Goal: Task Accomplishment & Management: Complete application form

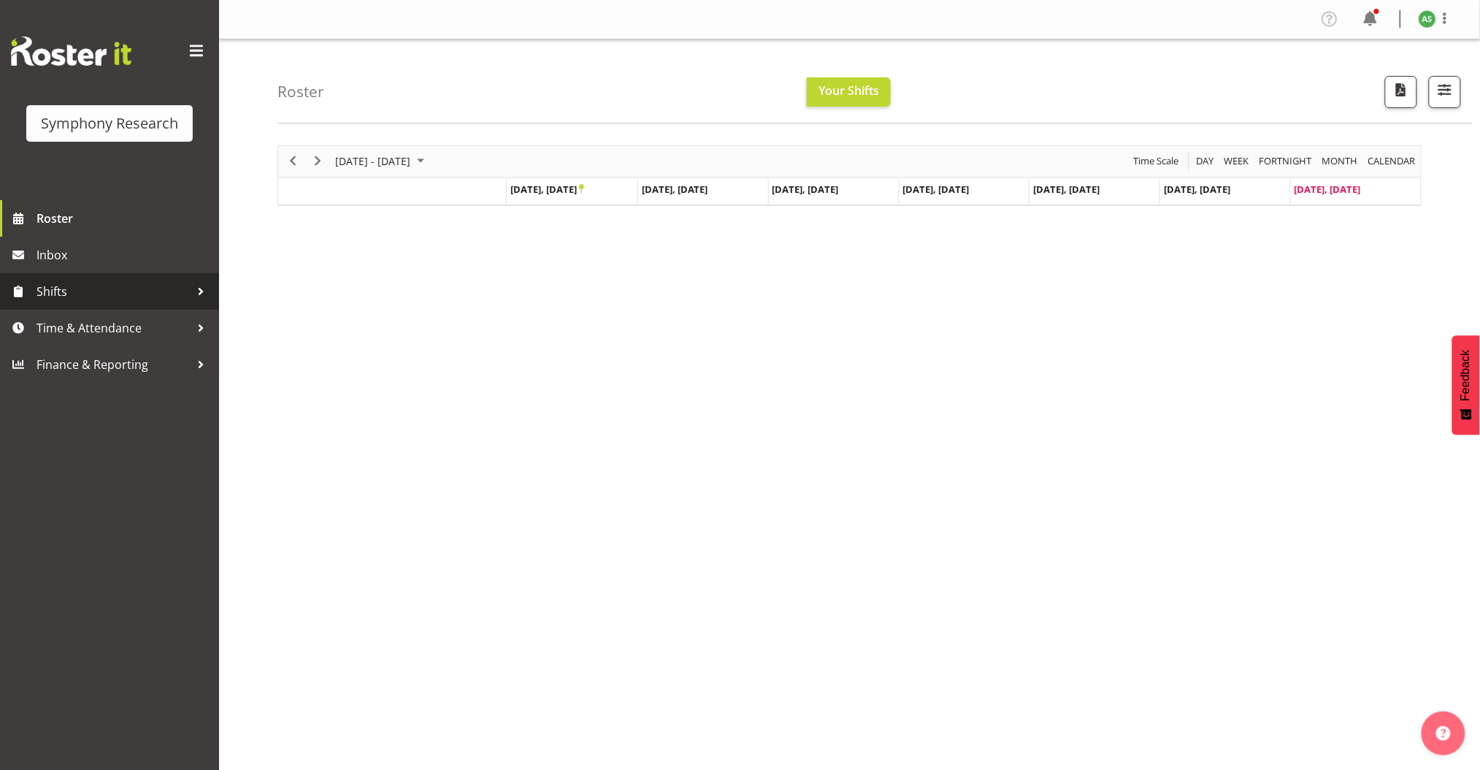
click at [78, 283] on span "Shifts" at bounding box center [113, 291] width 153 height 22
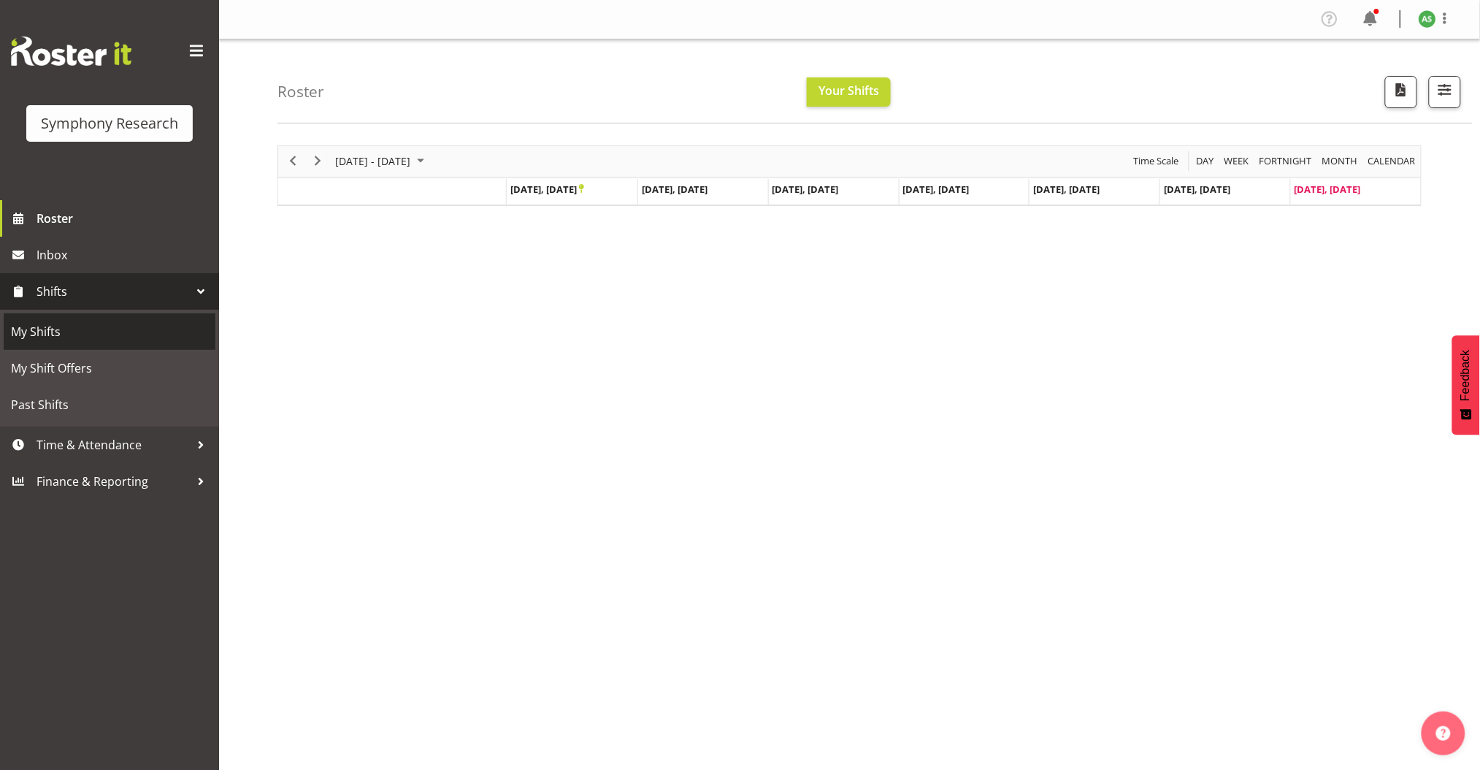
click at [68, 335] on span "My Shifts" at bounding box center [109, 332] width 197 height 22
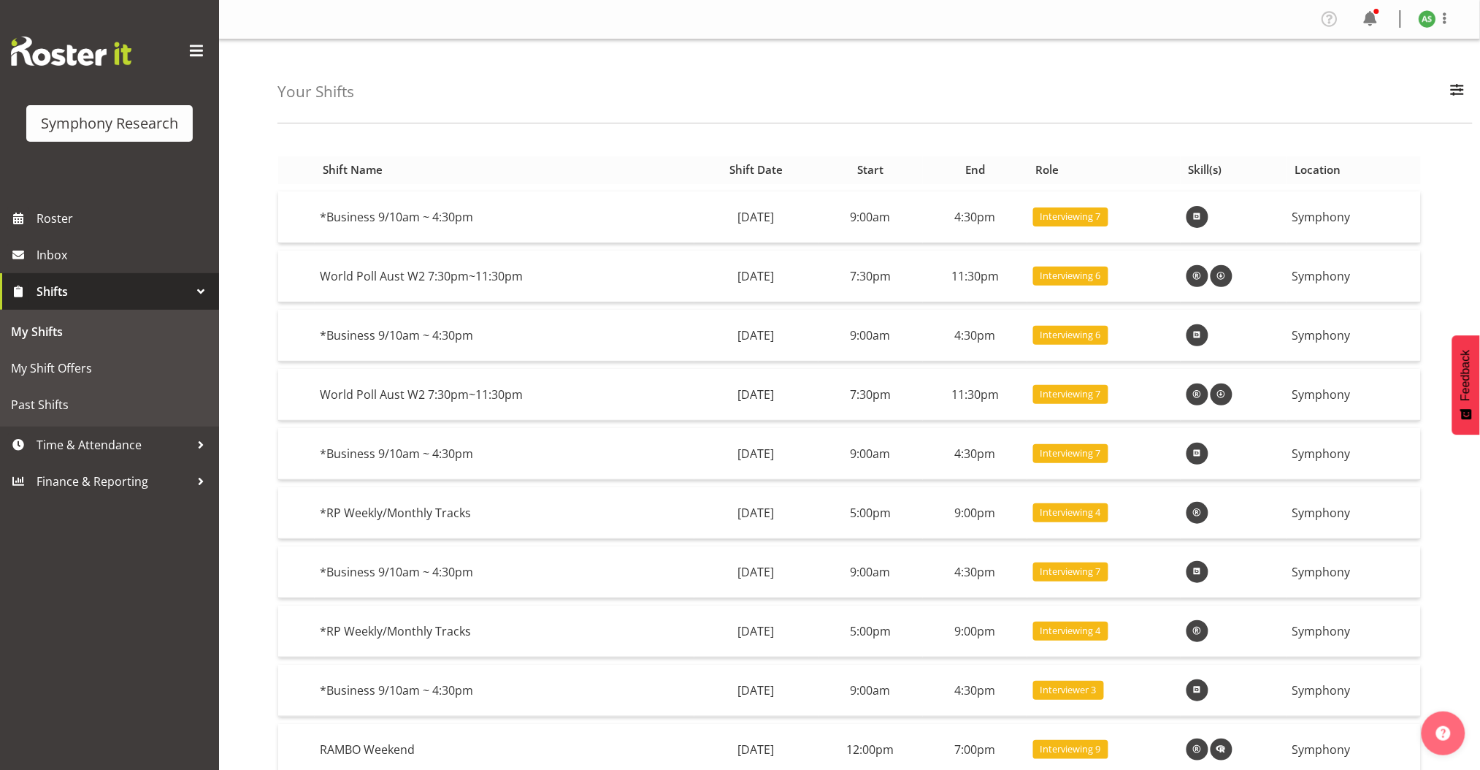
scroll to position [82, 0]
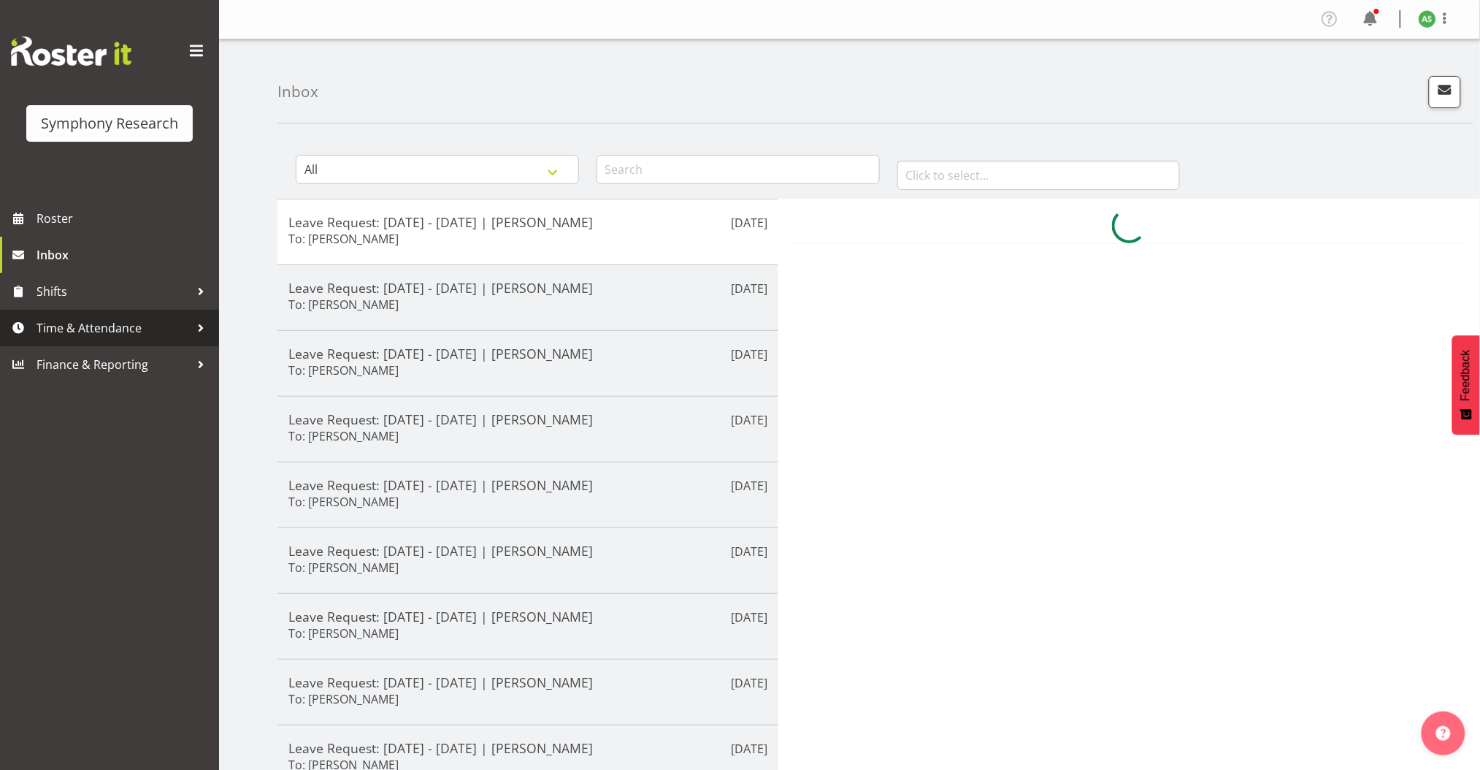
click at [111, 334] on span "Time & Attendance" at bounding box center [113, 328] width 153 height 22
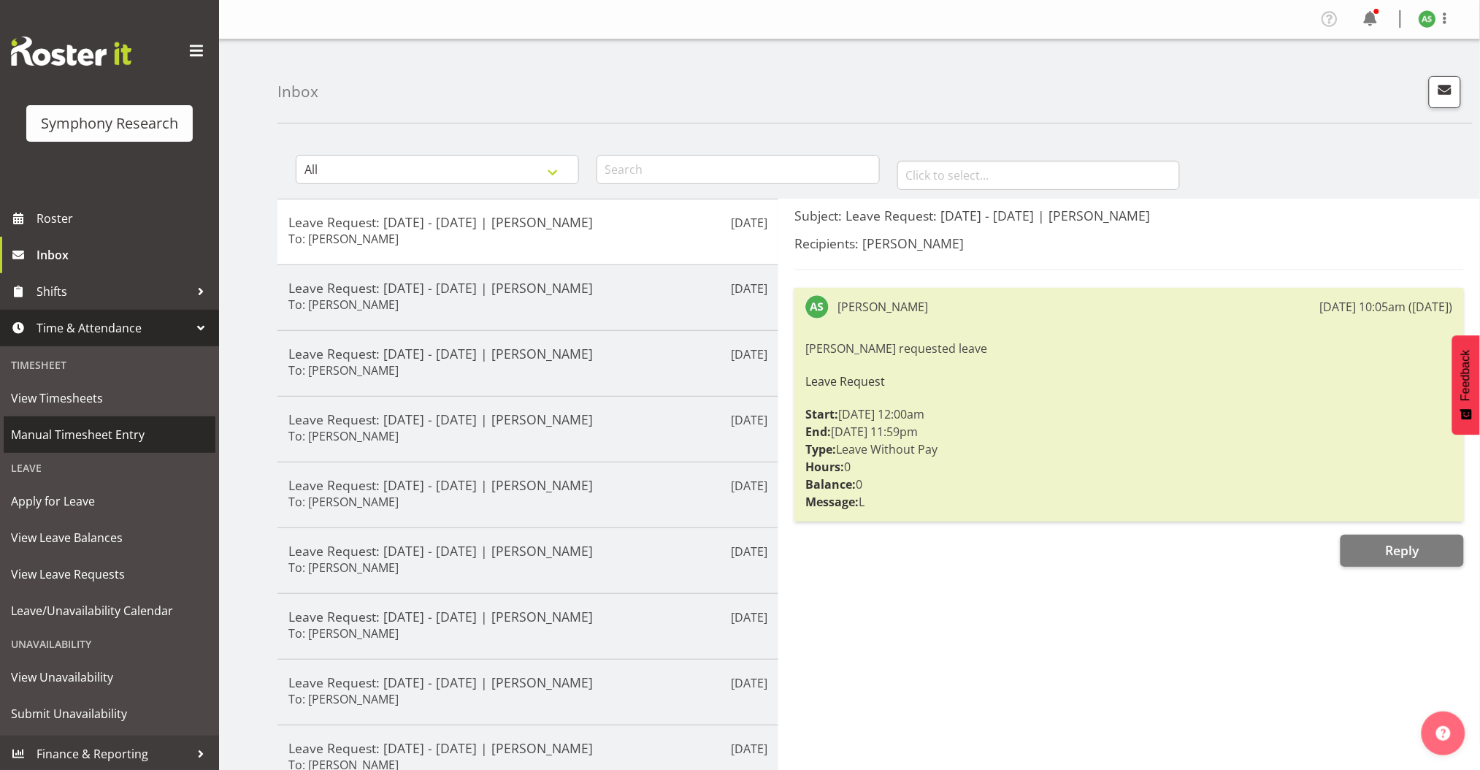
click at [98, 435] on span "Manual Timesheet Entry" at bounding box center [109, 435] width 197 height 22
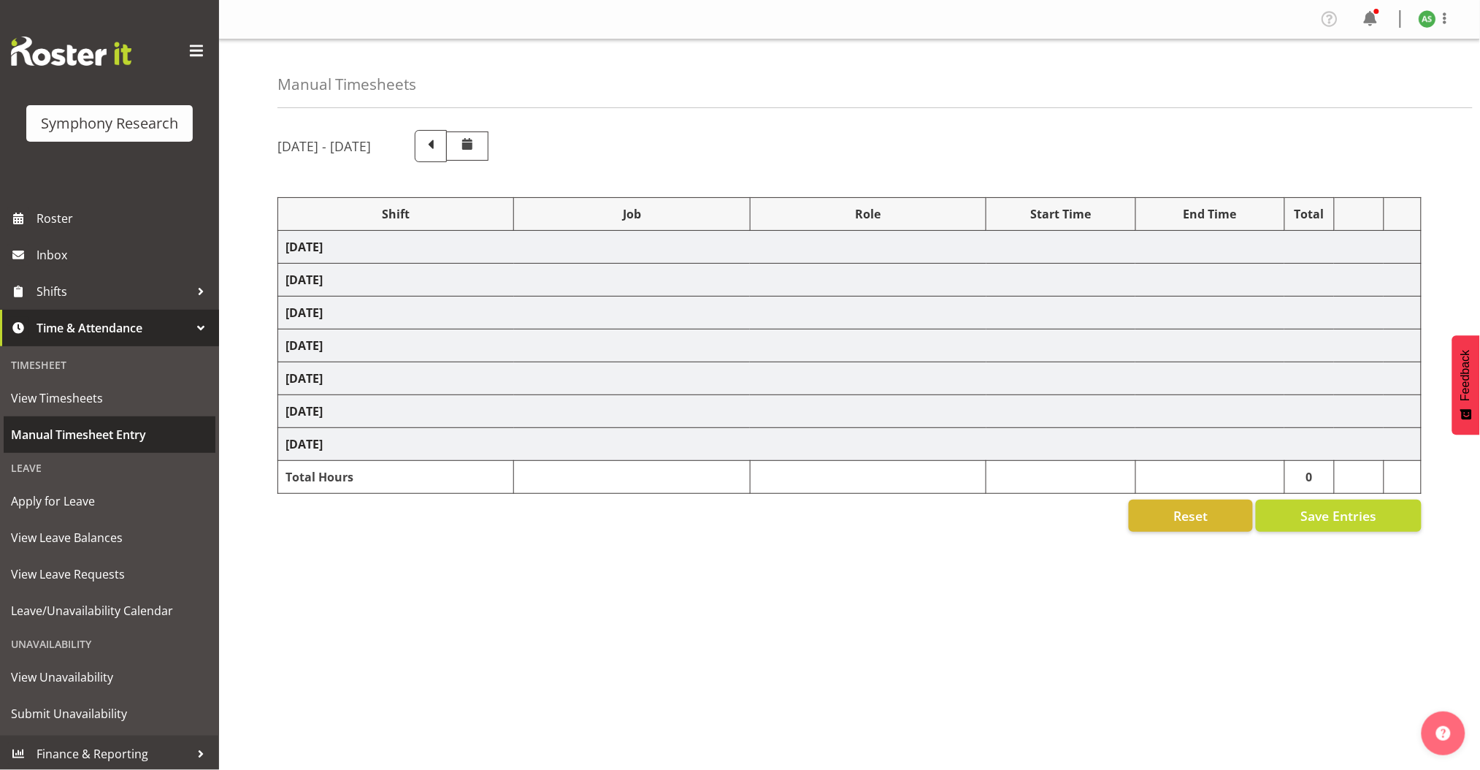
select select "81561"
select select "10587"
select select "47"
select select "81561"
select select "10587"
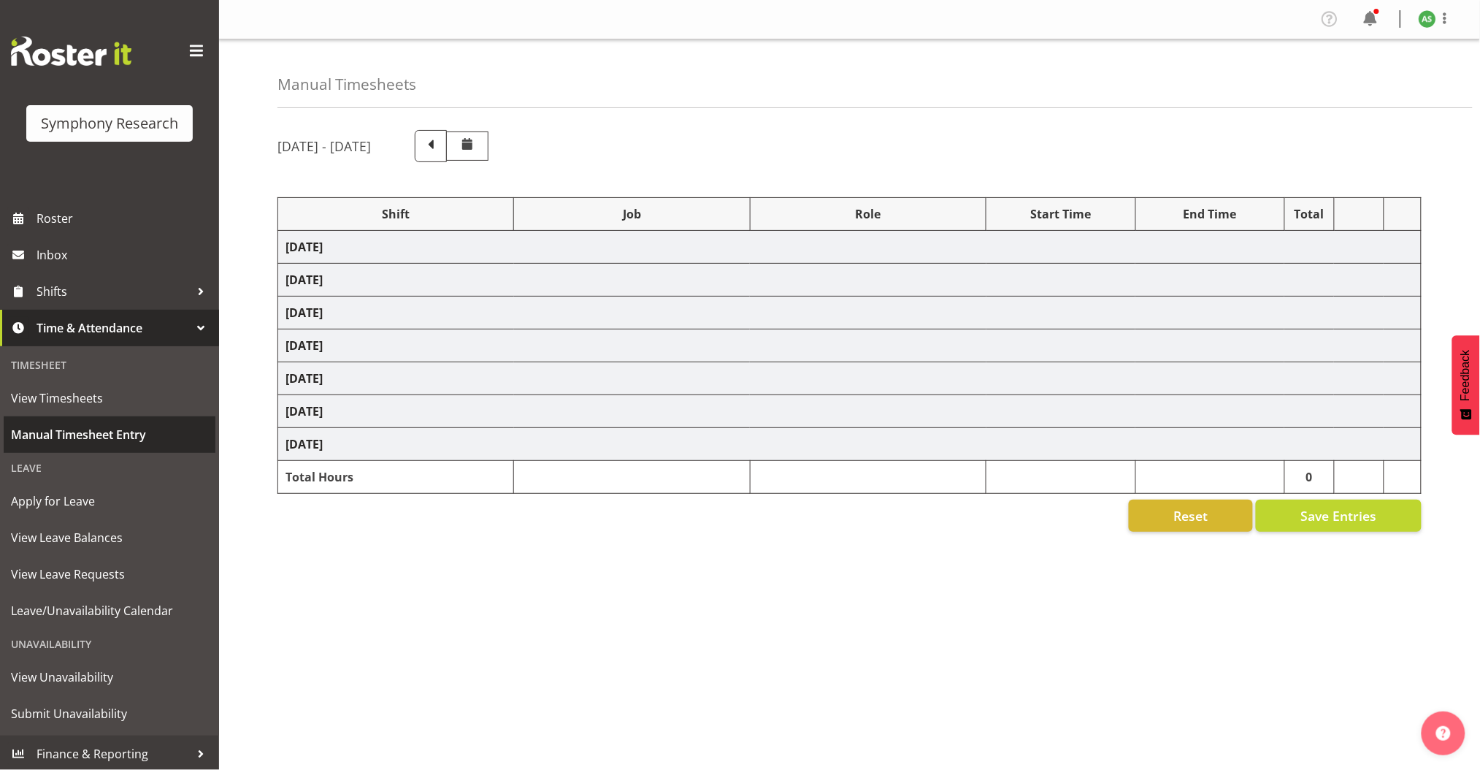
select select "47"
select select "56692"
select select "10499"
select select "47"
select select "81561"
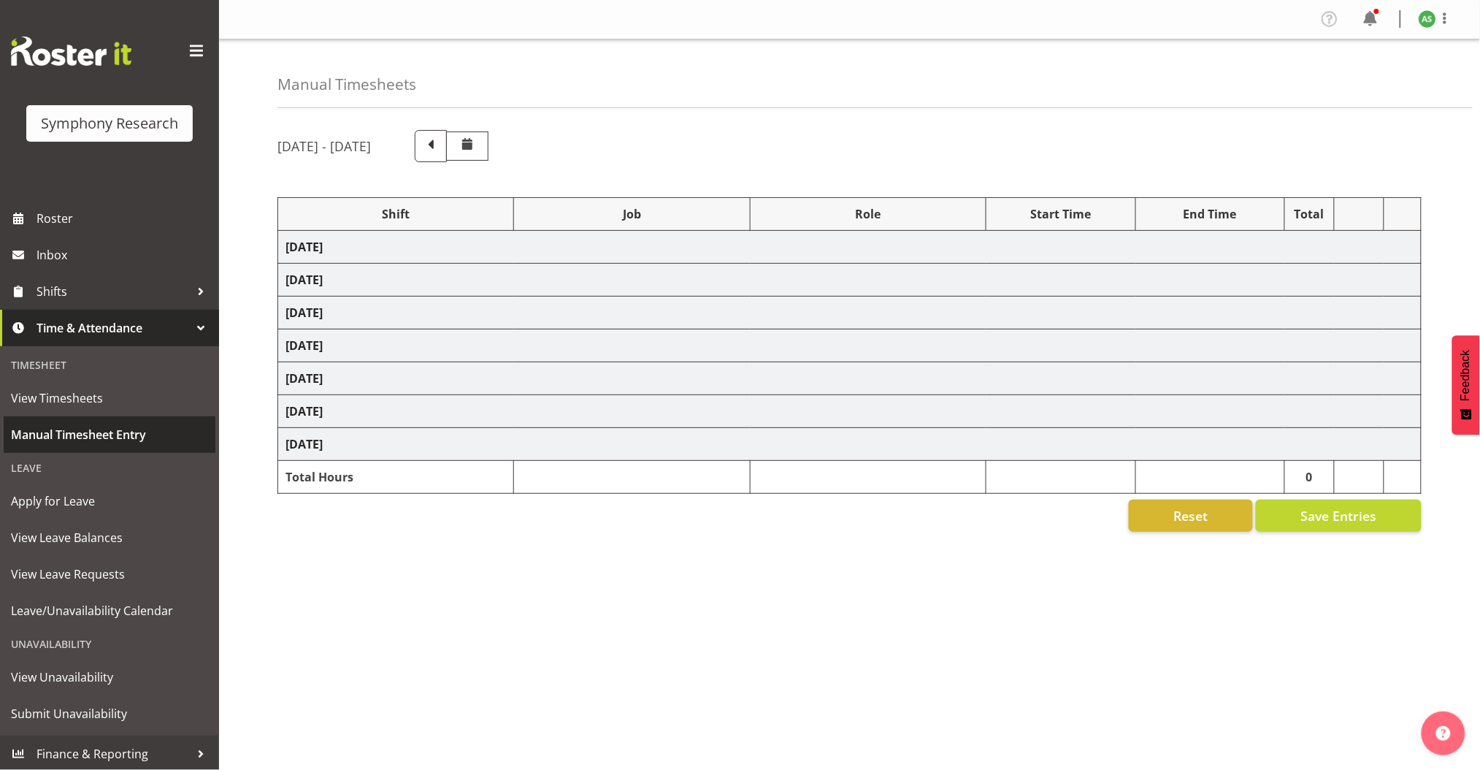
select select "10587"
select select "47"
select select "81561"
select select "10587"
select select "47"
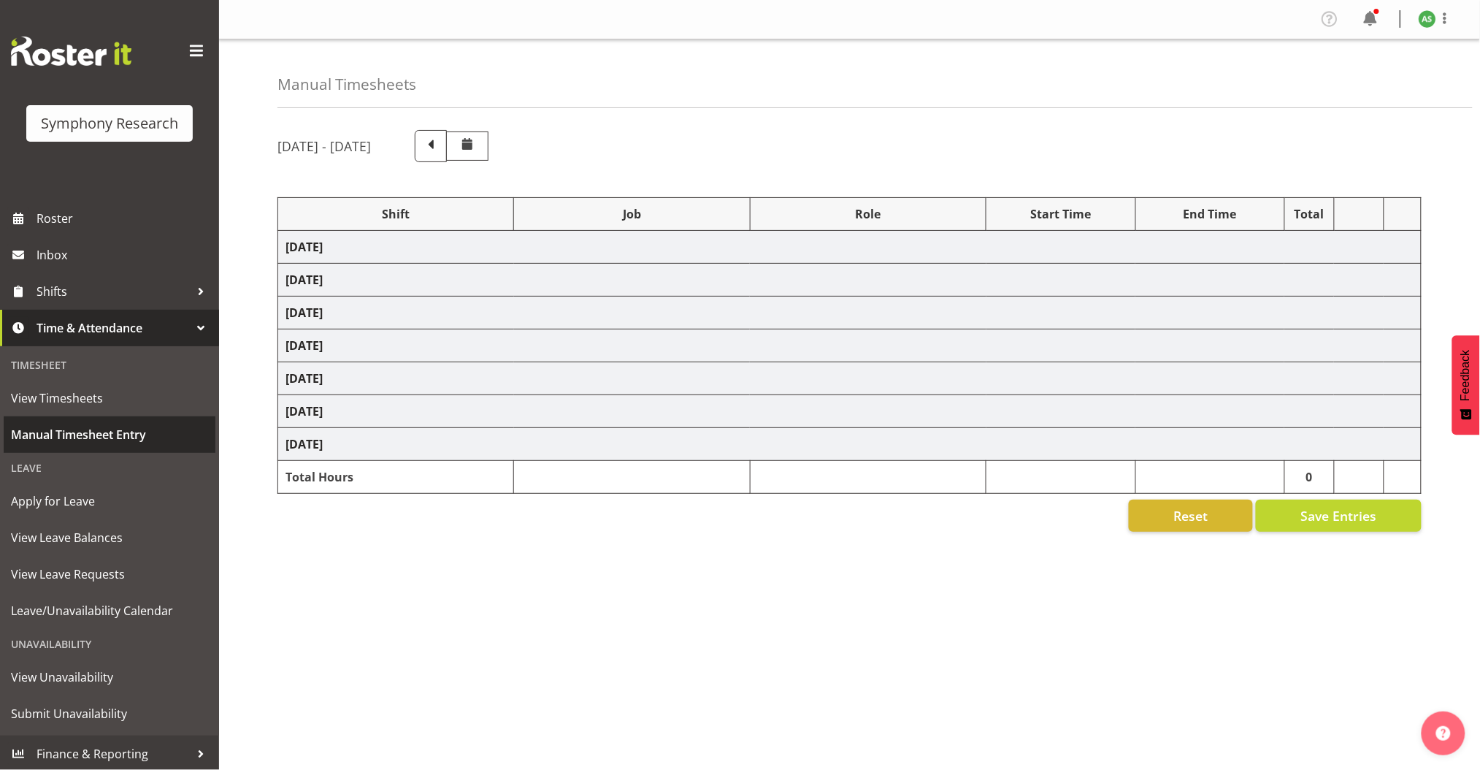
select select "56692"
select select "10499"
select select "47"
select select "81561"
select select "10587"
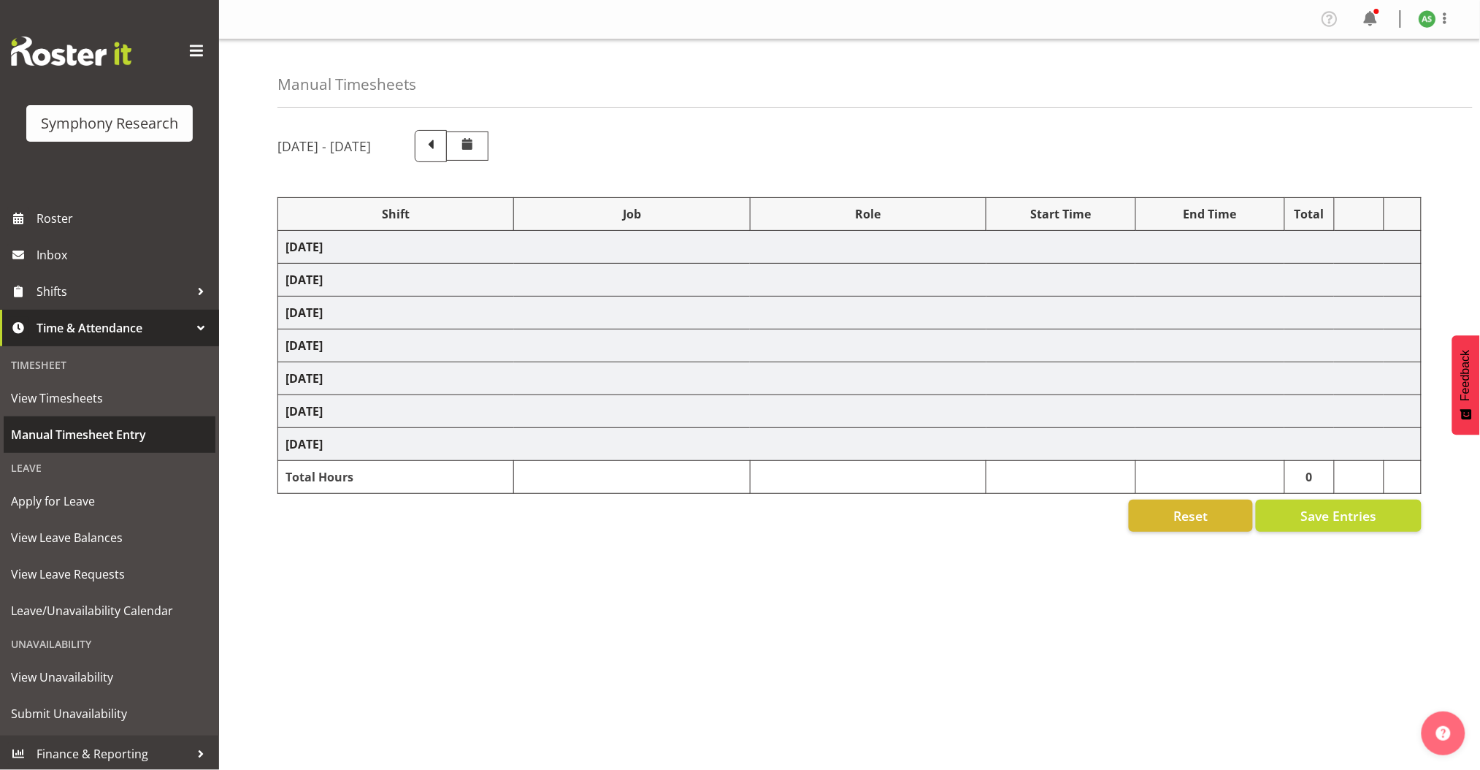
select select "47"
select select "81561"
select select "10587"
select select "47"
select select "81561"
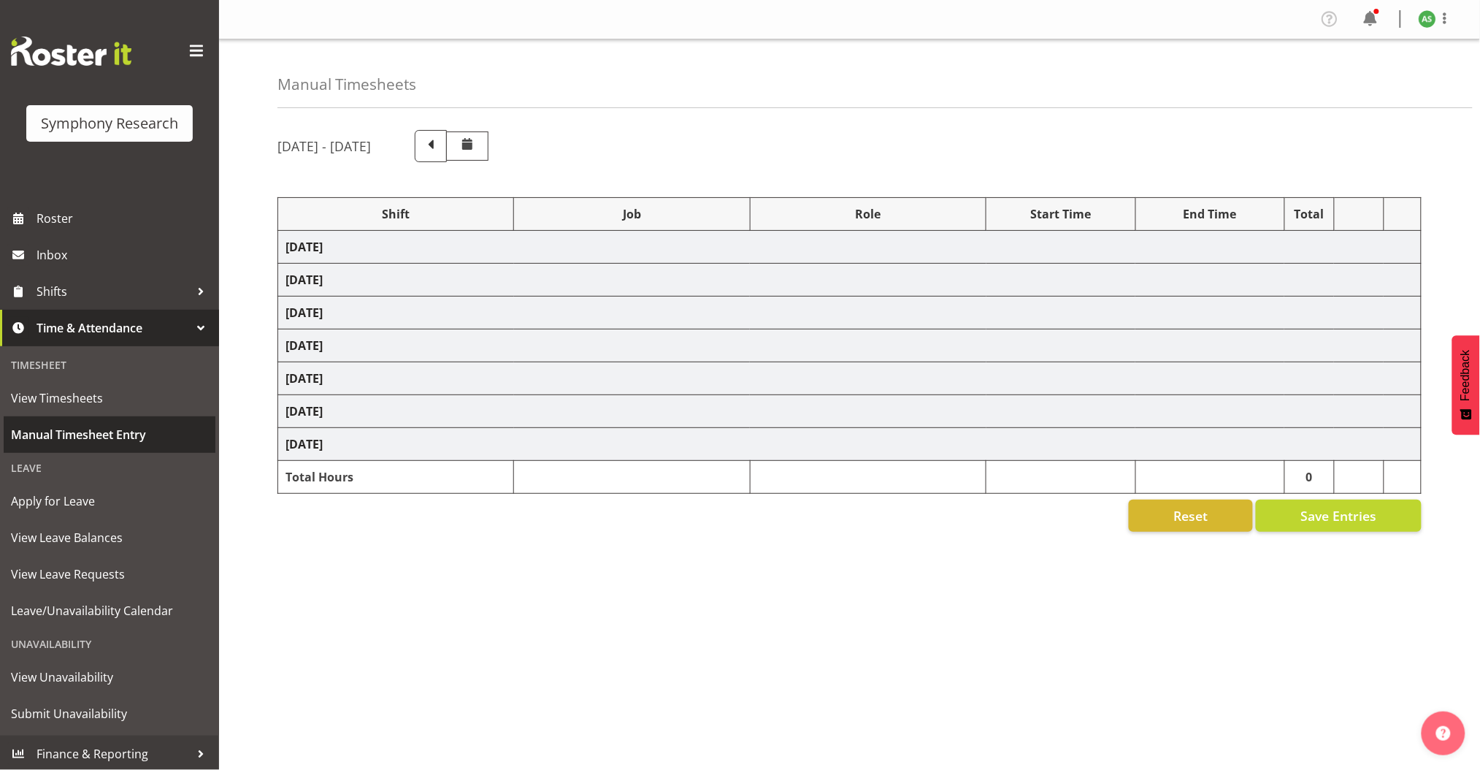
select select "10587"
select select "47"
select select "56692"
select select "10527"
select select "47"
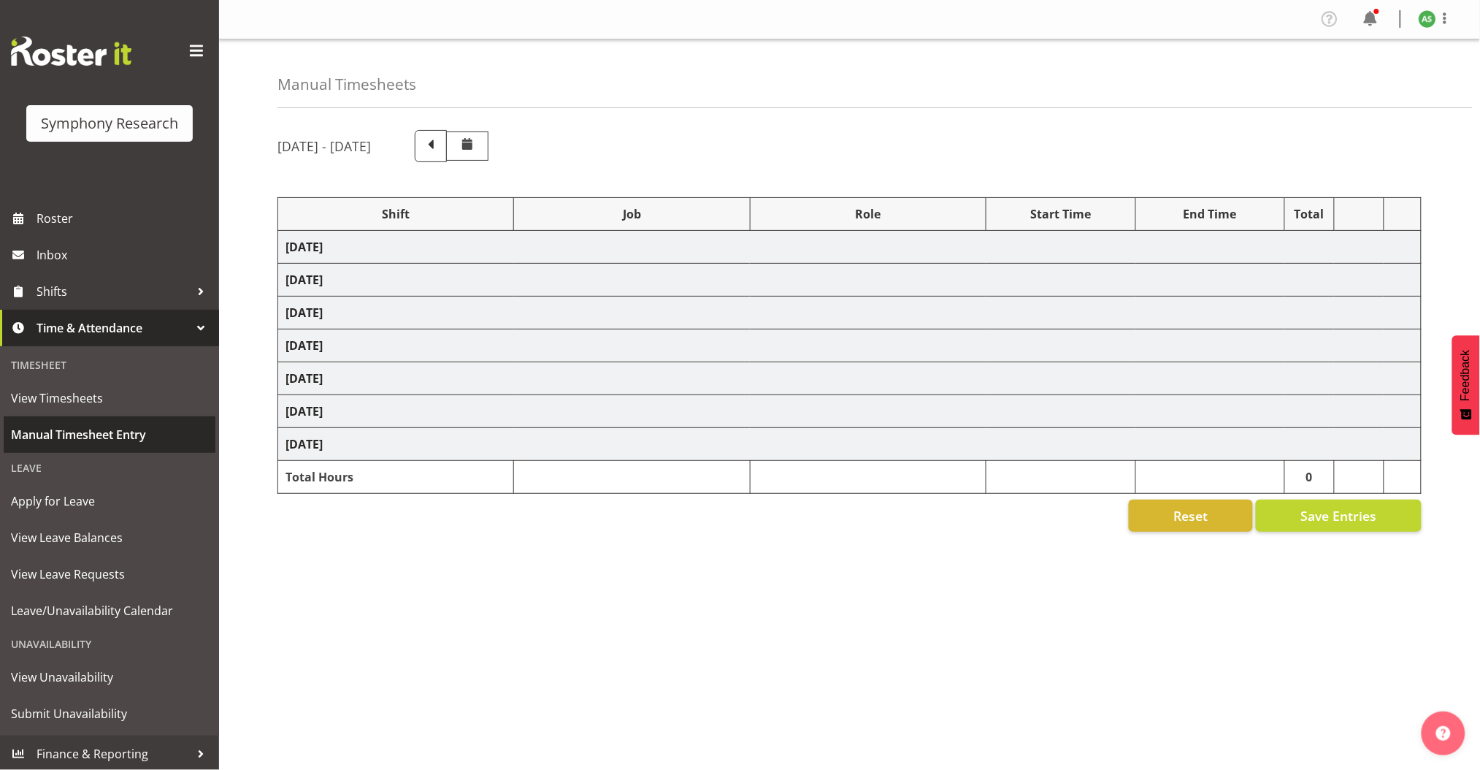
select select "56692"
select select "10499"
select select "47"
select select "81561"
select select "10587"
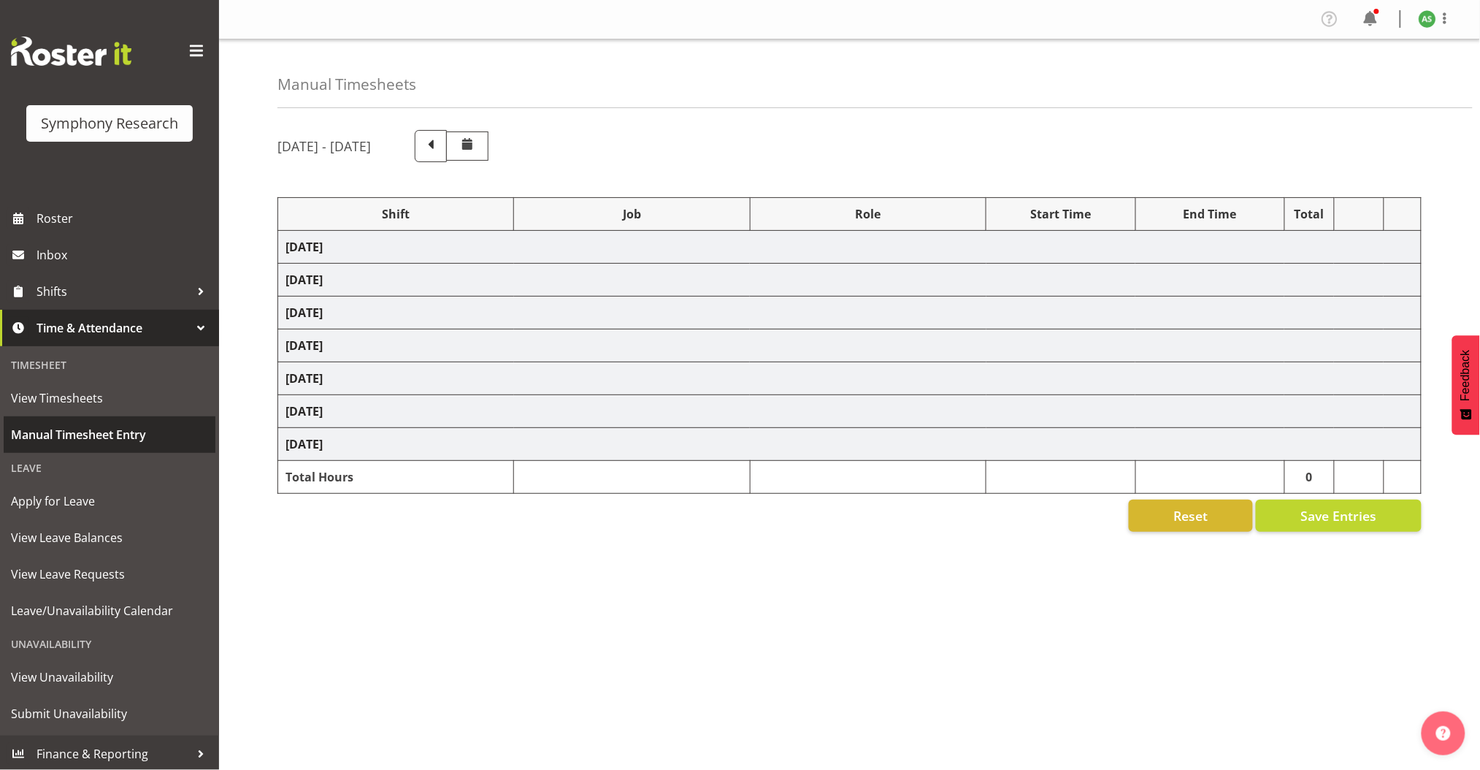
select select "47"
select select "81561"
select select "10587"
select select "47"
select select "56692"
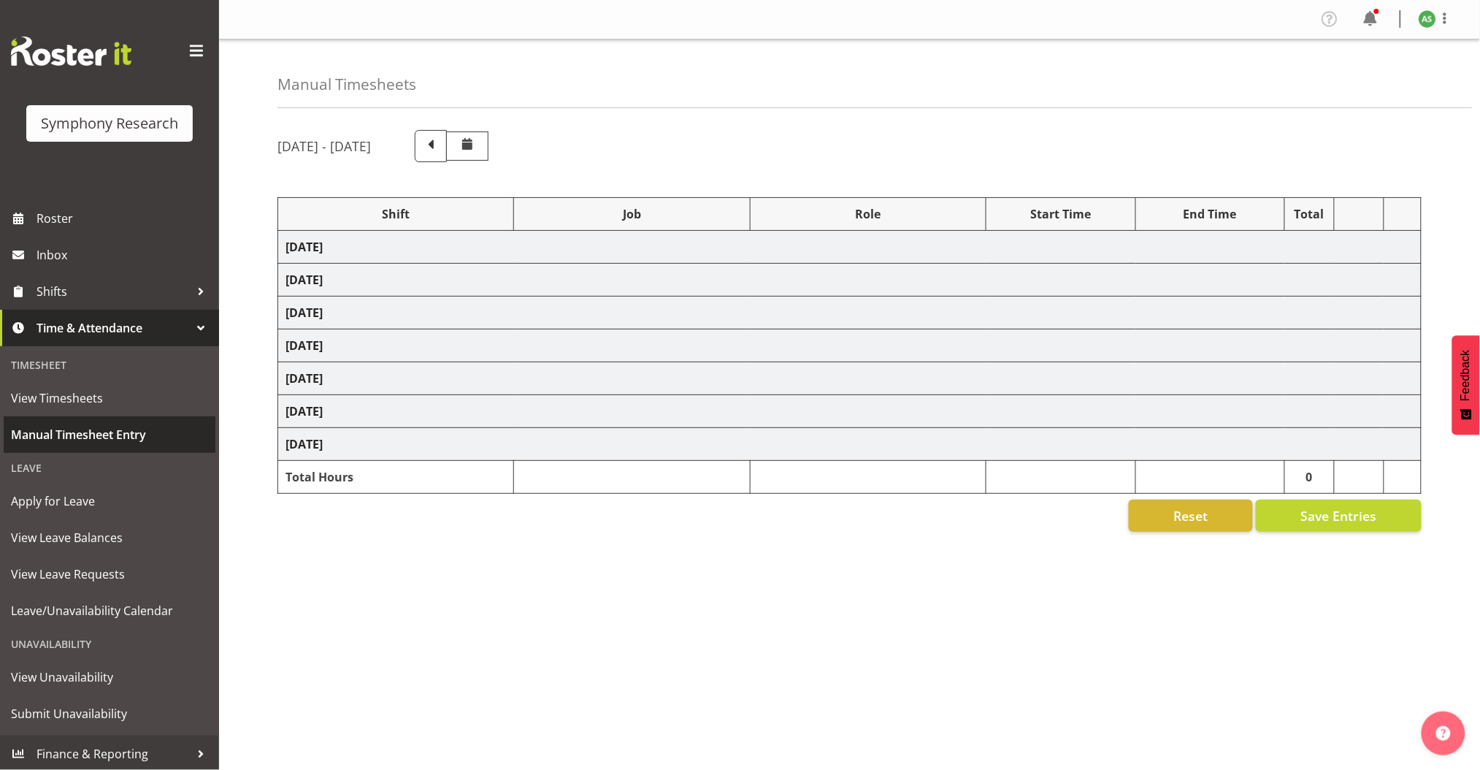
select select "10527"
select select "47"
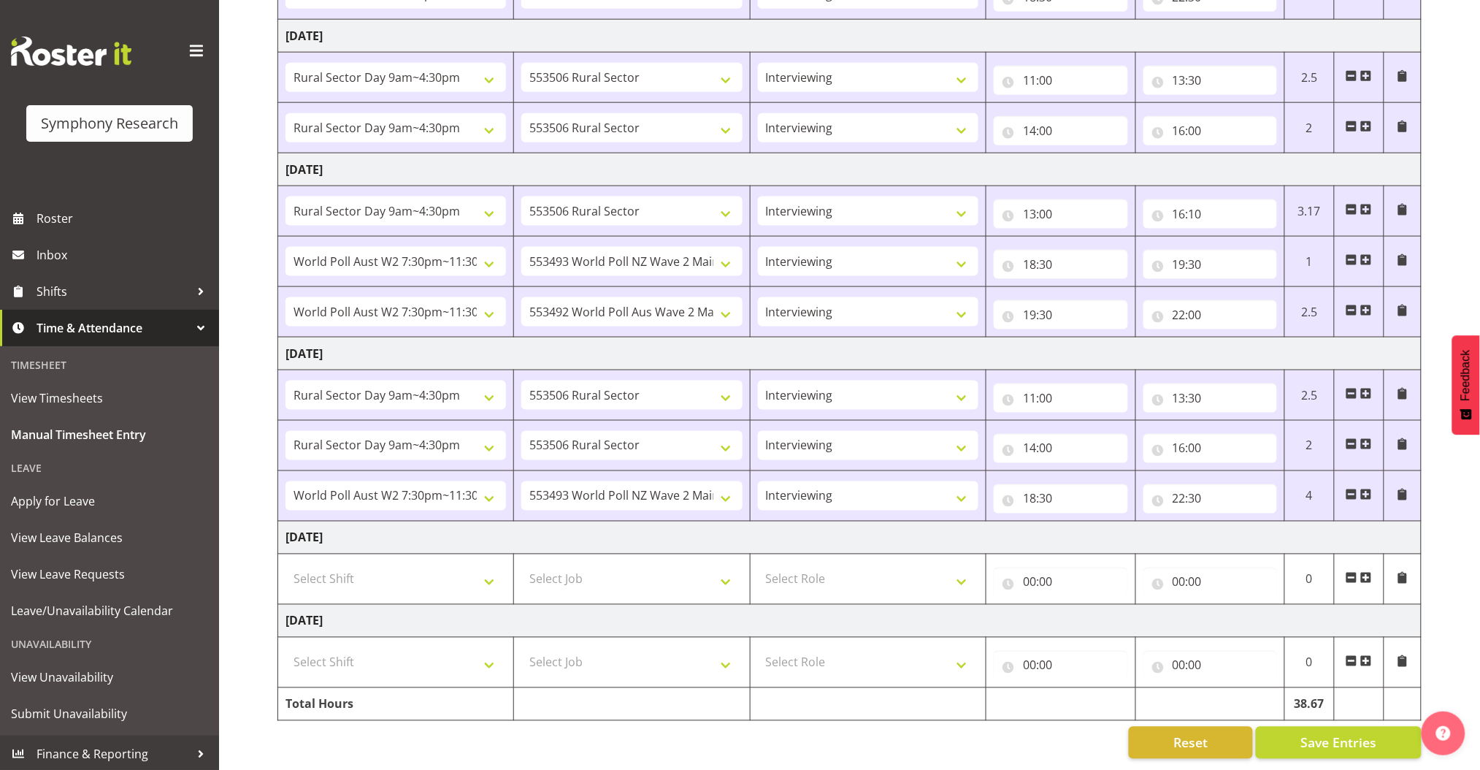
scroll to position [594, 0]
click at [858, 564] on select "Select Role Briefing Interviewing" at bounding box center [868, 578] width 221 height 29
select select "47"
click at [758, 564] on select "Select Role Briefing Interviewing" at bounding box center [868, 578] width 221 height 29
click at [1368, 572] on span at bounding box center [1366, 578] width 12 height 12
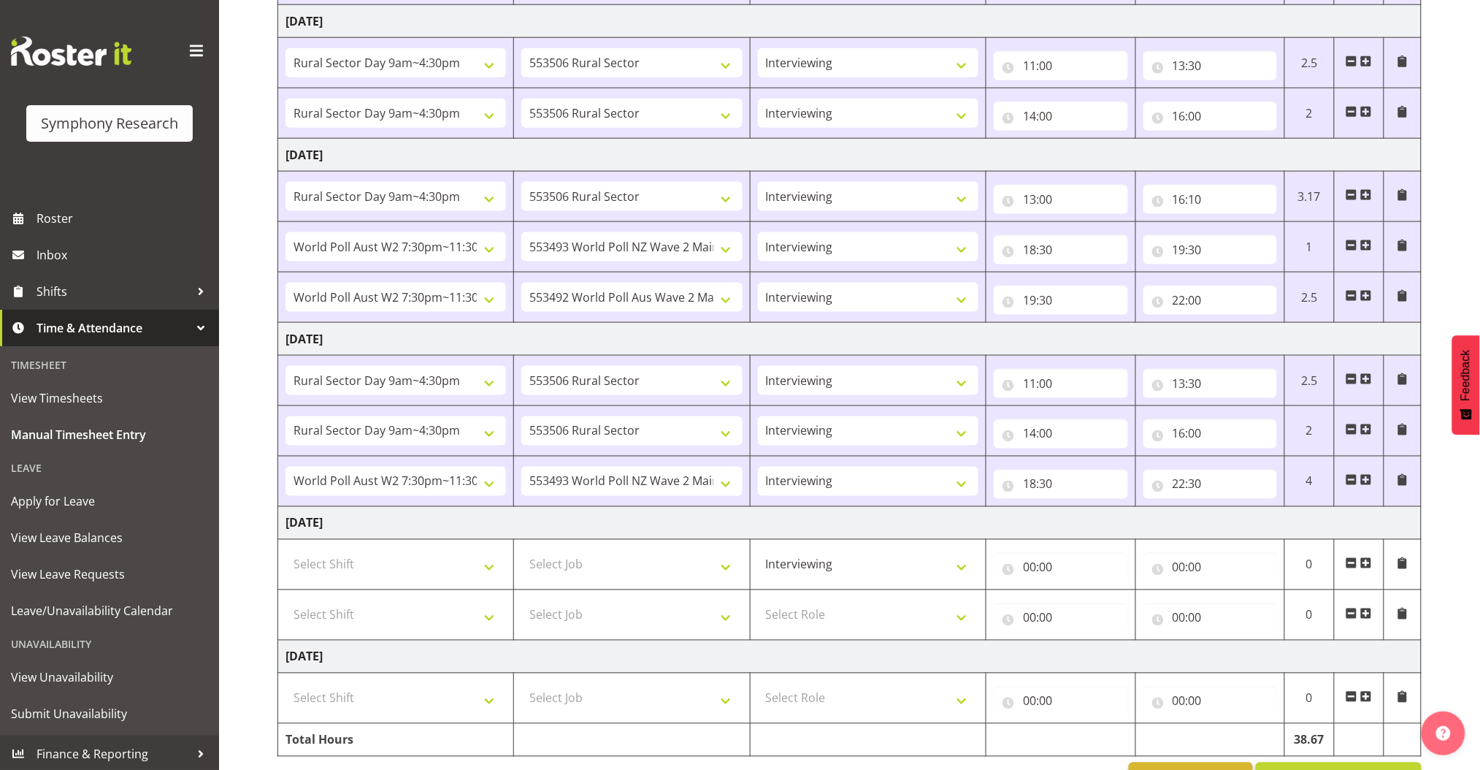
click at [1368, 564] on span at bounding box center [1366, 563] width 12 height 12
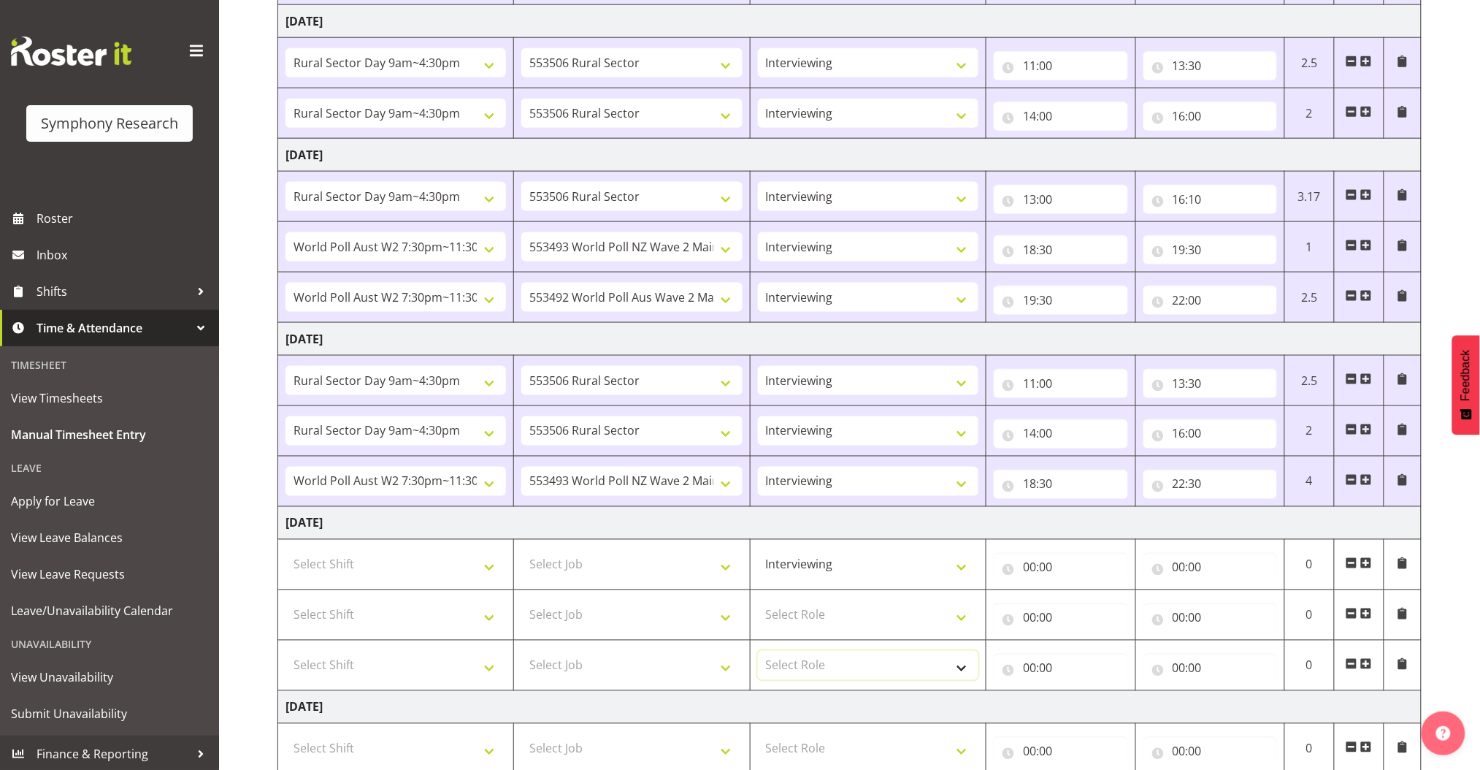
click at [832, 664] on select "Select Role Briefing Interviewing" at bounding box center [868, 665] width 221 height 29
select select "47"
click at [758, 651] on select "Select Role Briefing Interviewing" at bounding box center [868, 665] width 221 height 29
click at [836, 616] on select "Select Role Briefing Interviewing" at bounding box center [868, 614] width 221 height 29
select select "47"
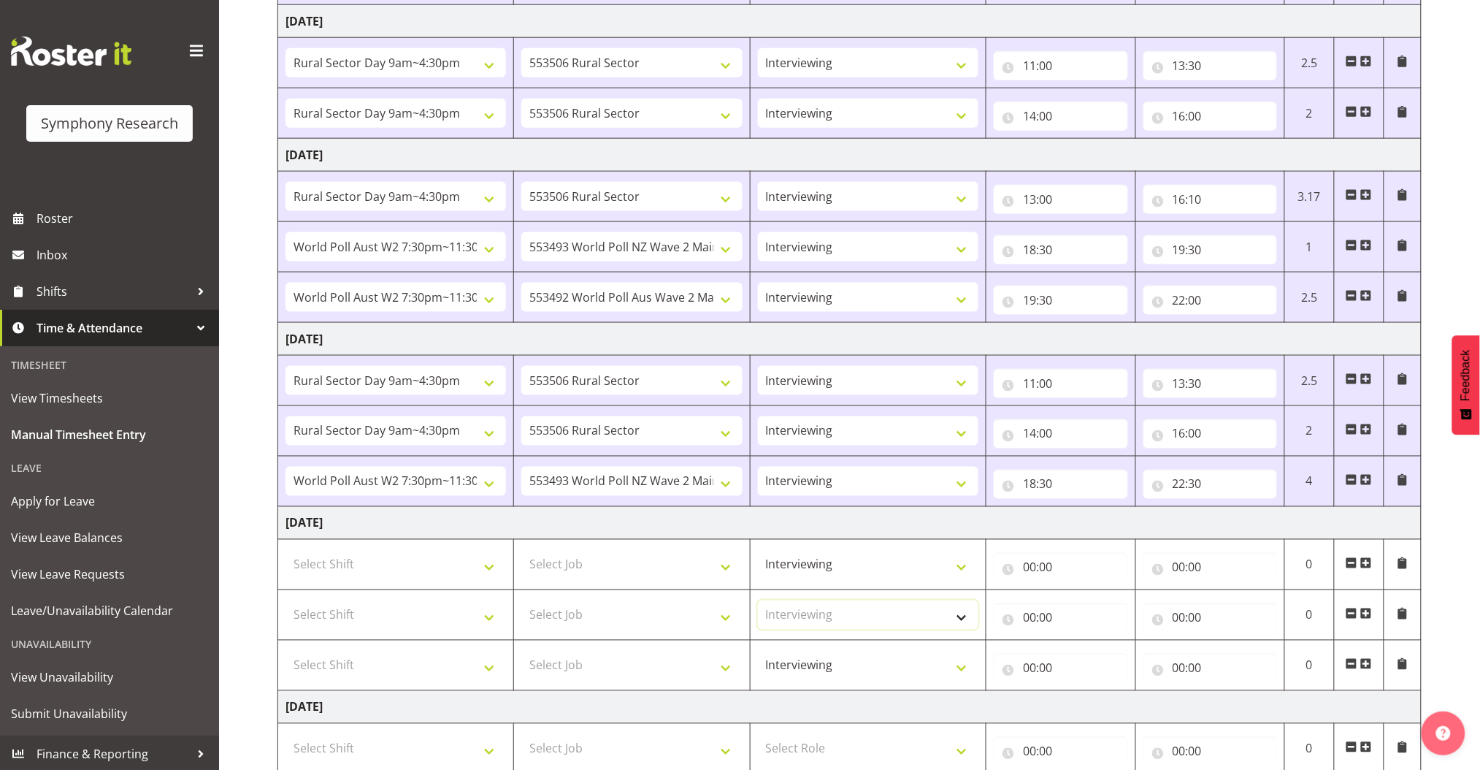
click at [758, 600] on select "Select Role Briefing Interviewing" at bounding box center [868, 614] width 221 height 29
click at [670, 557] on select "Select Job 550060 IF Admin 553492 World Poll Aus Wave 2 Main 2025 553493 World …" at bounding box center [631, 564] width 221 height 29
click at [701, 110] on select "550060 IF Admin 553492 World Poll Aus Wave 2 Main 2025 553493 World Poll NZ Wav…" at bounding box center [631, 113] width 221 height 29
click at [697, 109] on select "550060 IF Admin 553492 World Poll Aus Wave 2 Main 2025 553493 World Poll NZ Wav…" at bounding box center [631, 113] width 221 height 29
click at [688, 567] on select "Select Job 550060 IF Admin 553492 World Poll Aus Wave 2 Main 2025 553493 World …" at bounding box center [631, 564] width 221 height 29
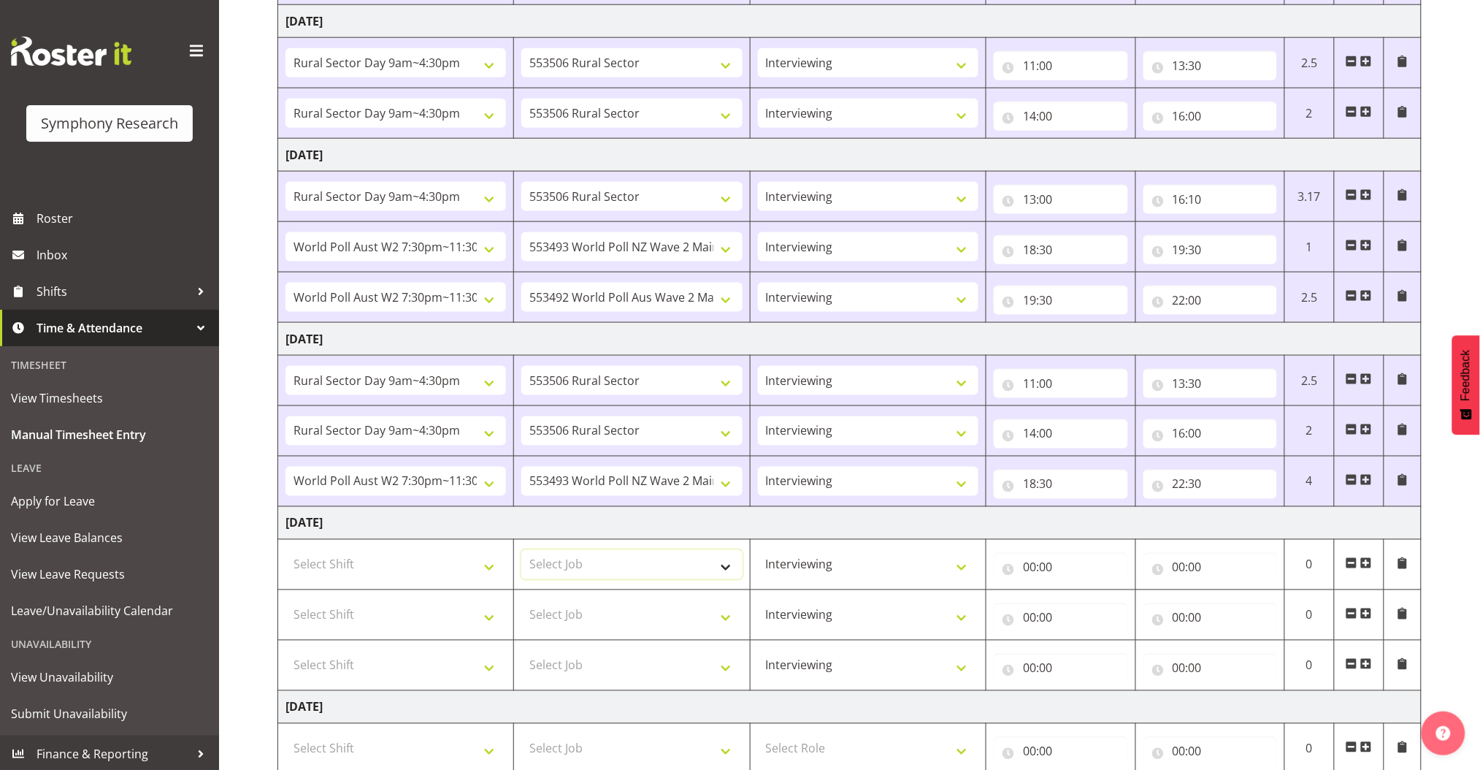
select select "10587"
click at [521, 550] on select "Select Job 550060 IF Admin 553492 World Poll Aus Wave 2 Main 2025 553493 World …" at bounding box center [631, 564] width 221 height 29
click at [472, 559] on select "Select Shift !!Weekend Residential (Roster IT Shift Label) *Business 9/10am ~ 4…" at bounding box center [396, 564] width 221 height 29
select select "81299"
click at [286, 550] on select "Select Shift !!Weekend Residential (Roster IT Shift Label) *Business 9/10am ~ 4…" at bounding box center [396, 564] width 221 height 29
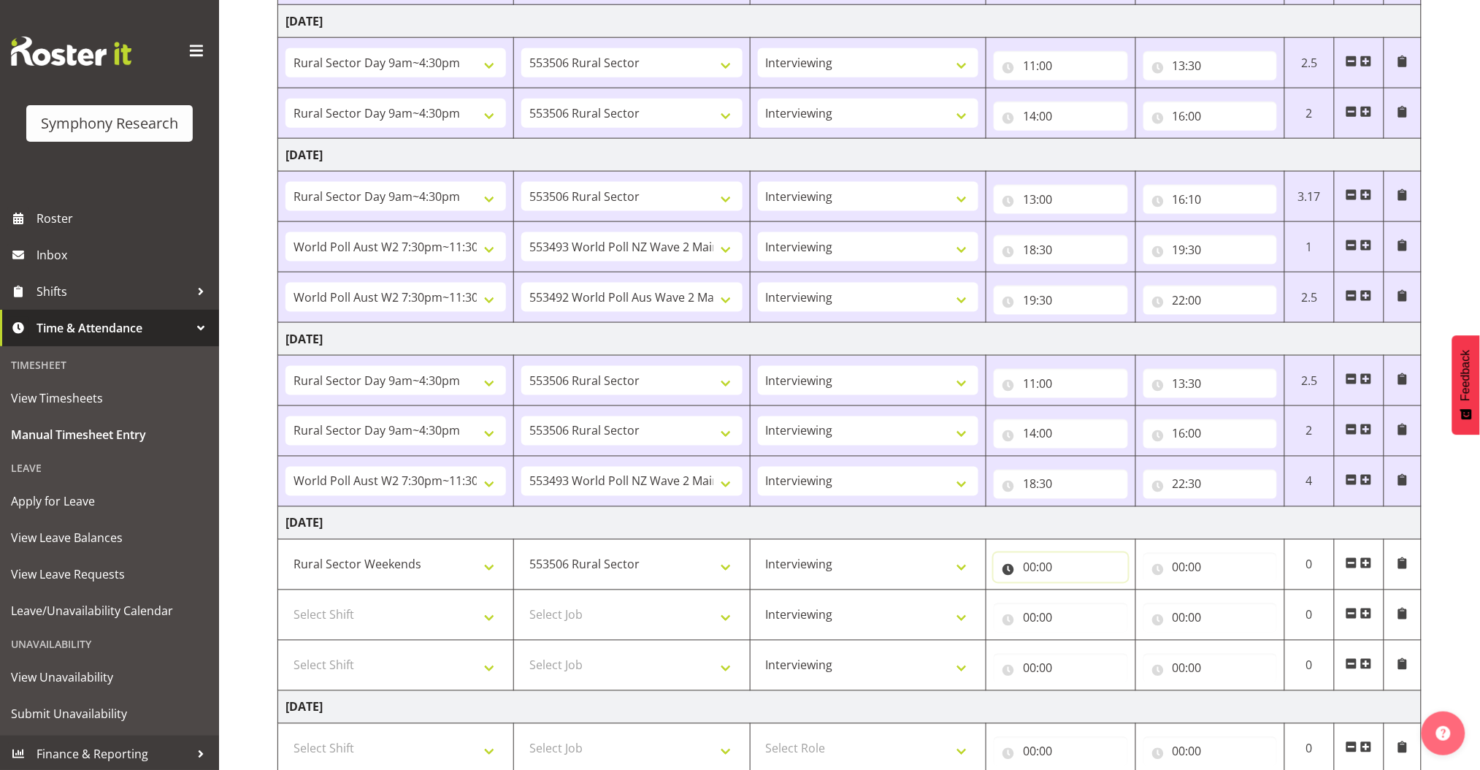
click at [1030, 568] on input "00:00" at bounding box center [1061, 567] width 134 height 29
click at [1085, 599] on select "00 01 02 03 04 05 06 07 08 09 10 11 12 13 14 15 16 17 18 19 20 21 22 23" at bounding box center [1093, 605] width 33 height 29
select select "12"
click at [1077, 591] on select "00 01 02 03 04 05 06 07 08 09 10 11 12 13 14 15 16 17 18 19 20 21 22 23" at bounding box center [1093, 605] width 33 height 29
type input "12:00"
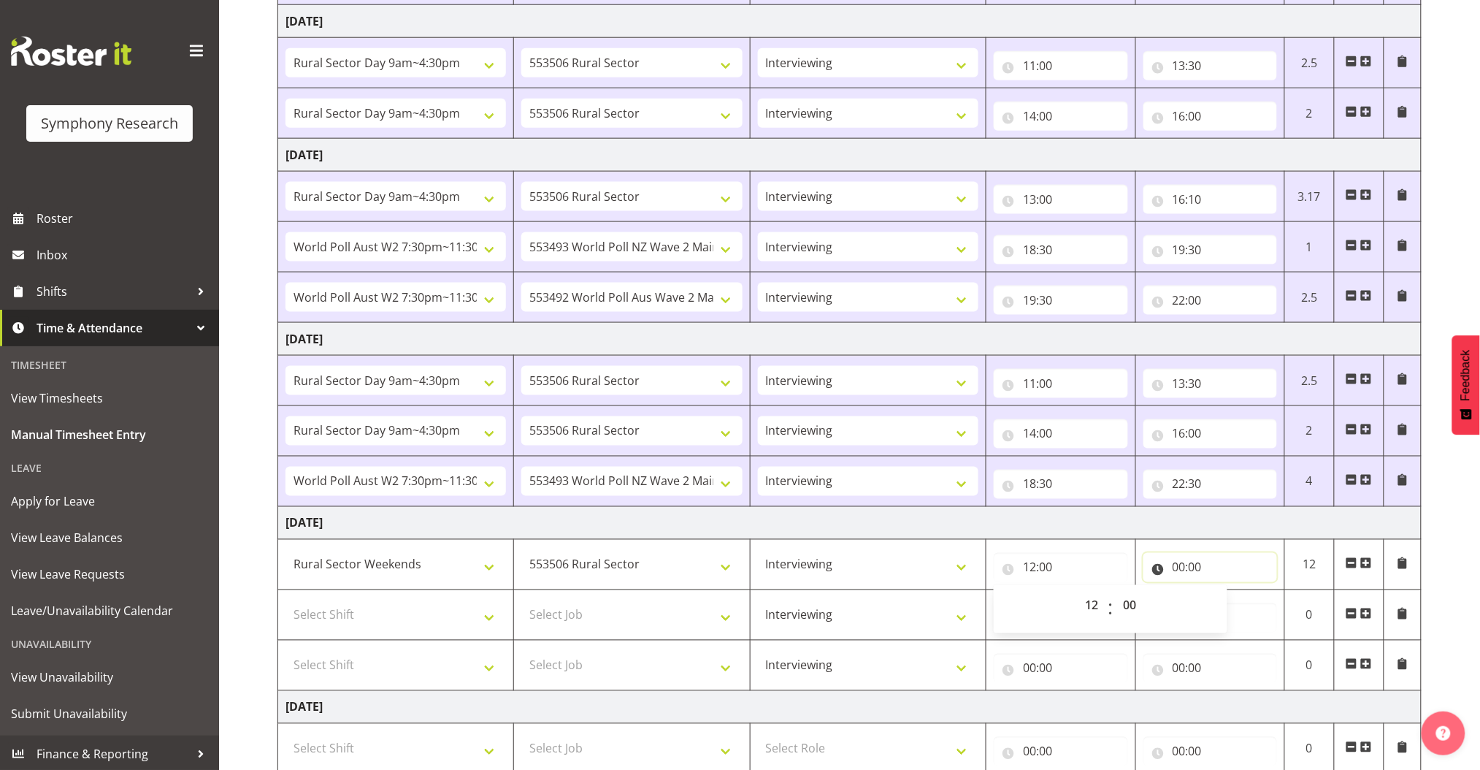
click at [1177, 565] on input "00:00" at bounding box center [1211, 567] width 134 height 29
click at [1241, 601] on select "00 01 02 03 04 05 06 07 08 09 10 11 12 13 14 15 16 17 18 19 20 21 22 23" at bounding box center [1243, 605] width 33 height 29
select select "15"
click at [1227, 591] on select "00 01 02 03 04 05 06 07 08 09 10 11 12 13 14 15 16 17 18 19 20 21 22 23" at bounding box center [1243, 605] width 33 height 29
type input "15:00"
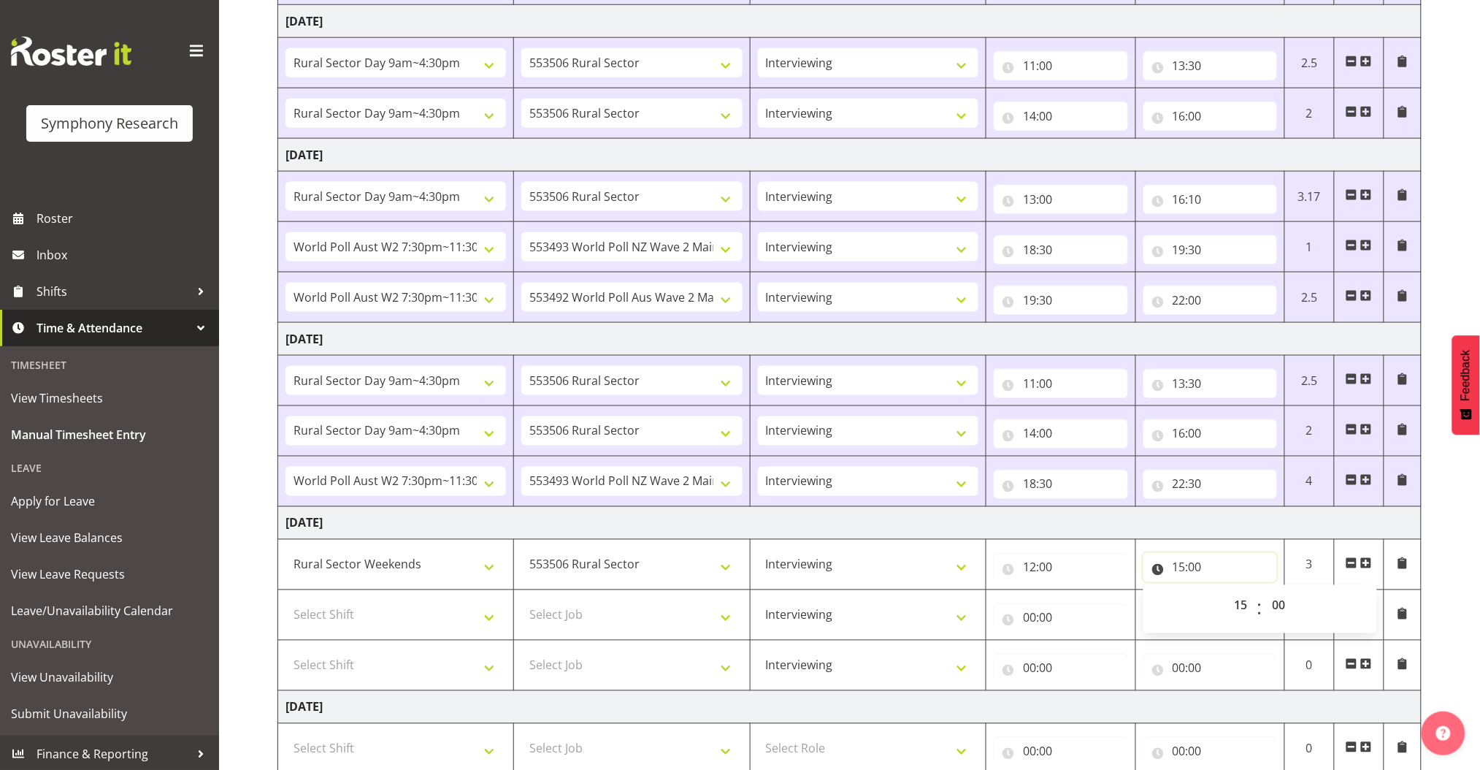
click at [1196, 567] on input "15:00" at bounding box center [1211, 567] width 134 height 29
click at [1199, 567] on input "15:00" at bounding box center [1211, 567] width 134 height 29
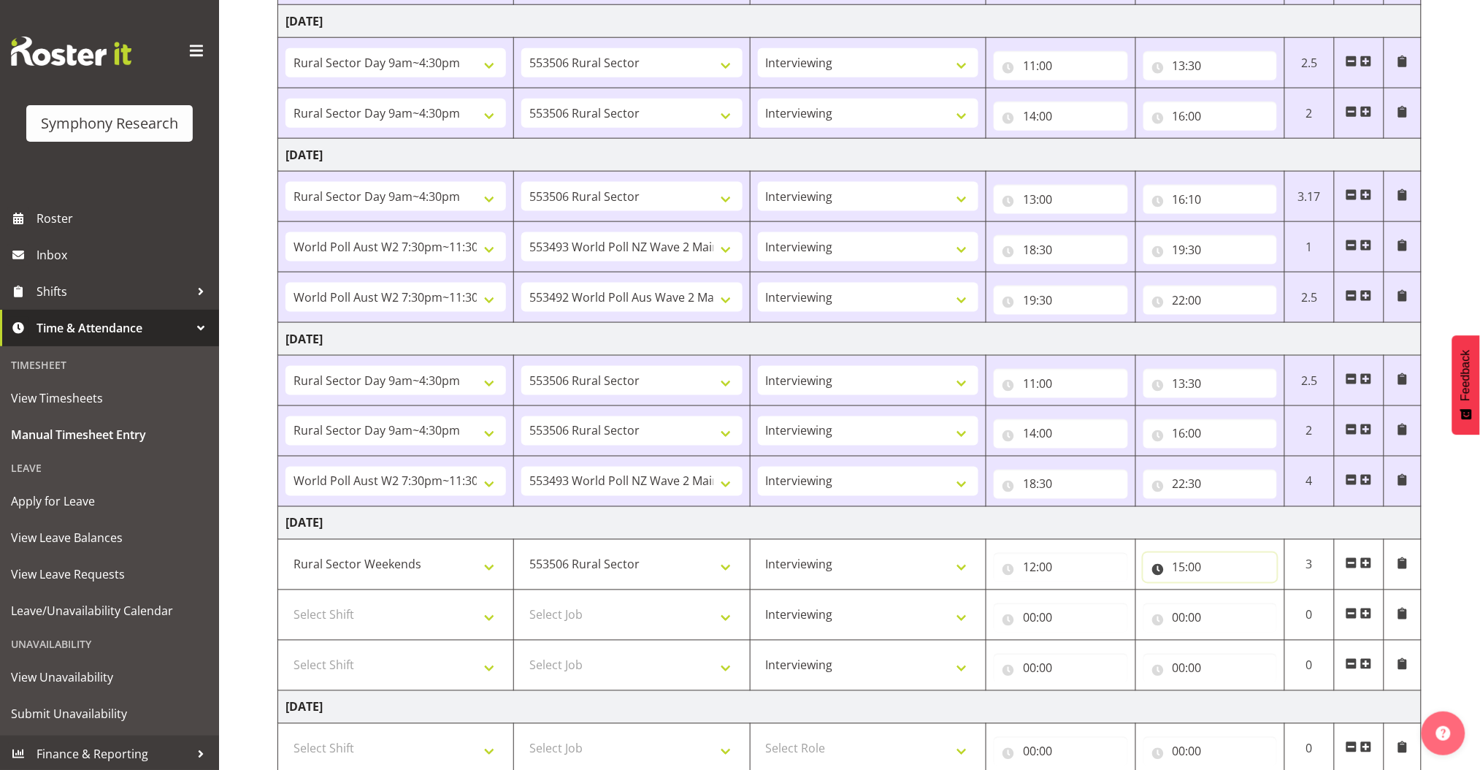
click at [1197, 565] on input "15:00" at bounding box center [1211, 567] width 134 height 29
drag, startPoint x: 1276, startPoint y: 603, endPoint x: 1271, endPoint y: 597, distance: 7.8
click at [1276, 603] on select "00 01 02 03 04 05 06 07 08 09 10 11 12 13 14 15 16 17 18 19 20 21 22 23 24 25 2…" at bounding box center [1281, 605] width 33 height 29
select select "30"
click at [1265, 591] on select "00 01 02 03 04 05 06 07 08 09 10 11 12 13 14 15 16 17 18 19 20 21 22 23 24 25 2…" at bounding box center [1281, 605] width 33 height 29
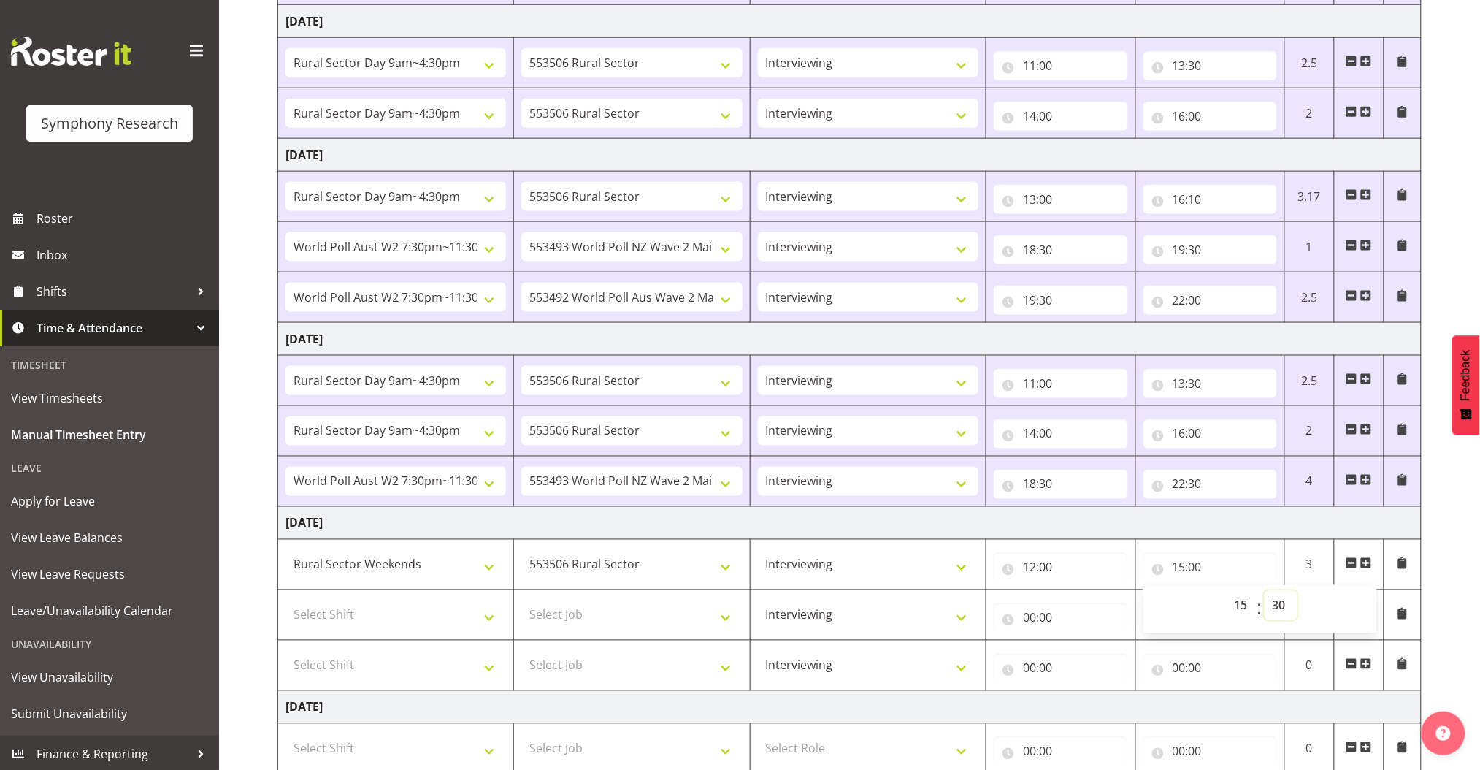
type input "15:30"
click at [1027, 618] on input "00:00" at bounding box center [1061, 617] width 134 height 29
click at [1087, 649] on select "00 01 02 03 04 05 06 07 08 09 10 11 12 13 14 15 16 17 18 19 20 21 22 23" at bounding box center [1093, 655] width 33 height 29
select select "16"
click at [1077, 641] on select "00 01 02 03 04 05 06 07 08 09 10 11 12 13 14 15 16 17 18 19 20 21 22 23" at bounding box center [1093, 655] width 33 height 29
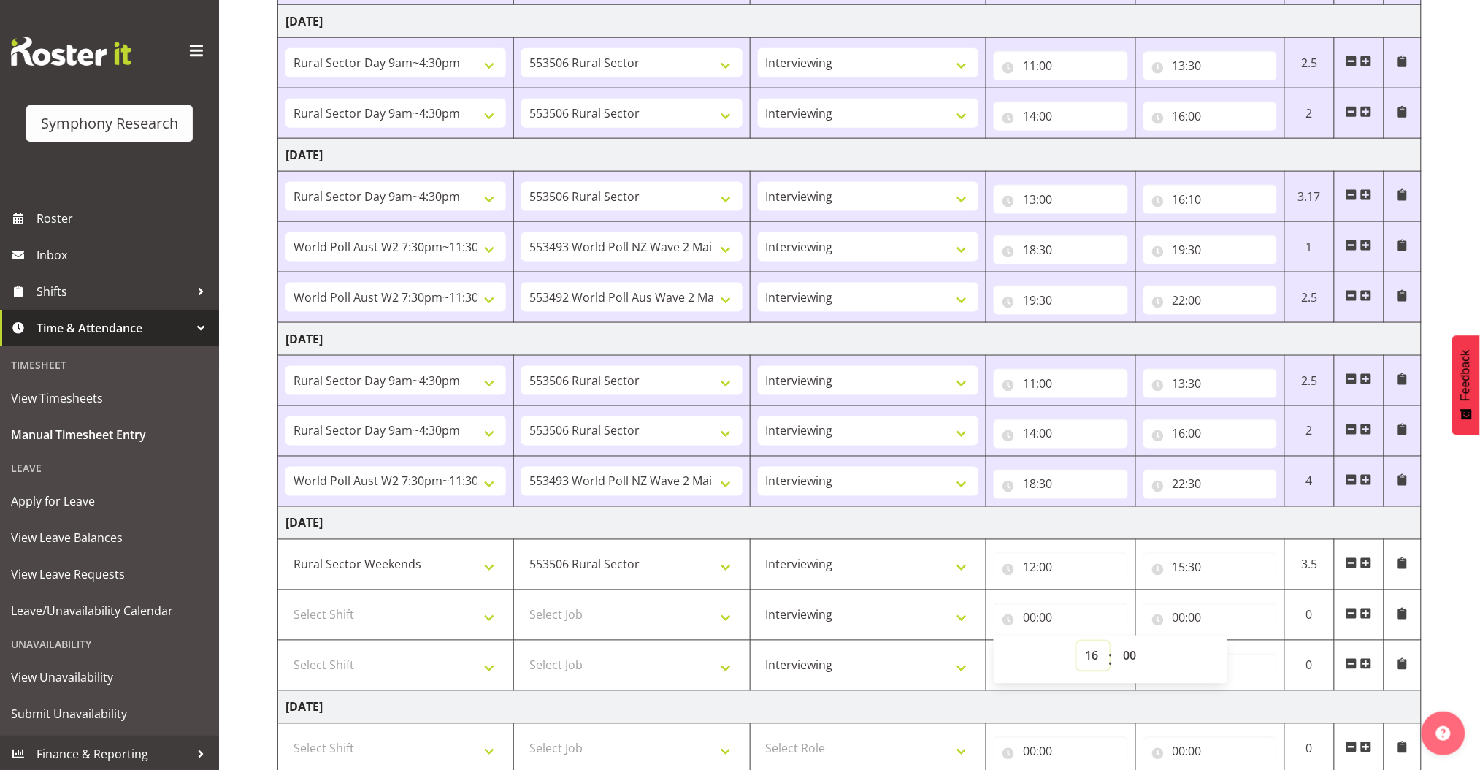
type input "16:00"
click at [1180, 619] on input "00:00" at bounding box center [1211, 617] width 134 height 29
click at [1239, 651] on select "00 01 02 03 04 05 06 07 08 09 10 11 12 13 14 15 16 17 18 19 20 21 22 23" at bounding box center [1243, 655] width 33 height 29
select select "19"
click at [1227, 641] on select "00 01 02 03 04 05 06 07 08 09 10 11 12 13 14 15 16 17 18 19 20 21 22 23" at bounding box center [1243, 655] width 33 height 29
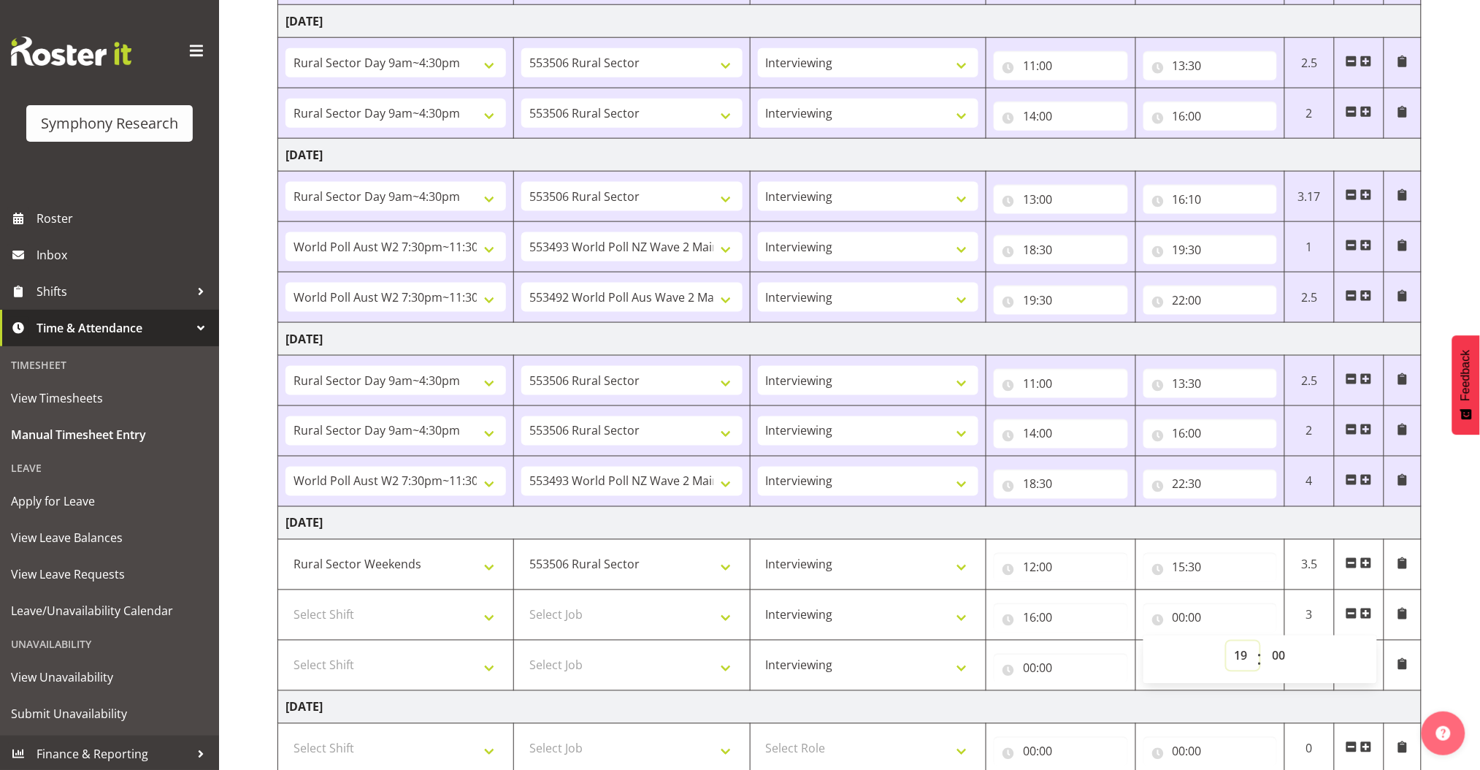
type input "19:00"
click at [713, 624] on select "Select Job 550060 IF Admin 553492 World Poll Aus Wave 2 Main 2025 553493 World …" at bounding box center [631, 614] width 221 height 29
select select "10587"
click at [521, 600] on select "Select Job 550060 IF Admin 553492 World Poll Aus Wave 2 Main 2025 553493 World …" at bounding box center [631, 614] width 221 height 29
click at [474, 616] on select "Select Shift !!Weekend Residential (Roster IT Shift Label) *Business 9/10am ~ 4…" at bounding box center [396, 614] width 221 height 29
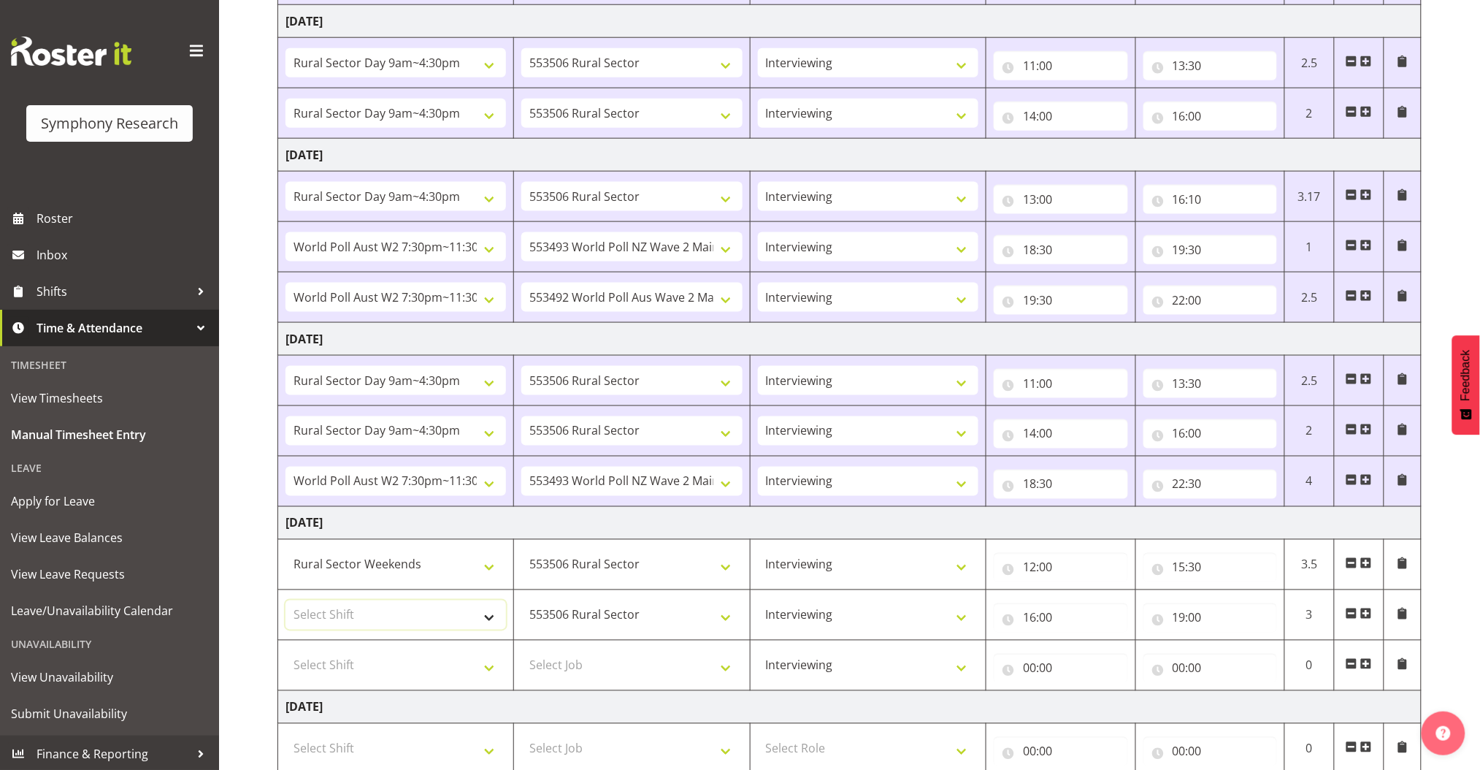
select select "81299"
click at [286, 600] on select "Select Shift !!Weekend Residential (Roster IT Shift Label) *Business 9/10am ~ 4…" at bounding box center [396, 614] width 221 height 29
click at [553, 663] on select "Select Job 550060 IF Admin 553492 World Poll Aus Wave 2 Main 2025 553493 World …" at bounding box center [631, 665] width 221 height 29
click at [1370, 662] on span at bounding box center [1366, 664] width 12 height 12
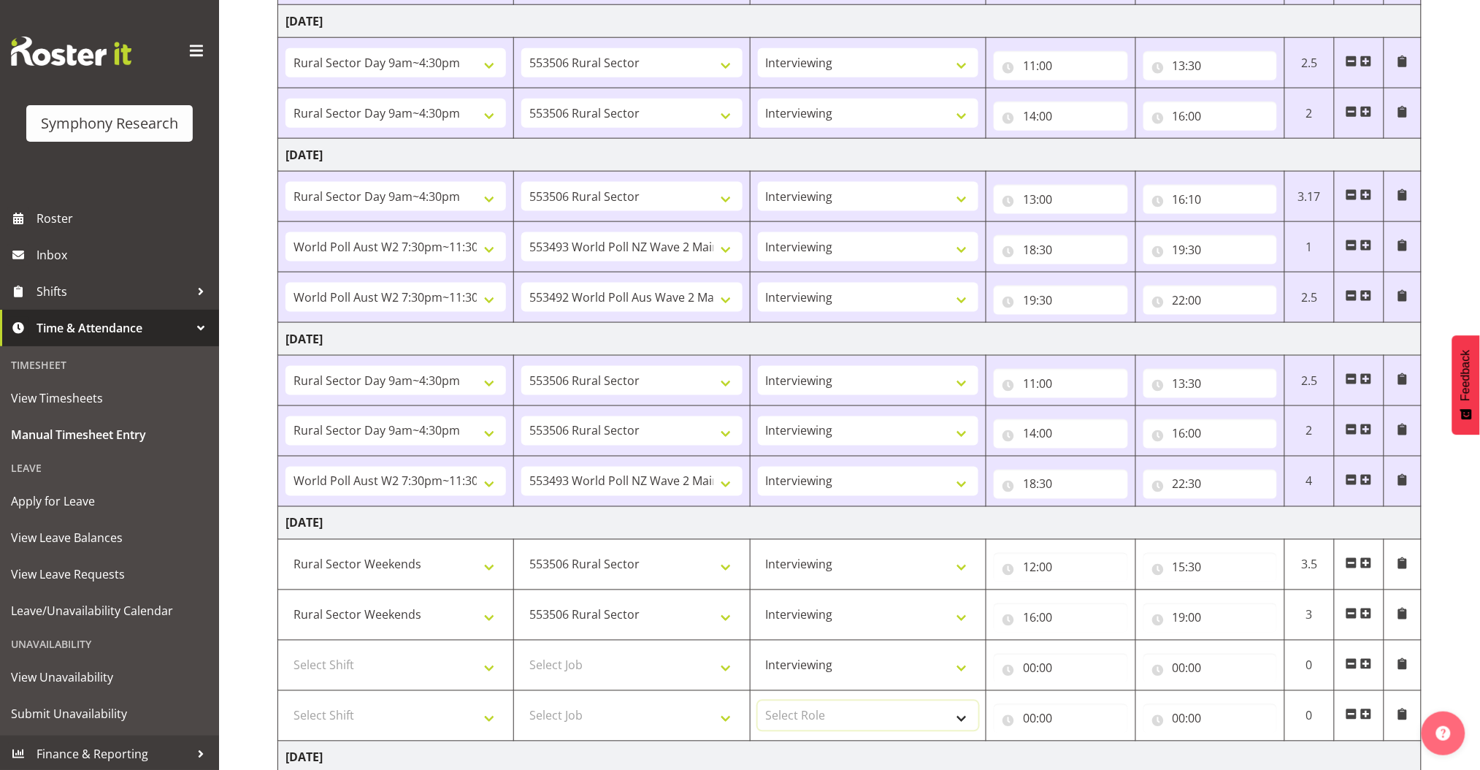
click at [807, 713] on select "Select Role Briefing Interviewing" at bounding box center [868, 715] width 221 height 29
select select "47"
click at [758, 701] on select "Select Role Briefing Interviewing" at bounding box center [868, 715] width 221 height 29
click at [714, 714] on select "Select Job 550060 IF Admin 553492 World Poll Aus Wave 2 Main 2025 553493 World …" at bounding box center [631, 715] width 221 height 29
select select "10499"
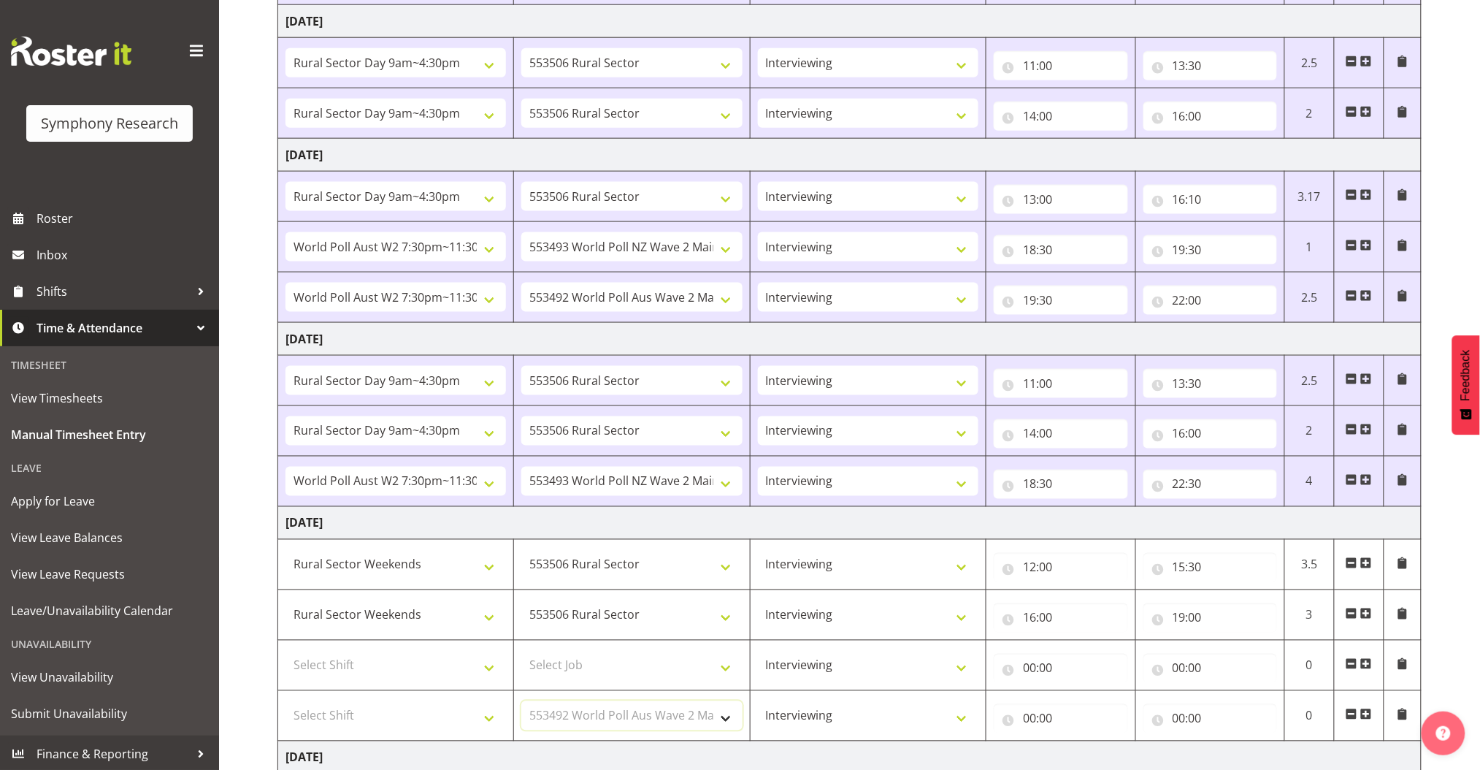
click at [521, 701] on select "Select Job 550060 IF Admin 553492 World Poll Aus Wave 2 Main 2025 553493 World …" at bounding box center [631, 715] width 221 height 29
click at [468, 705] on select "Select Shift !!Weekend Residential (Roster IT Shift Label) *Business 9/10am ~ 4…" at bounding box center [396, 715] width 221 height 29
select select "11547"
click at [286, 701] on select "Select Shift !!Weekend Residential (Roster IT Shift Label) *Business 9/10am ~ 4…" at bounding box center [396, 715] width 221 height 29
click at [463, 667] on select "Select Shift !!Weekend Residential (Roster IT Shift Label) *Business 9/10am ~ 4…" at bounding box center [396, 665] width 221 height 29
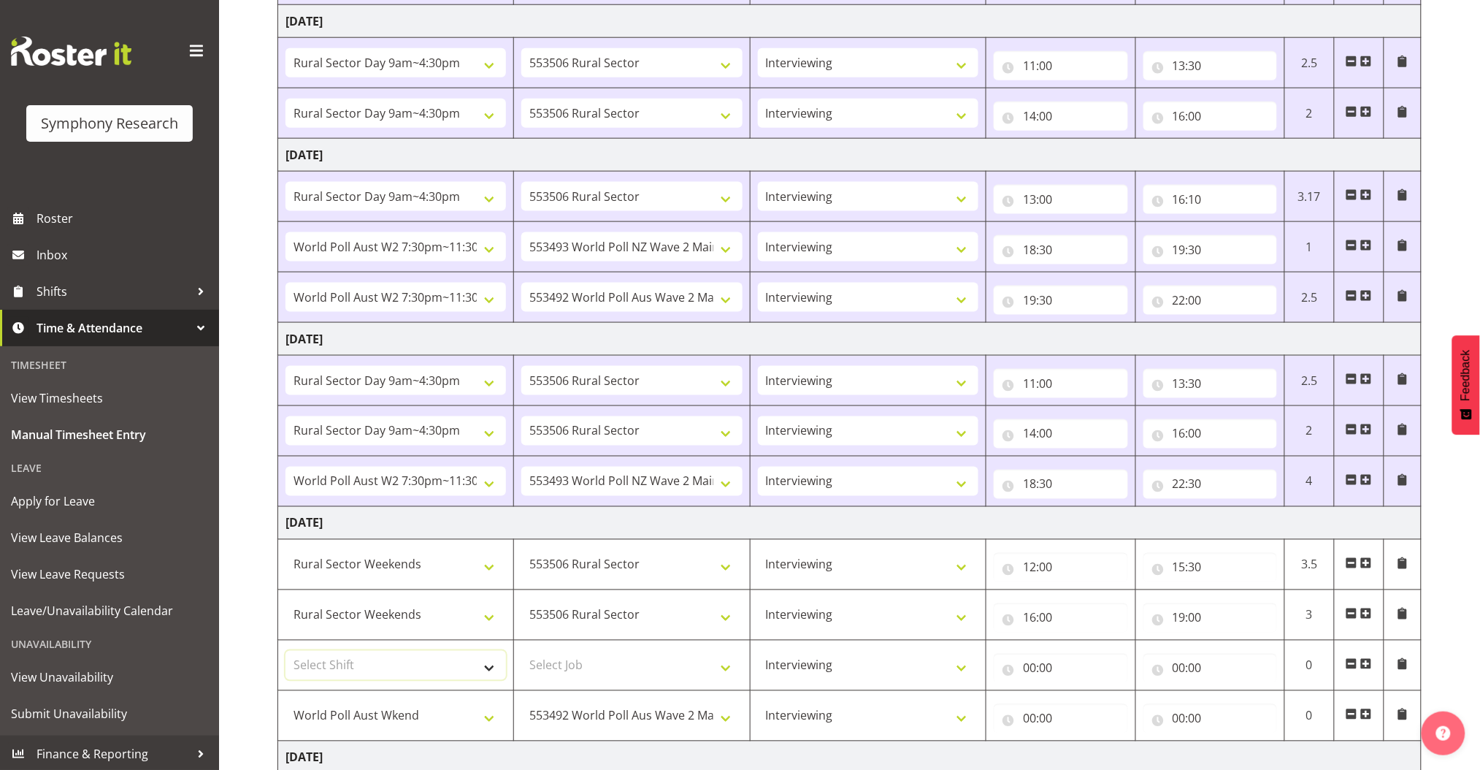
select select "11547"
click at [286, 651] on select "Select Shift !!Weekend Residential (Roster IT Shift Label) *Business 9/10am ~ 4…" at bounding box center [396, 665] width 221 height 29
click at [572, 663] on select "Select Job 550060 IF Admin 553492 World Poll Aus Wave 2 Main 2025 553493 World …" at bounding box center [631, 665] width 221 height 29
click at [765, 272] on td "Briefing Interviewing" at bounding box center [868, 297] width 236 height 50
click at [714, 666] on select "Select Job 550060 IF Admin 553492 World Poll Aus Wave 2 Main 2025 553493 World …" at bounding box center [631, 665] width 221 height 29
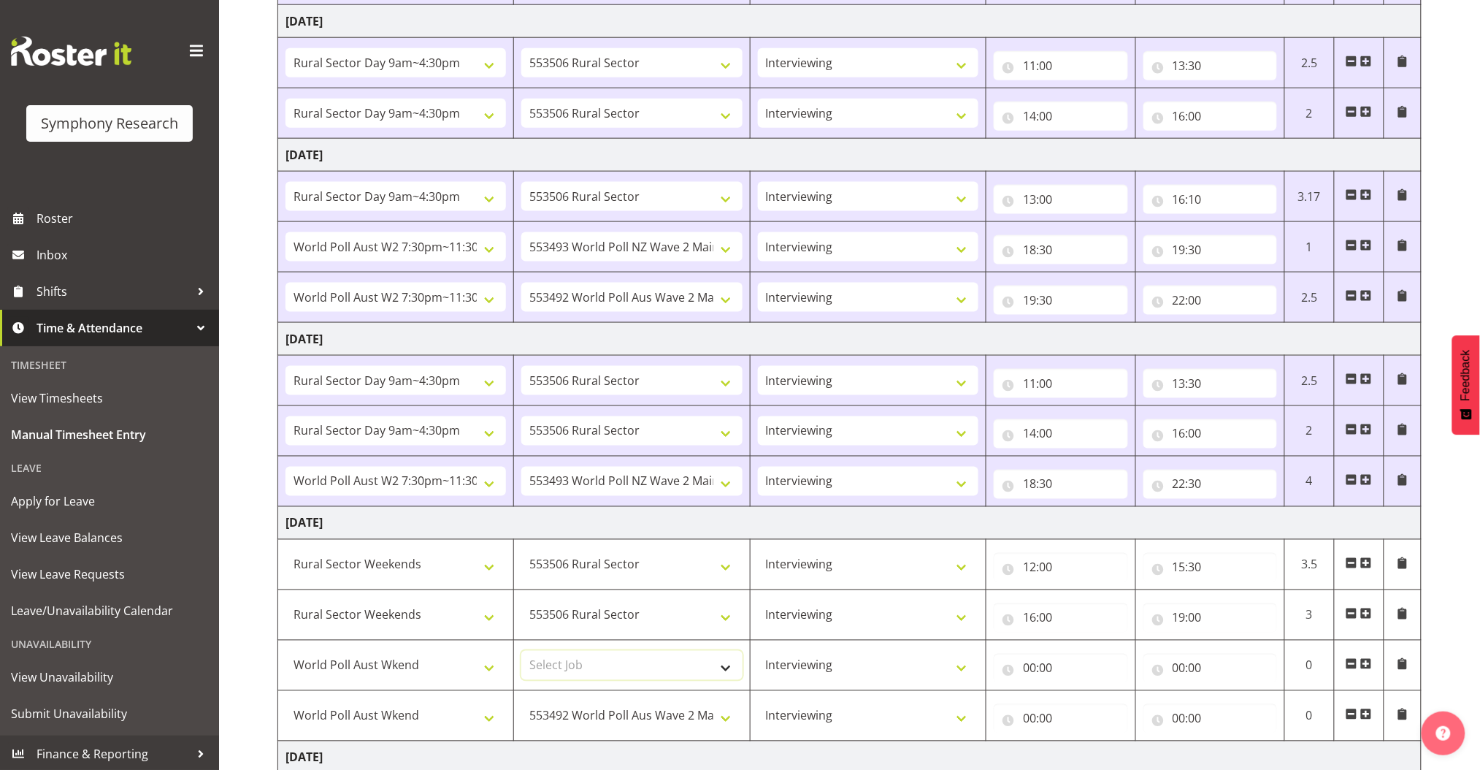
select select "10527"
click at [521, 651] on select "Select Job 550060 IF Admin 553492 World Poll Aus Wave 2 Main 2025 553493 World …" at bounding box center [631, 665] width 221 height 29
click at [1028, 670] on input "00:00" at bounding box center [1061, 668] width 134 height 29
click at [1087, 707] on select "00 01 02 03 04 05 06 07 08 09 10 11 12 13 14 15 16 17 18 19 20 21 22 23" at bounding box center [1093, 706] width 33 height 29
click at [1181, 566] on input "15:30" at bounding box center [1211, 567] width 134 height 29
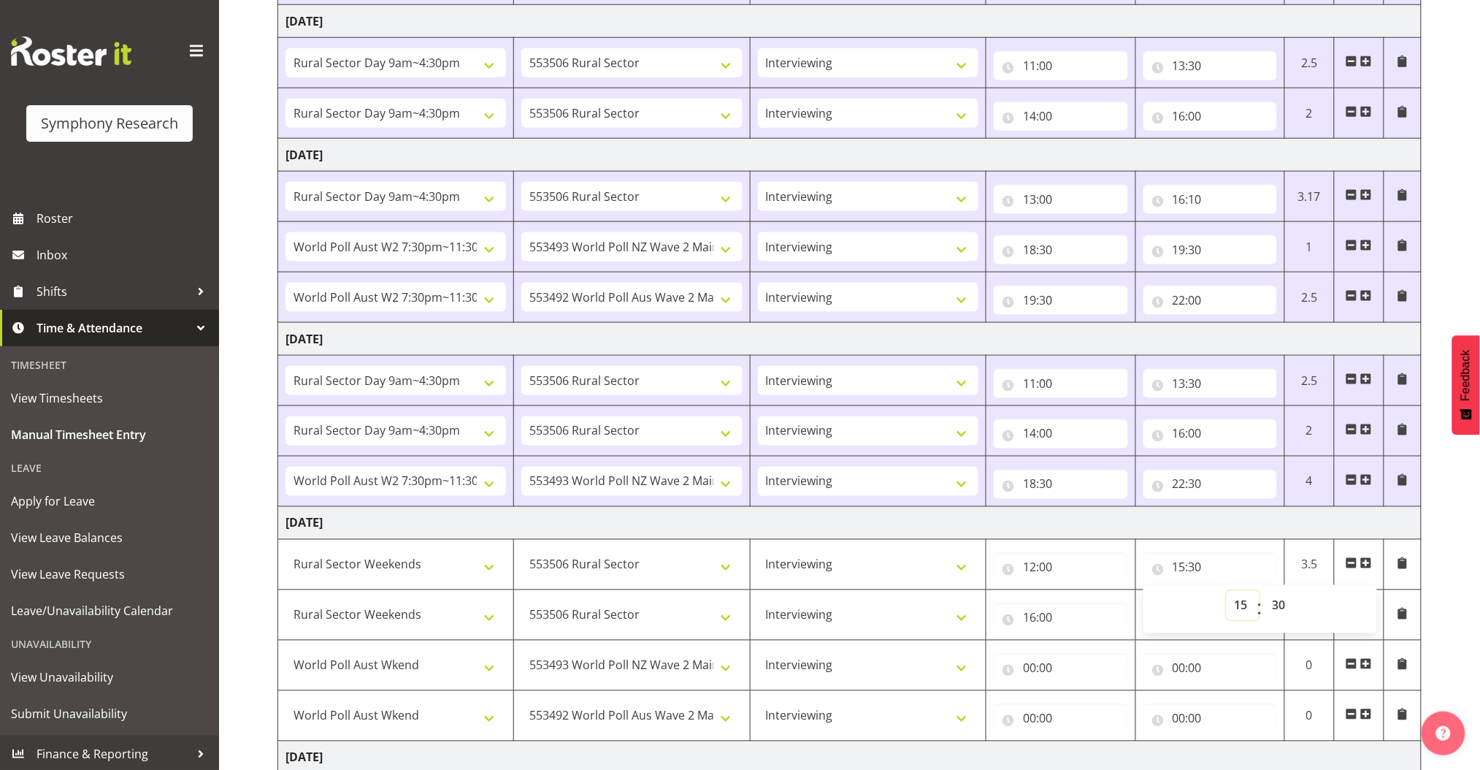
click at [1241, 607] on select "00 01 02 03 04 05 06 07 08 09 10 11 12 13 14 15 16 17 18 19 20 21 22 23" at bounding box center [1243, 605] width 33 height 29
select select "14"
click at [1227, 591] on select "00 01 02 03 04 05 06 07 08 09 10 11 12 13 14 15 16 17 18 19 20 21 22 23" at bounding box center [1243, 605] width 33 height 29
type input "14:30"
click at [1199, 567] on input "14:30" at bounding box center [1211, 567] width 134 height 29
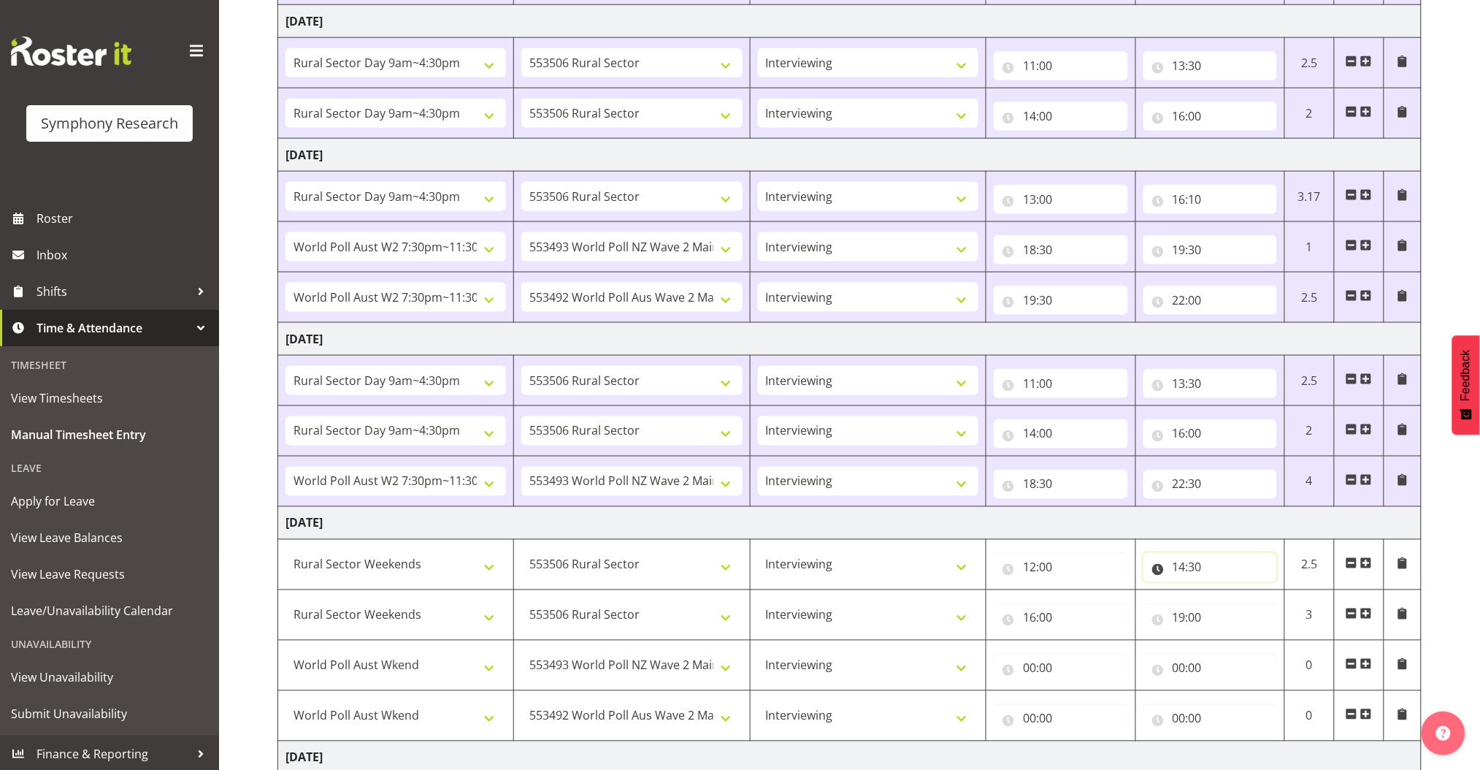
click at [1199, 567] on input "14:30" at bounding box center [1211, 567] width 134 height 29
click at [1183, 569] on input "14:30" at bounding box center [1211, 567] width 134 height 29
click at [1195, 569] on input "14:30" at bounding box center [1211, 567] width 134 height 29
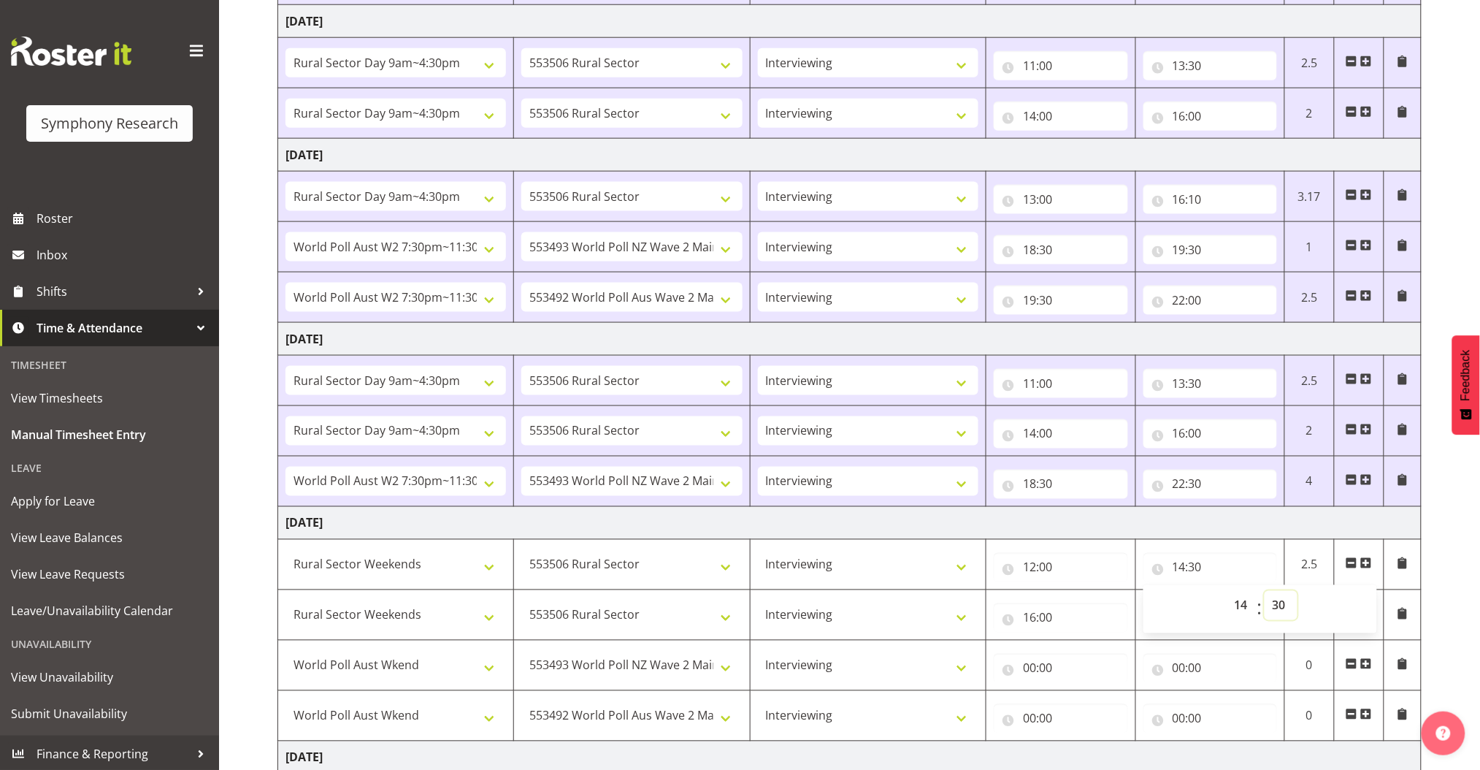
click at [1291, 606] on select "00 01 02 03 04 05 06 07 08 09 10 11 12 13 14 15 16 17 18 19 20 21 22 23 24 25 2…" at bounding box center [1281, 605] width 33 height 29
select select "14"
click at [1265, 591] on select "00 01 02 03 04 05 06 07 08 09 10 11 12 13 14 15 16 17 18 19 20 21 22 23 24 25 2…" at bounding box center [1281, 605] width 33 height 29
type input "14:14"
click at [1198, 566] on input "14:14" at bounding box center [1211, 567] width 134 height 29
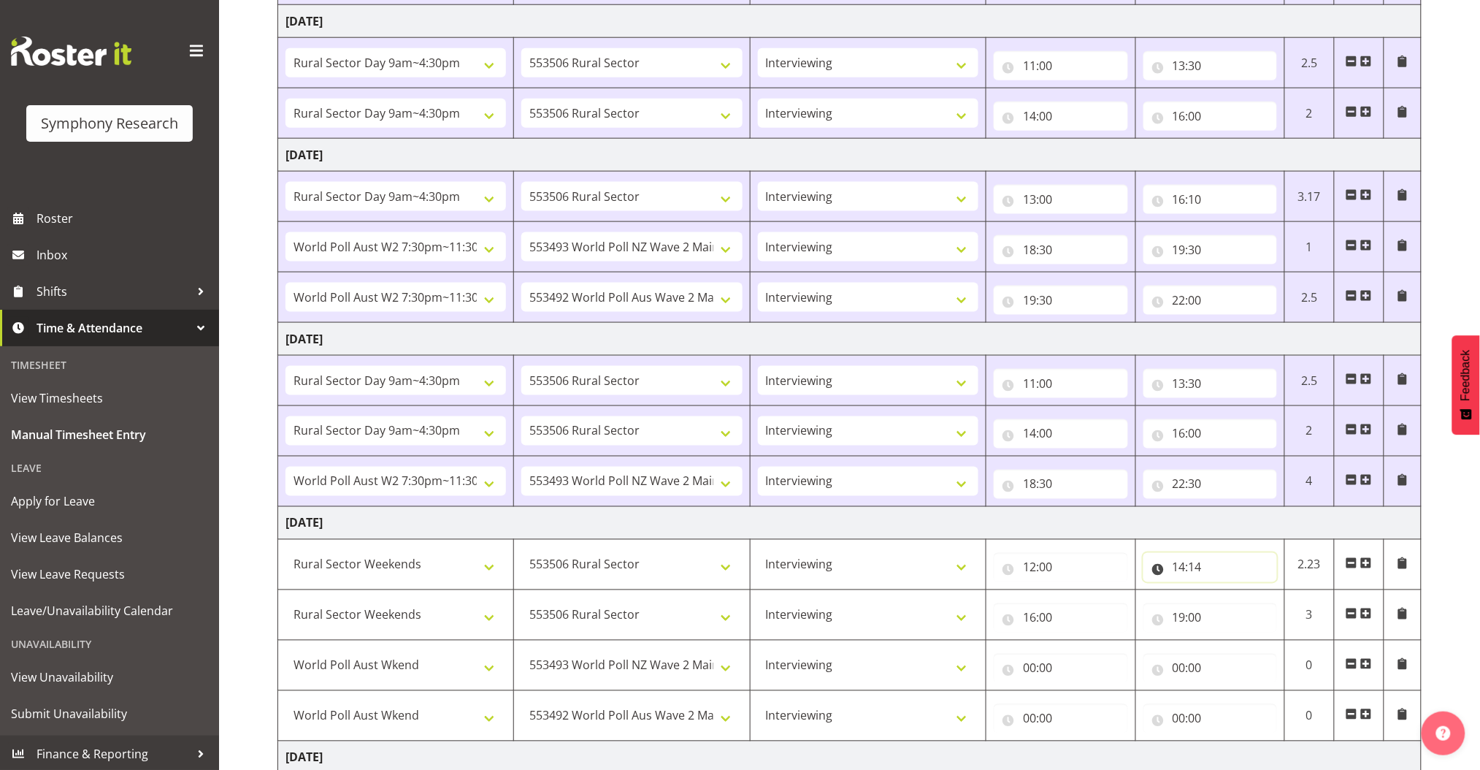
click at [1198, 566] on input "14:14" at bounding box center [1211, 567] width 134 height 29
click at [1277, 604] on select "00 01 02 03 04 05 06 07 08 09 10 11 12 13 14 15 16 17 18 19 20 21 22 23 24 25 2…" at bounding box center [1281, 605] width 33 height 29
select select "0"
click at [1265, 591] on select "00 01 02 03 04 05 06 07 08 09 10 11 12 13 14 15 16 17 18 19 20 21 22 23 24 25 2…" at bounding box center [1281, 605] width 33 height 29
type input "14:00"
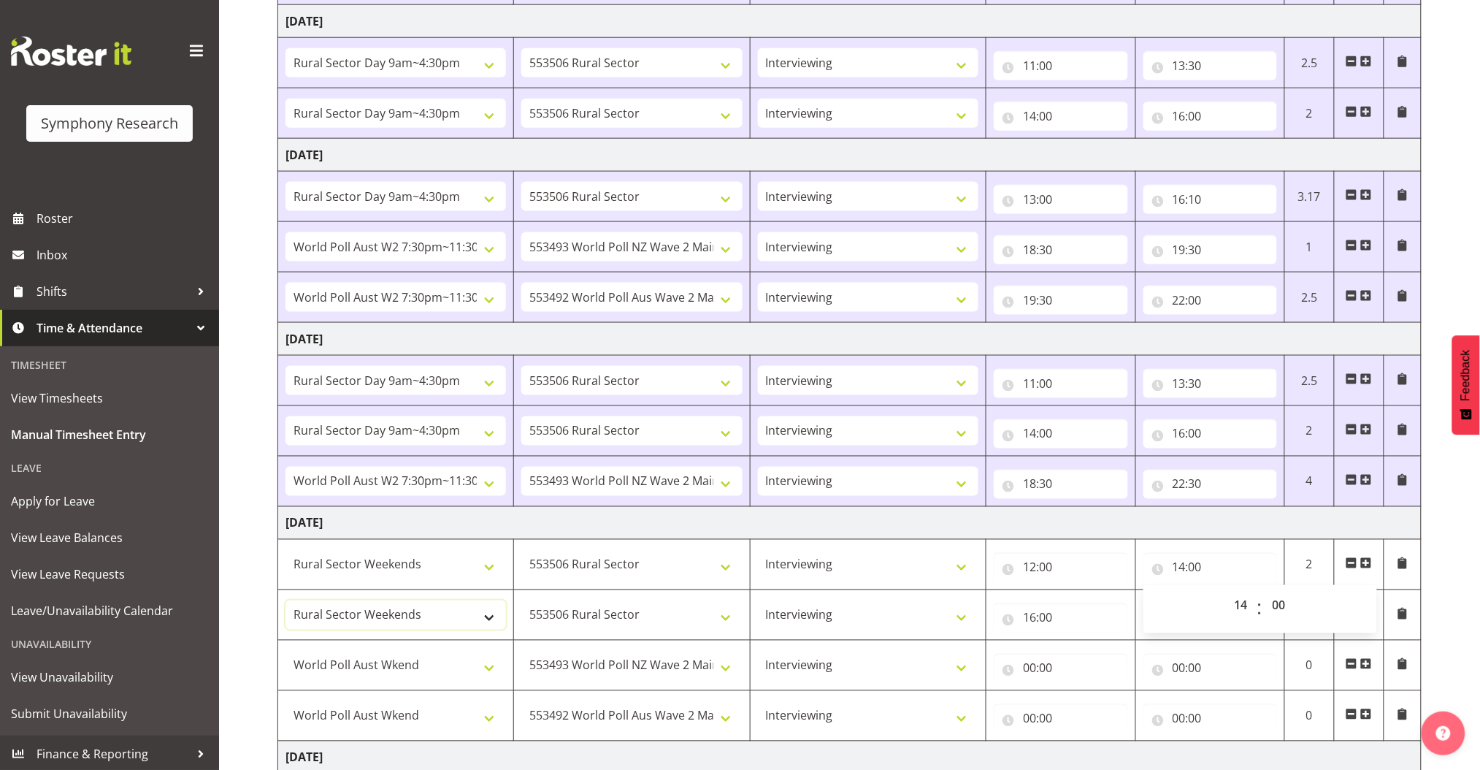
click at [411, 616] on select "!!Weekend Residential (Roster IT Shift Label) *Business 9/10am ~ 4:30pm *Busine…" at bounding box center [396, 614] width 221 height 29
select select "11547"
click at [286, 600] on select "!!Weekend Residential (Roster IT Shift Label) *Business 9/10am ~ 4:30pm *Busine…" at bounding box center [396, 614] width 221 height 29
click at [1187, 616] on input "19:00" at bounding box center [1211, 617] width 134 height 29
click at [1246, 651] on select "00 01 02 03 04 05 06 07 08 09 10 11 12 13 14 15 16 17 18 19 20 21 22 23" at bounding box center [1243, 655] width 33 height 29
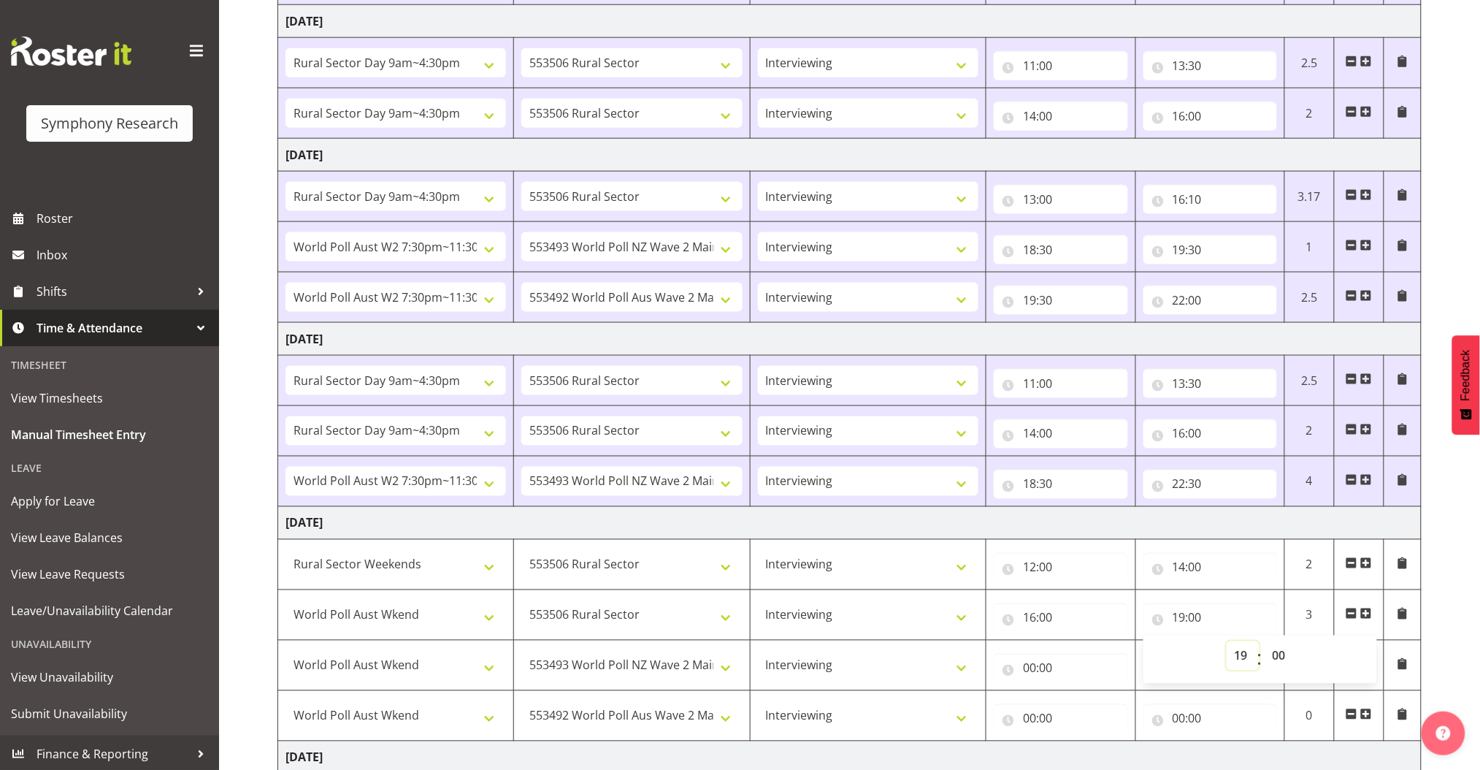
select select "15"
click at [1227, 641] on select "00 01 02 03 04 05 06 07 08 09 10 11 12 13 14 15 16 17 18 19 20 21 22 23" at bounding box center [1243, 655] width 33 height 29
type input "15:00"
click at [1199, 616] on input "15:00" at bounding box center [1211, 617] width 134 height 29
click at [1197, 619] on input "15:00" at bounding box center [1211, 617] width 134 height 29
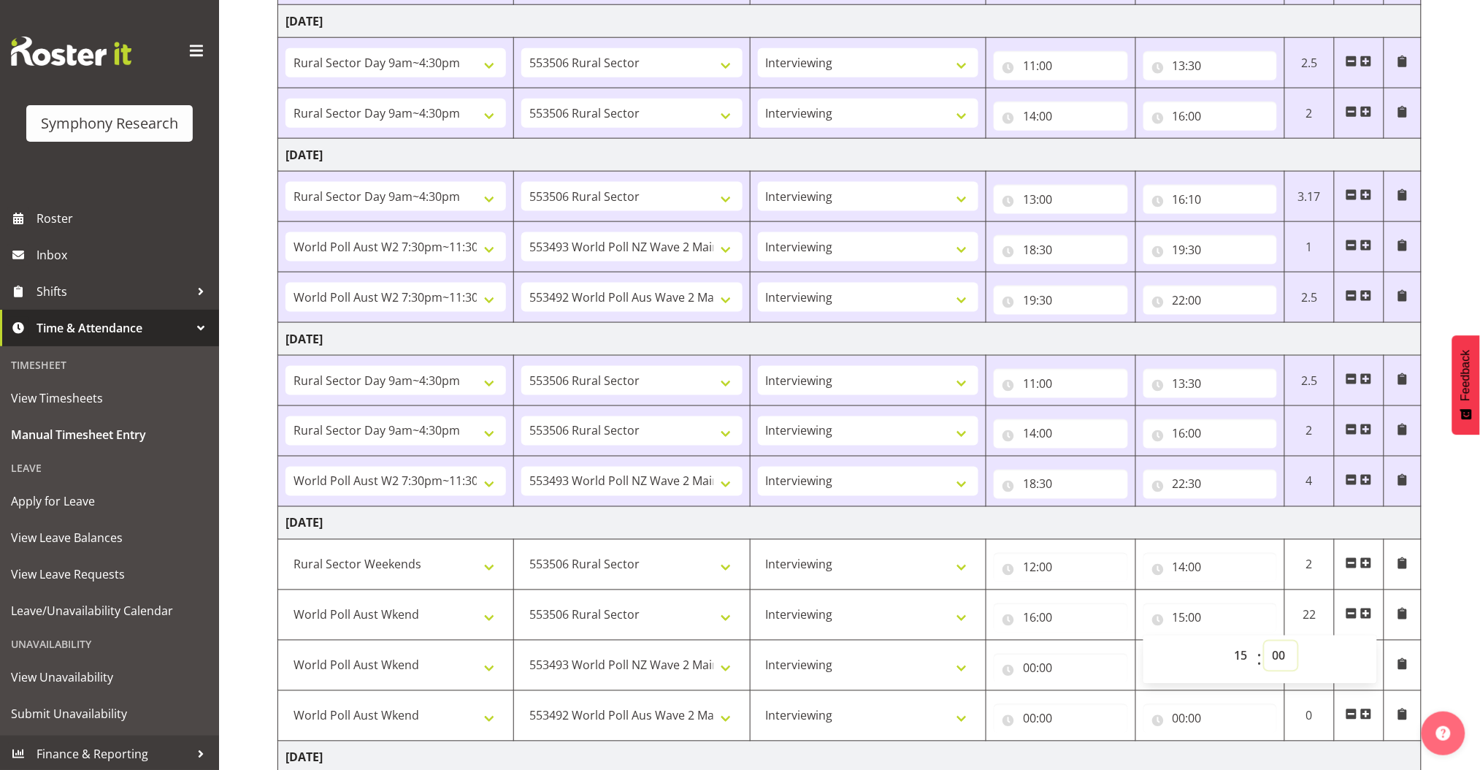
click at [1279, 655] on select "00 01 02 03 04 05 06 07 08 09 10 11 12 13 14 15 16 17 18 19 20 21 22 23 24 25 2…" at bounding box center [1281, 655] width 33 height 29
select select "30"
click at [1265, 641] on select "00 01 02 03 04 05 06 07 08 09 10 11 12 13 14 15 16 17 18 19 20 21 22 23 24 25 2…" at bounding box center [1281, 655] width 33 height 29
type input "15:30"
click at [982, 676] on td "Briefing Interviewing" at bounding box center [868, 665] width 236 height 50
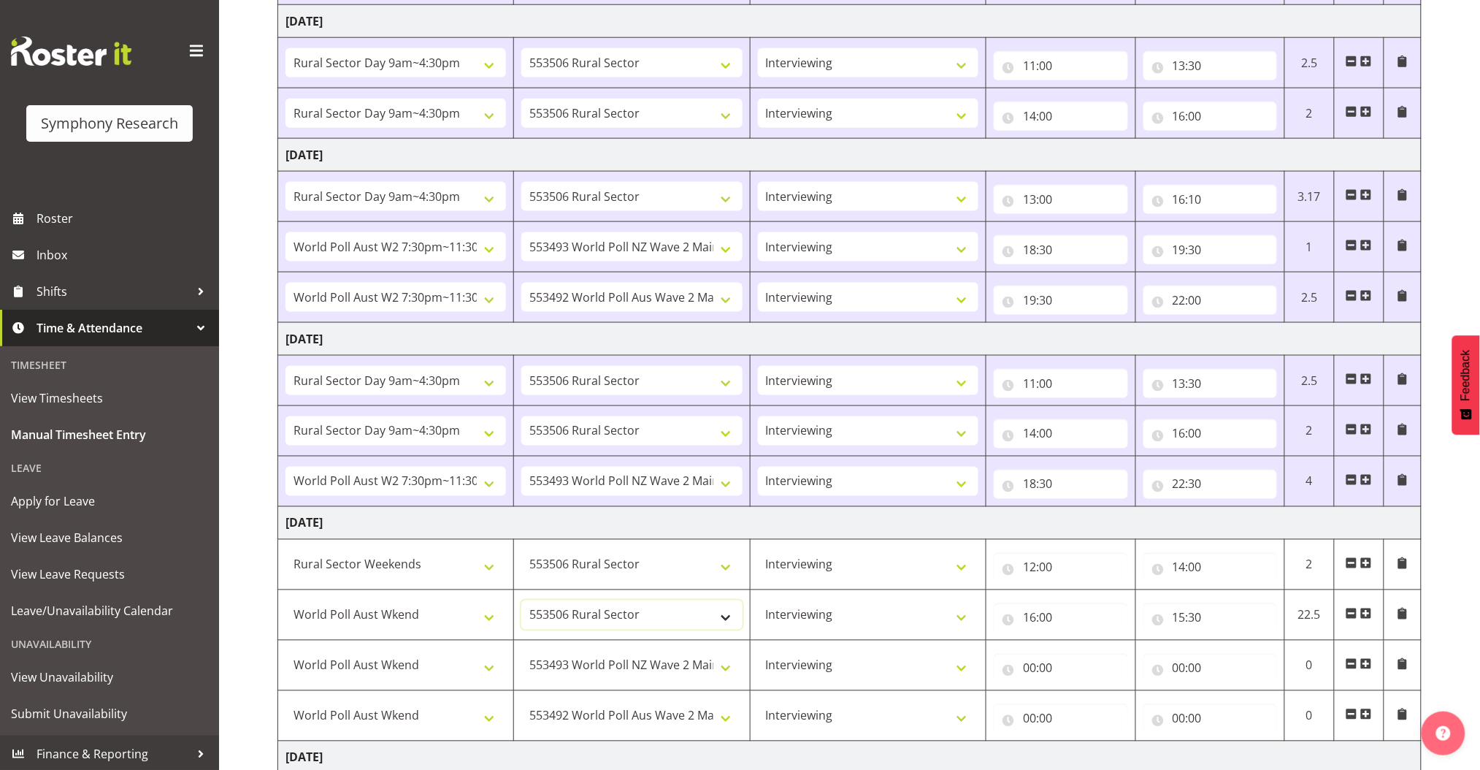
click at [667, 615] on select "550060 IF Admin 553492 World Poll Aus Wave 2 Main 2025 553493 World Poll NZ Wav…" at bounding box center [631, 614] width 221 height 29
select select "10499"
click at [521, 600] on select "550060 IF Admin 553492 World Poll Aus Wave 2 Main 2025 553493 World Poll NZ Wav…" at bounding box center [631, 614] width 221 height 29
click at [1032, 622] on input "16:00" at bounding box center [1061, 617] width 134 height 29
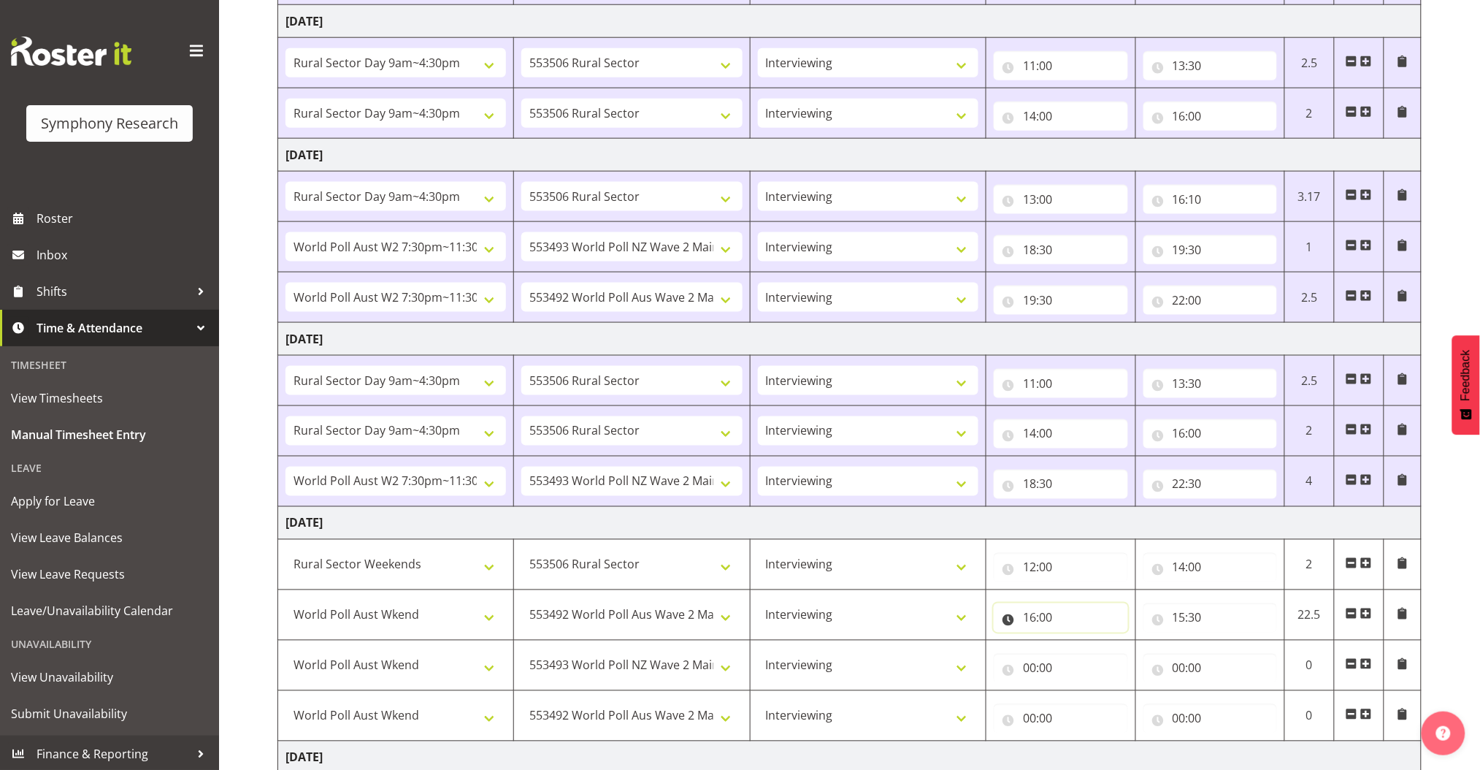
click at [1033, 620] on input "16:00" at bounding box center [1061, 617] width 134 height 29
click at [1095, 652] on select "00 01 02 03 04 05 06 07 08 09 10 11 12 13 14 15 16 17 18 19 20 21 22 23" at bounding box center [1093, 655] width 33 height 29
select select "14"
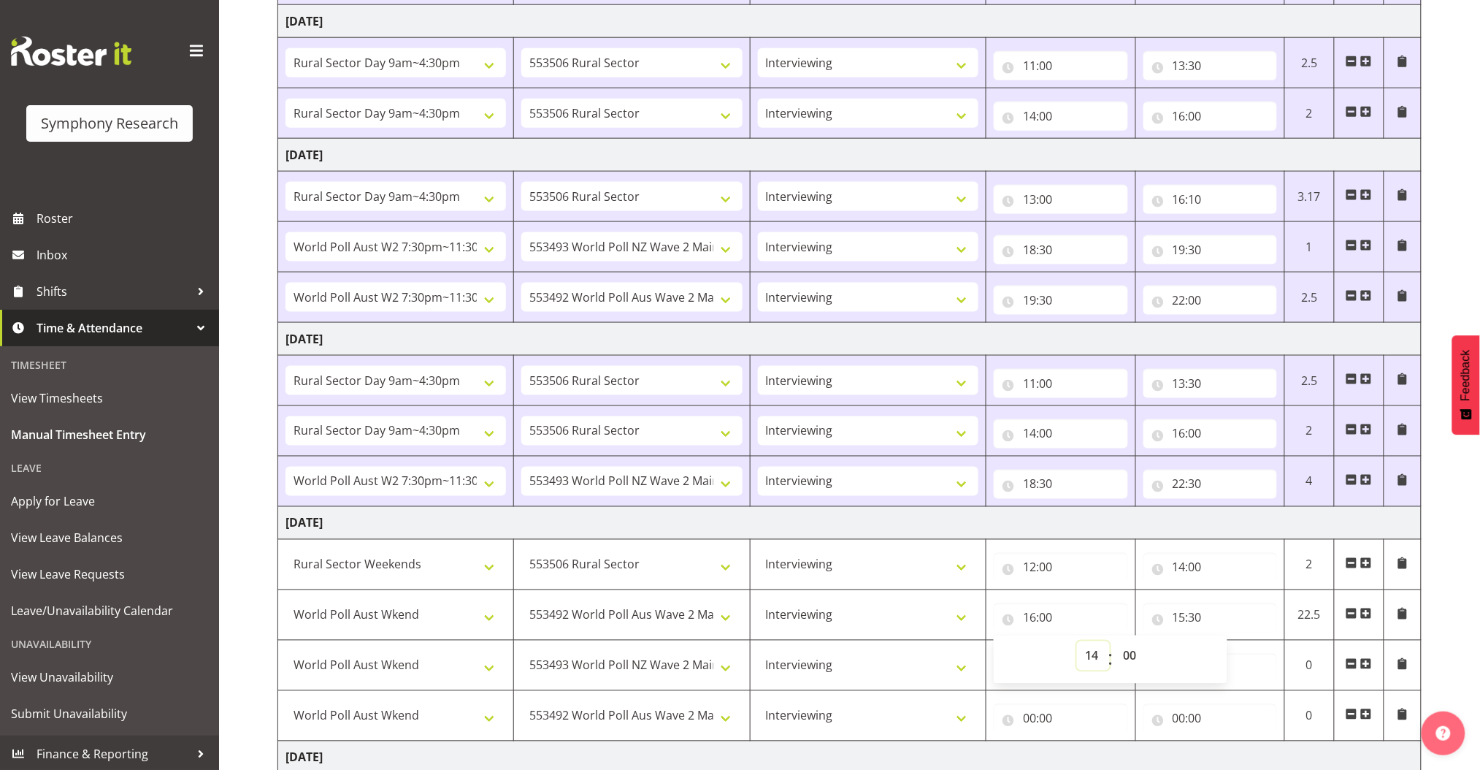
click at [1077, 641] on select "00 01 02 03 04 05 06 07 08 09 10 11 12 13 14 15 16 17 18 19 20 21 22 23" at bounding box center [1093, 655] width 33 height 29
type input "14:00"
click at [1180, 617] on input "15:30" at bounding box center [1211, 617] width 134 height 29
click at [1029, 671] on input "00:00" at bounding box center [1061, 668] width 134 height 29
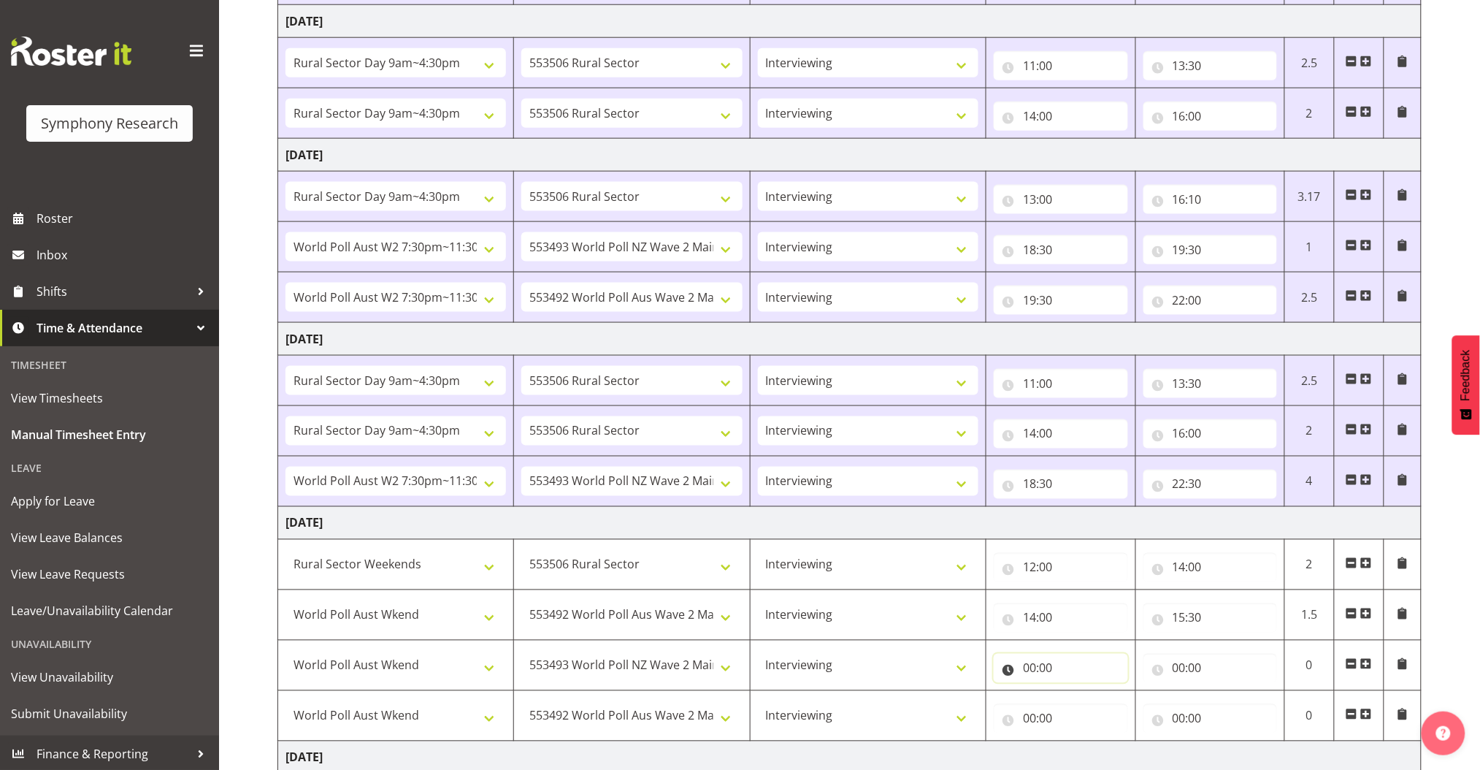
click at [1030, 667] on input "00:00" at bounding box center [1061, 668] width 134 height 29
click at [1092, 700] on select "00 01 02 03 04 05 06 07 08 09 10 11 12 13 14 15 16 17 18 19 20 21 22 23" at bounding box center [1093, 706] width 33 height 29
select select "16"
click at [1077, 692] on select "00 01 02 03 04 05 06 07 08 09 10 11 12 13 14 15 16 17 18 19 20 21 22 23" at bounding box center [1093, 706] width 33 height 29
type input "16:00"
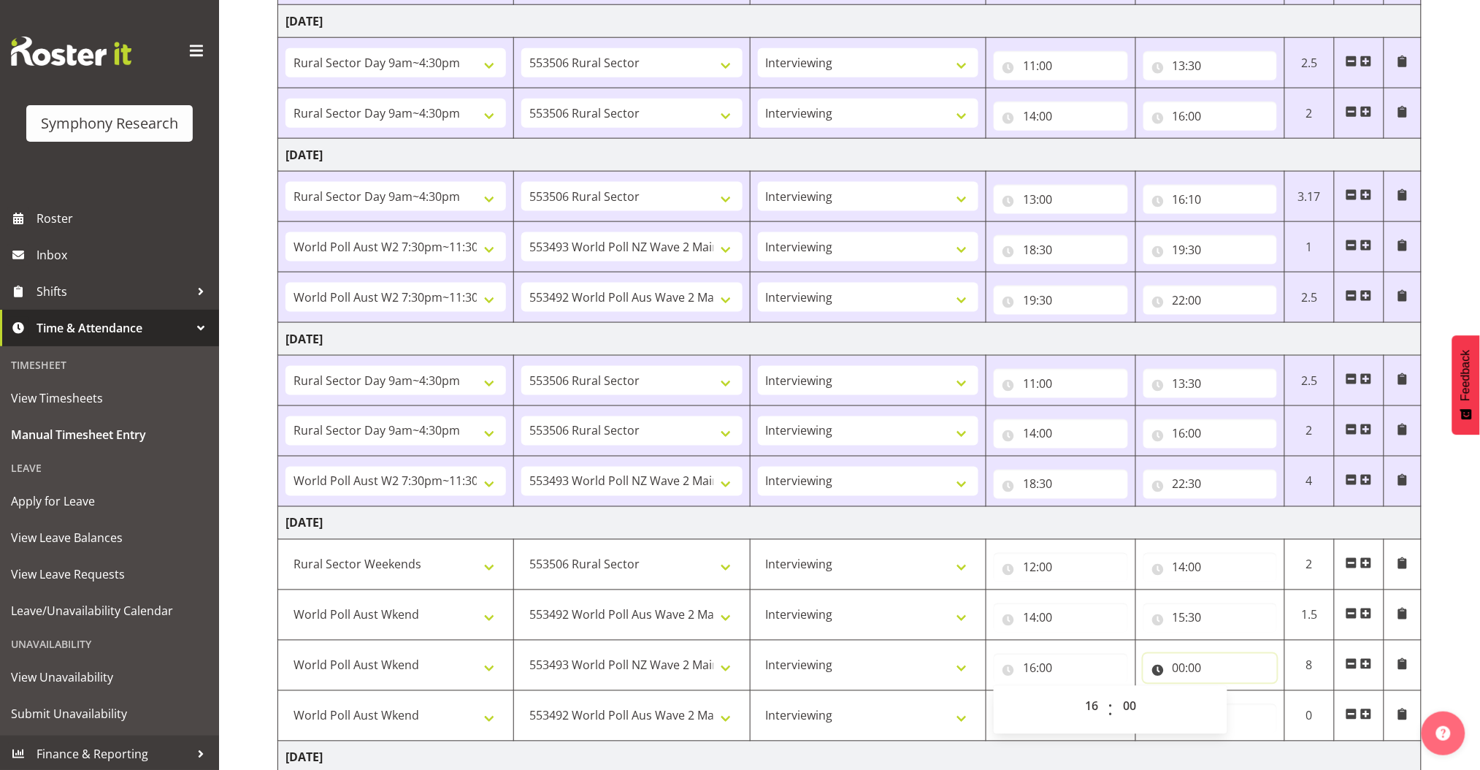
click at [1176, 667] on input "00:00" at bounding box center [1211, 668] width 134 height 29
click at [1248, 701] on select "00 01 02 03 04 05 06 07 08 09 10 11 12 13 14 15 16 17 18 19 20 21 22 23" at bounding box center [1243, 706] width 33 height 29
select select "19"
click at [1227, 692] on select "00 01 02 03 04 05 06 07 08 09 10 11 12 13 14 15 16 17 18 19 20 21 22 23" at bounding box center [1243, 706] width 33 height 29
type input "19:00"
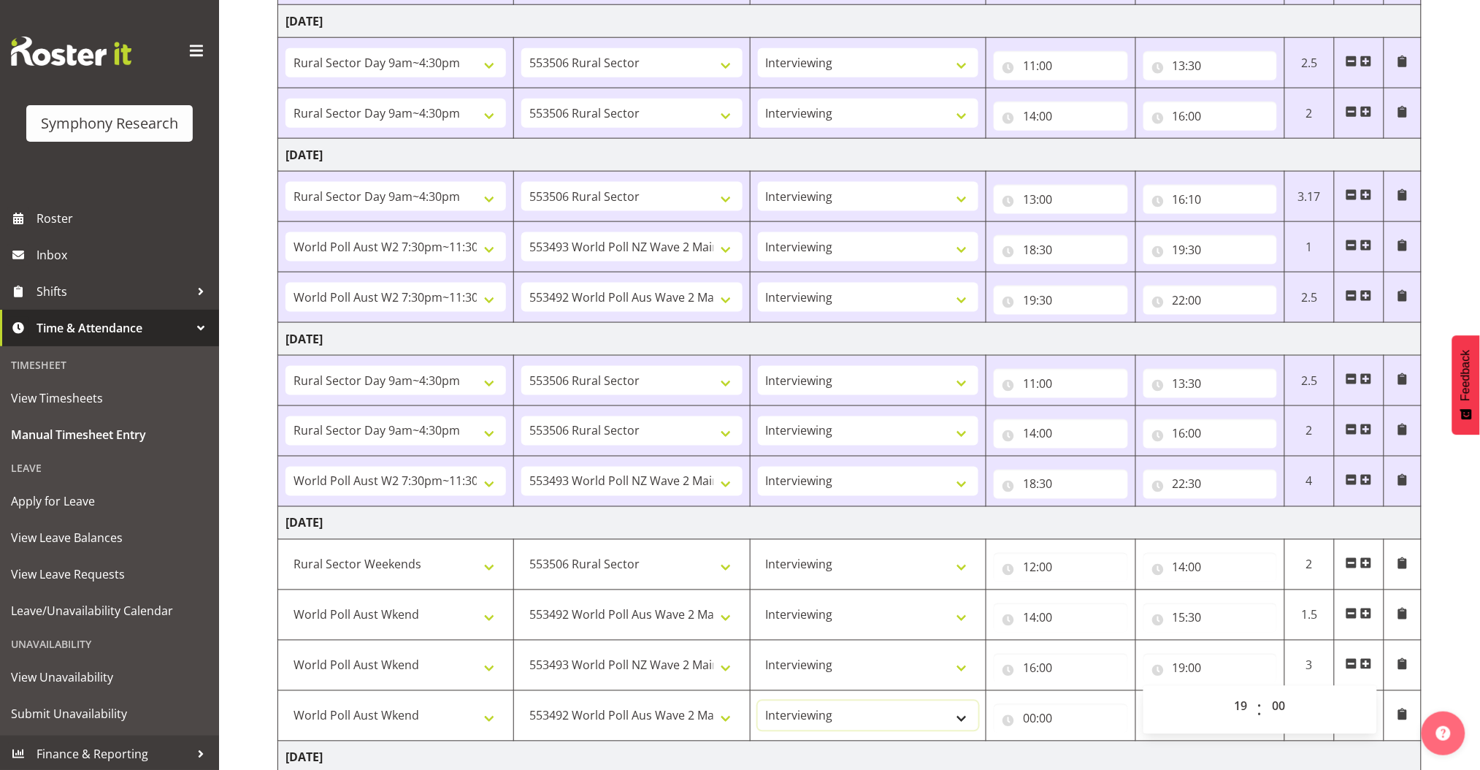
click at [876, 721] on select "Briefing Interviewing" at bounding box center [868, 715] width 221 height 29
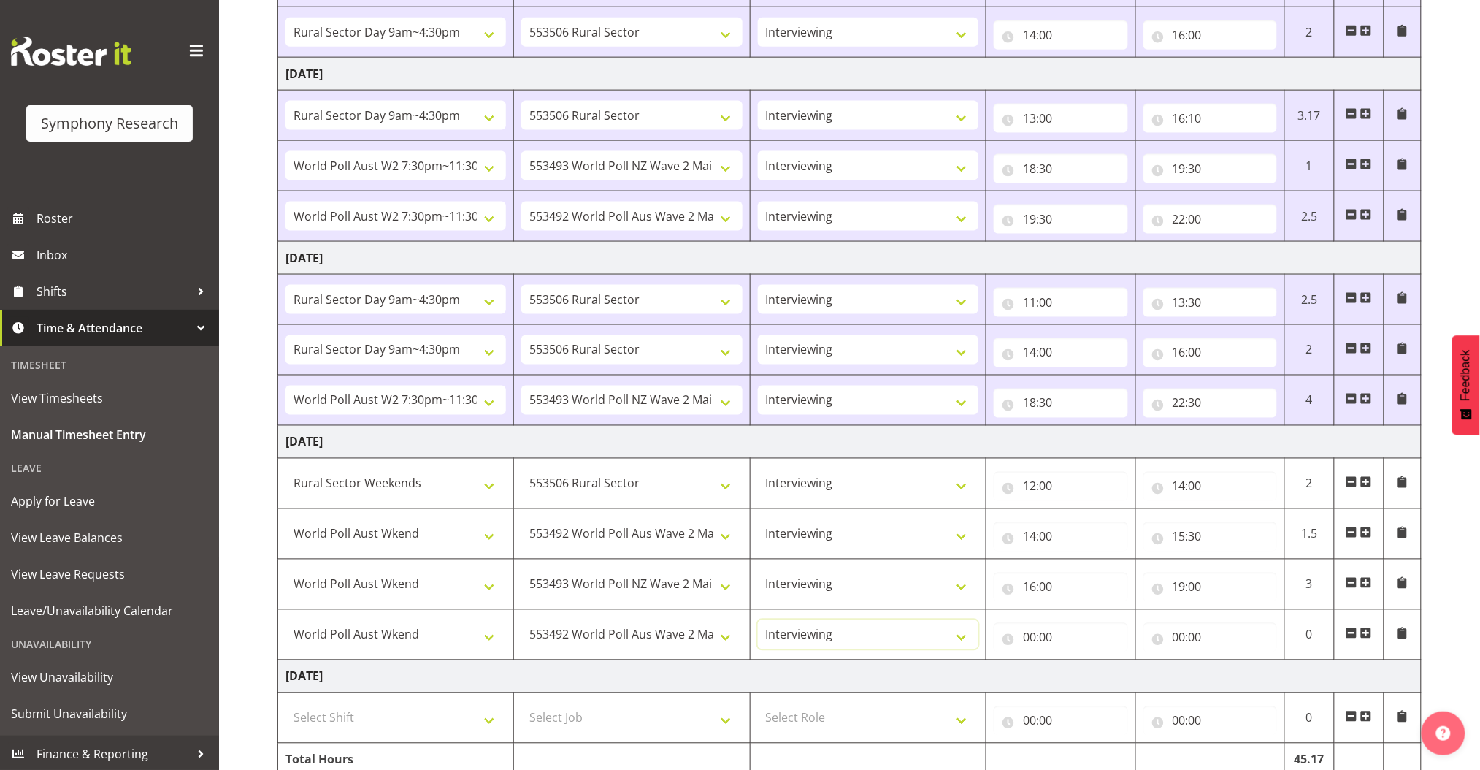
scroll to position [745, 0]
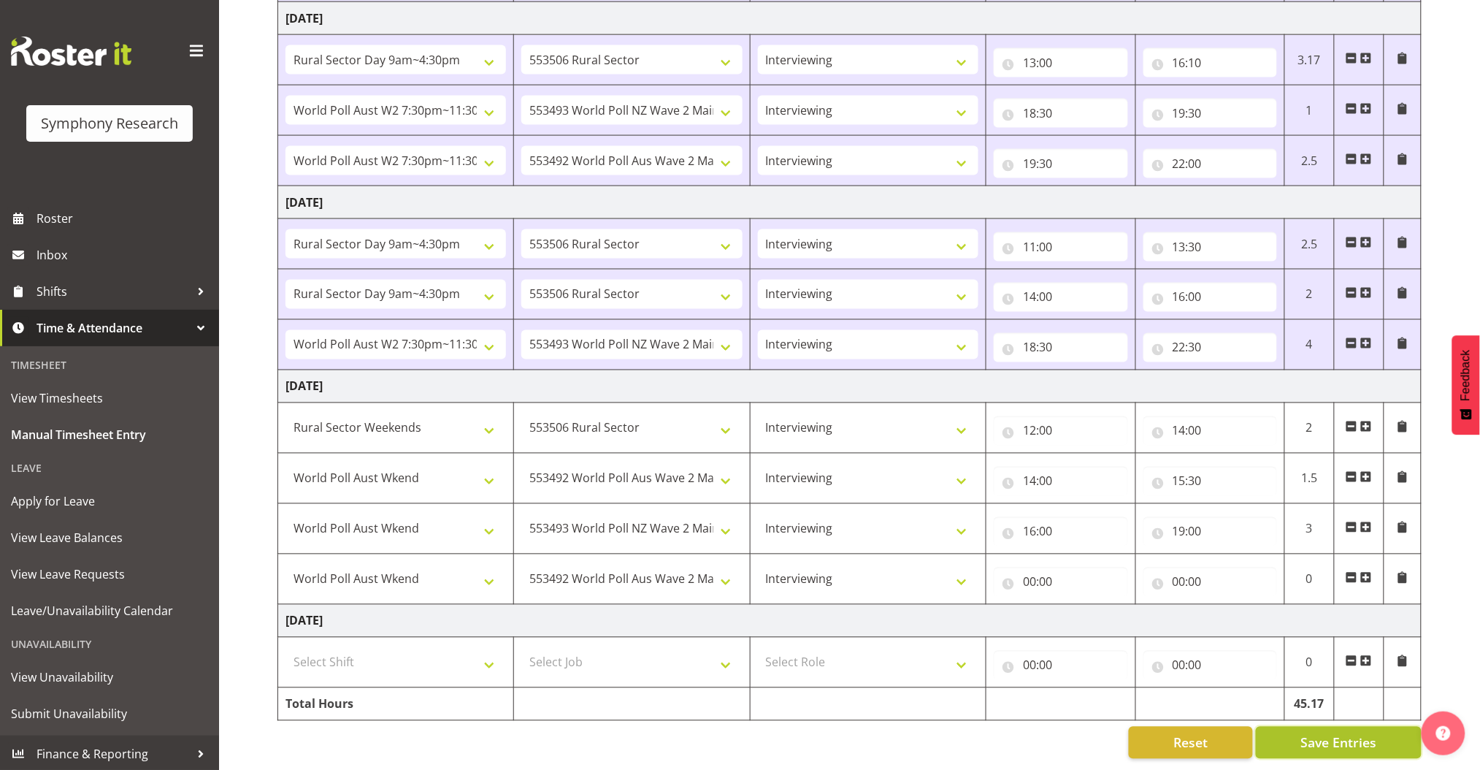
click at [1373, 733] on span "Save Entries" at bounding box center [1339, 742] width 76 height 19
click at [1365, 733] on span "Save Entries" at bounding box center [1339, 742] width 76 height 19
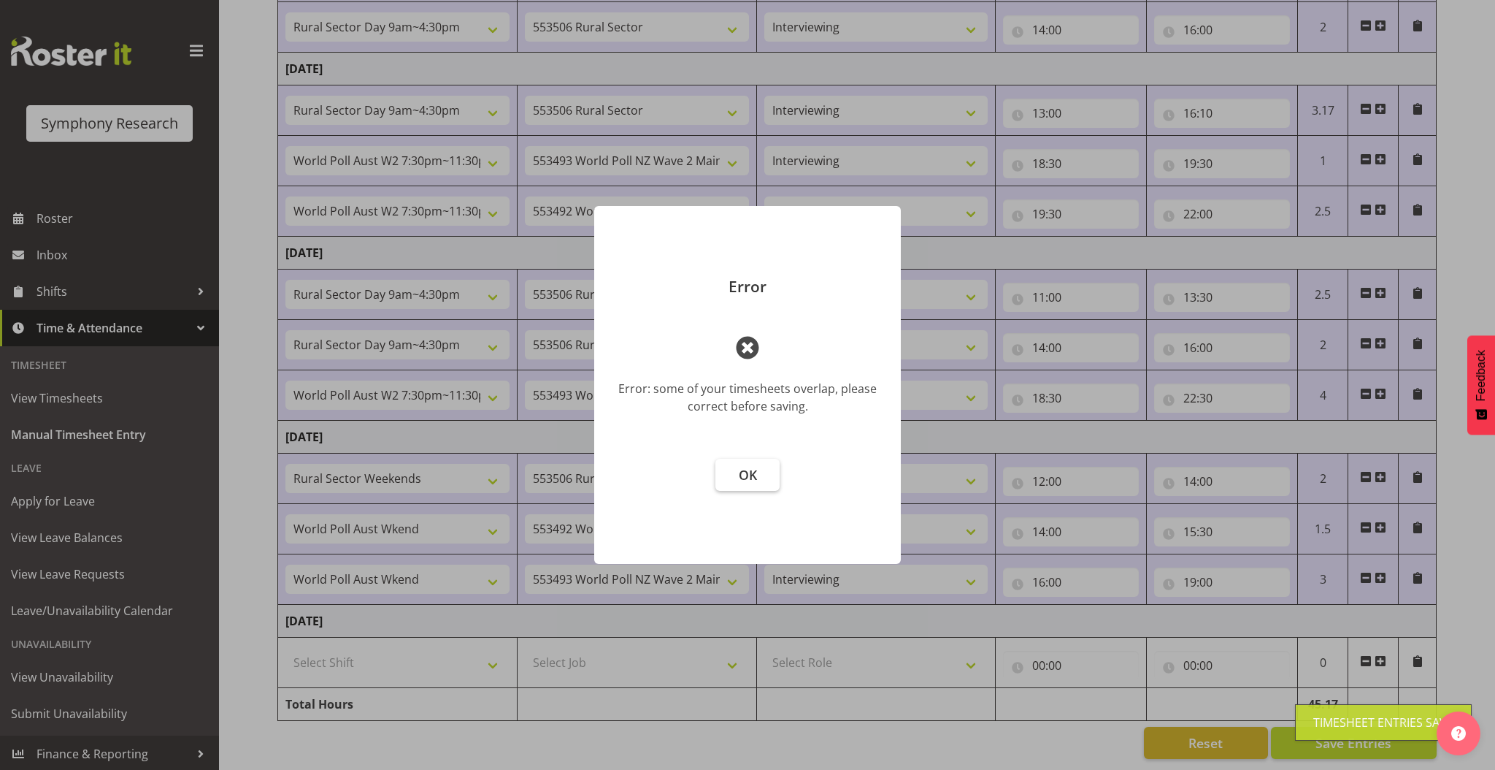
click at [753, 473] on span "OK" at bounding box center [748, 475] width 18 height 18
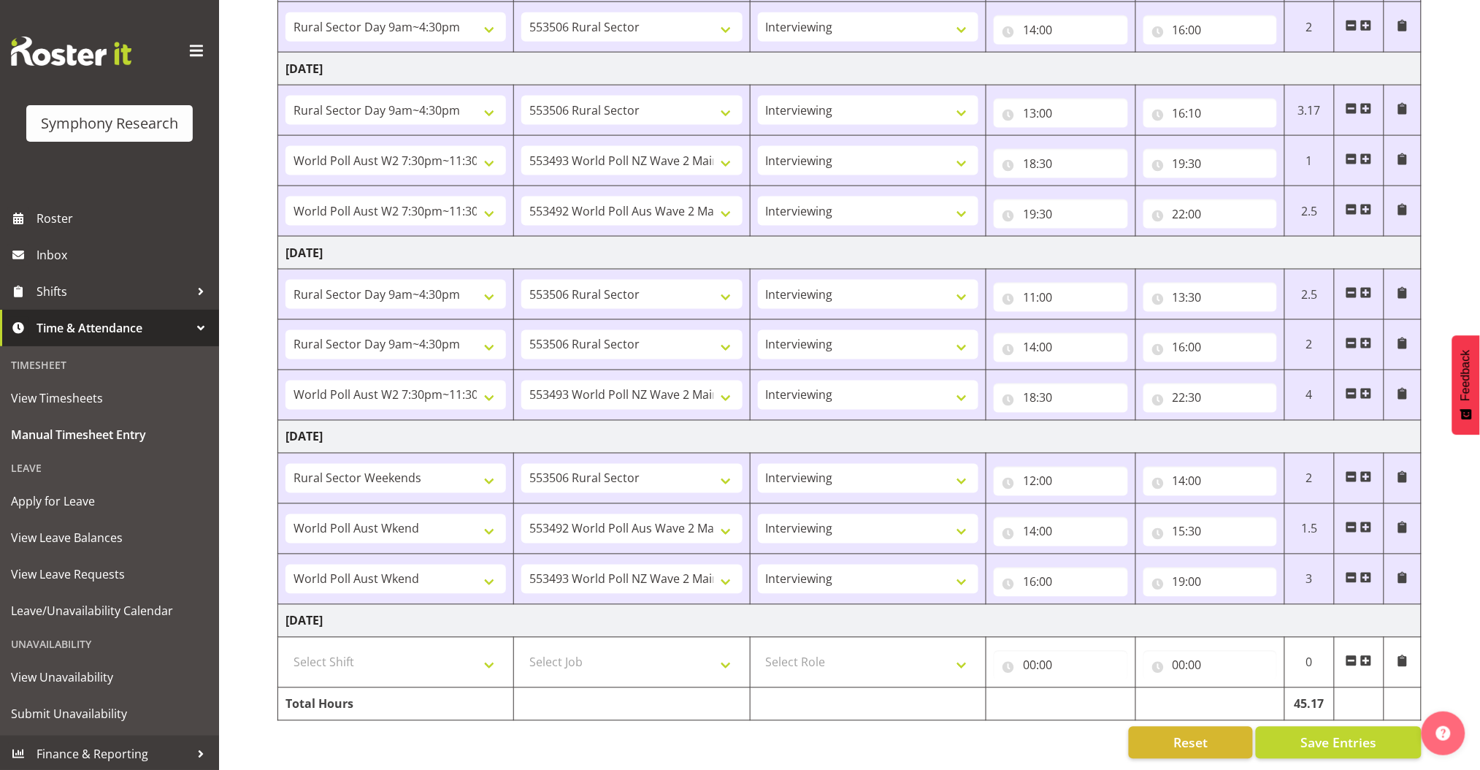
click at [1403, 572] on span at bounding box center [1403, 578] width 12 height 12
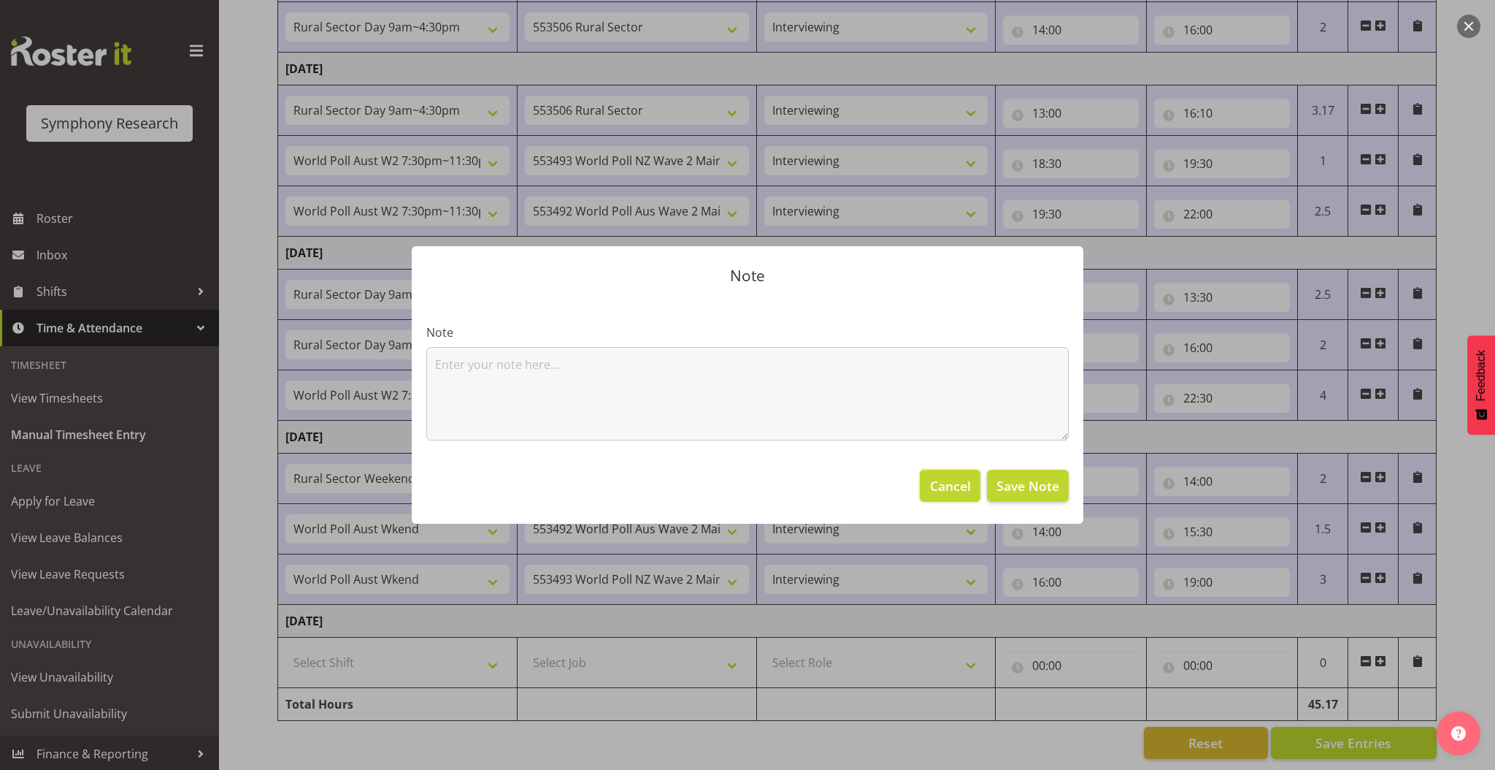
click at [952, 488] on span "Cancel" at bounding box center [950, 485] width 41 height 19
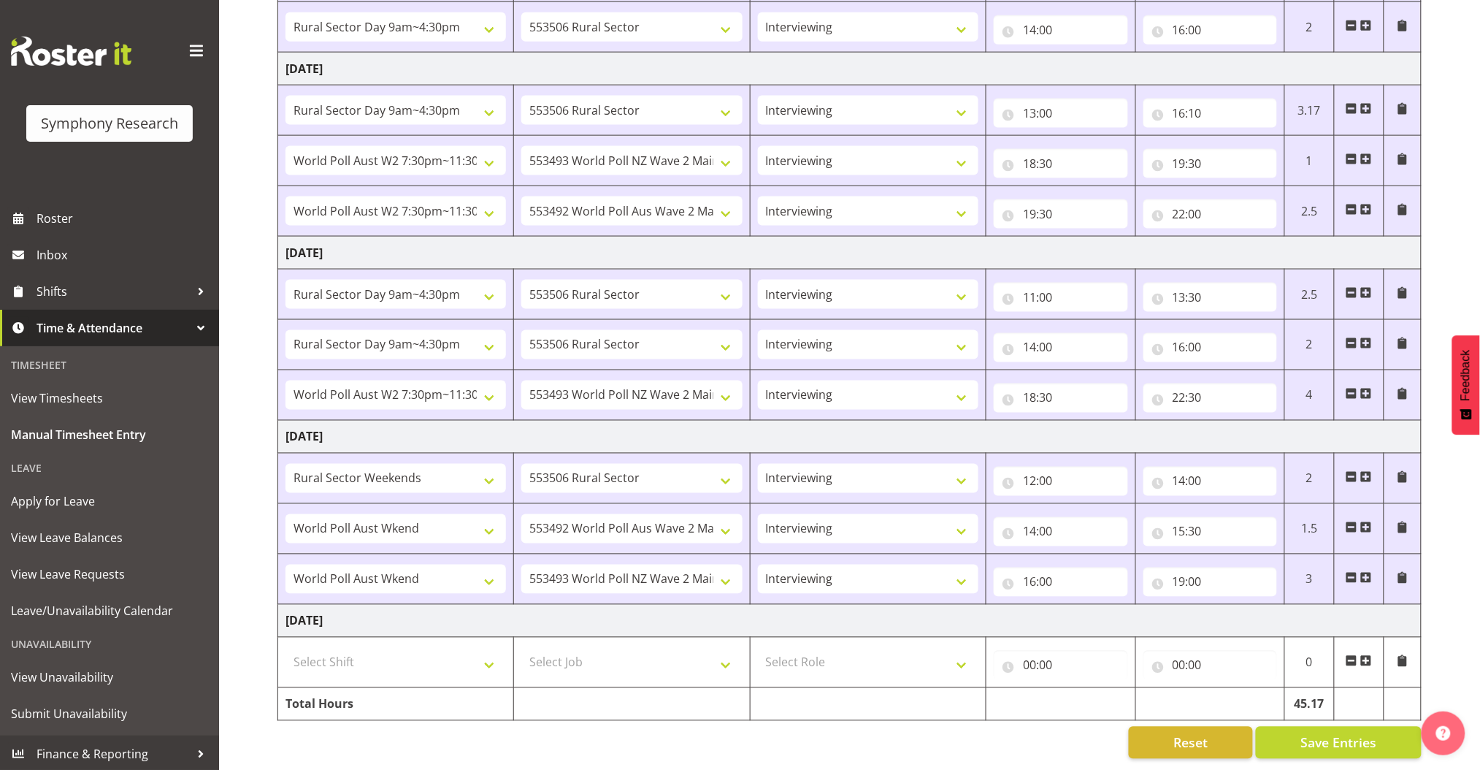
click at [1407, 572] on span at bounding box center [1403, 578] width 12 height 12
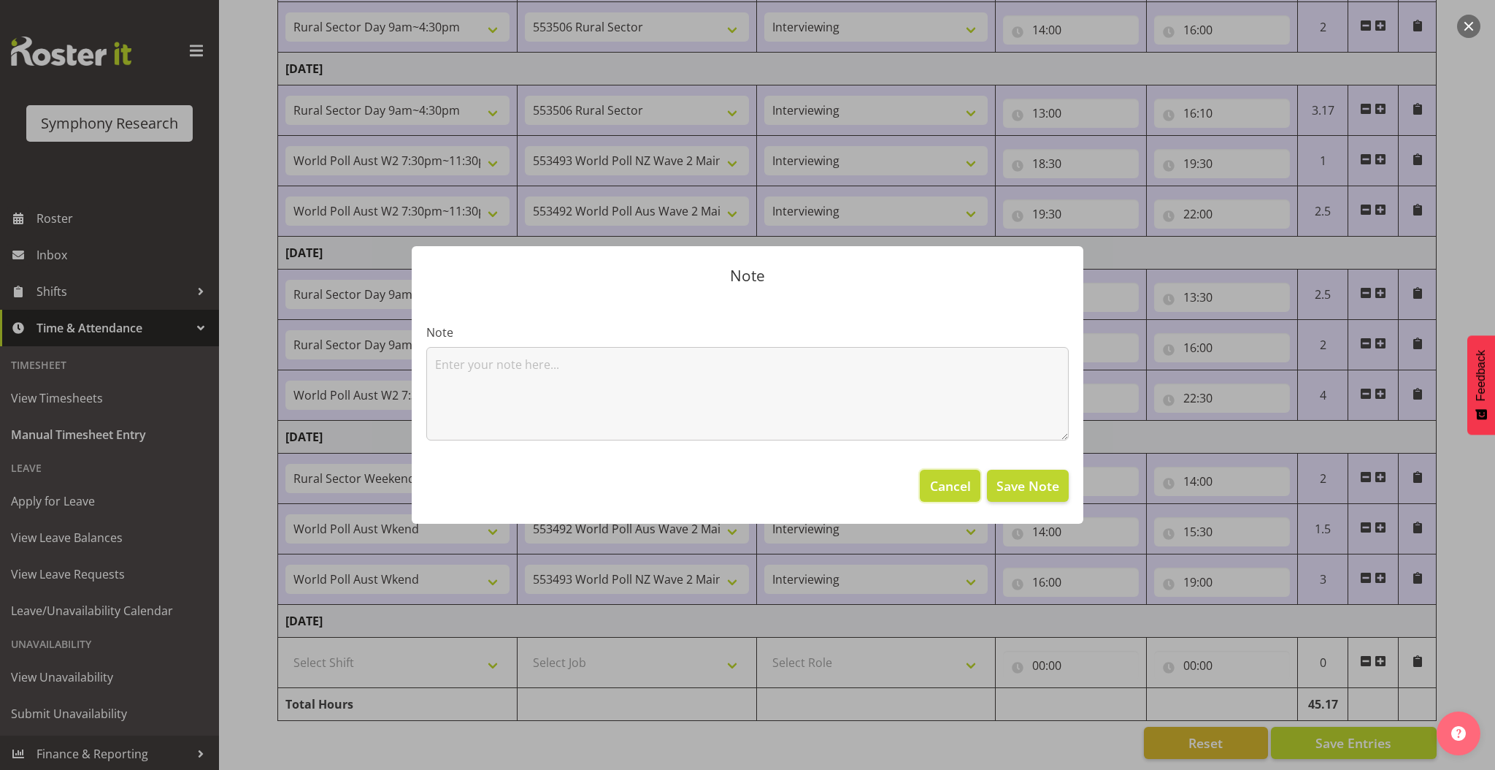
click at [946, 486] on span "Cancel" at bounding box center [950, 485] width 41 height 19
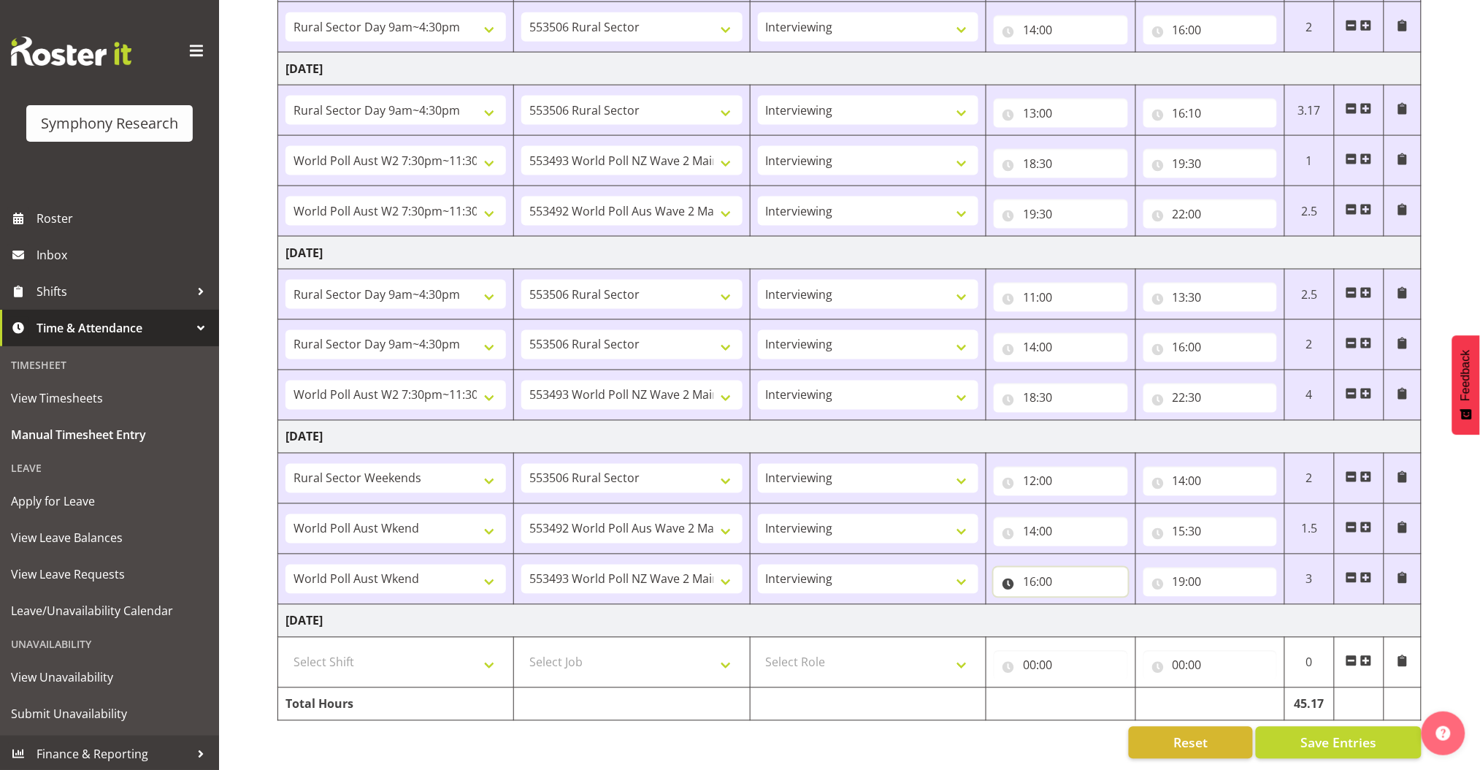
click at [1061, 567] on input "16:00" at bounding box center [1061, 581] width 134 height 29
click at [1095, 605] on select "00 01 02 03 04 05 06 07 08 09 10 11 12 13 14 15 16 17 18 19 20 21 22 23" at bounding box center [1093, 619] width 33 height 29
select select "0"
click at [1077, 605] on select "00 01 02 03 04 05 06 07 08 09 10 11 12 13 14 15 16 17 18 19 20 21 22 23" at bounding box center [1093, 619] width 33 height 29
type input "00:00"
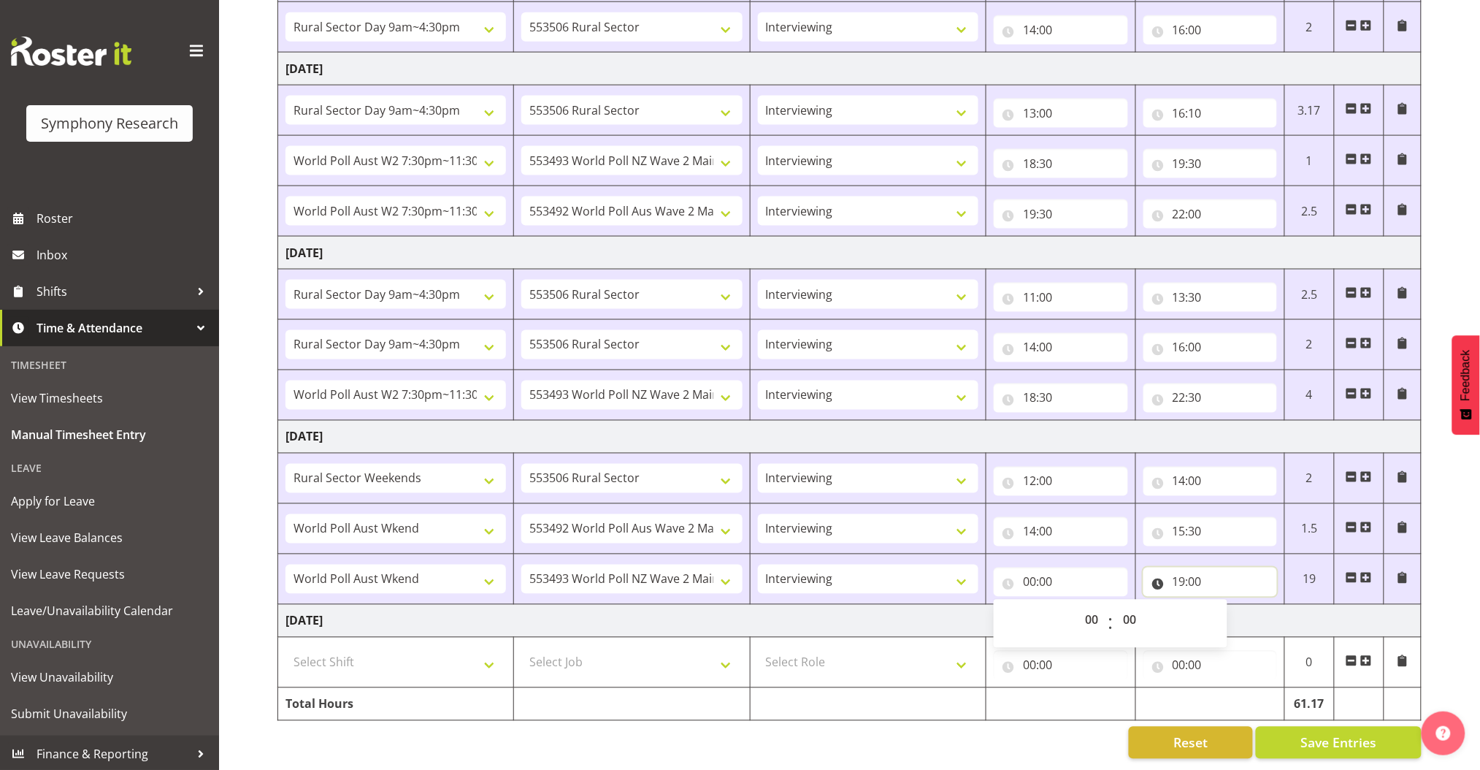
click at [1180, 567] on input "19:00" at bounding box center [1211, 581] width 134 height 29
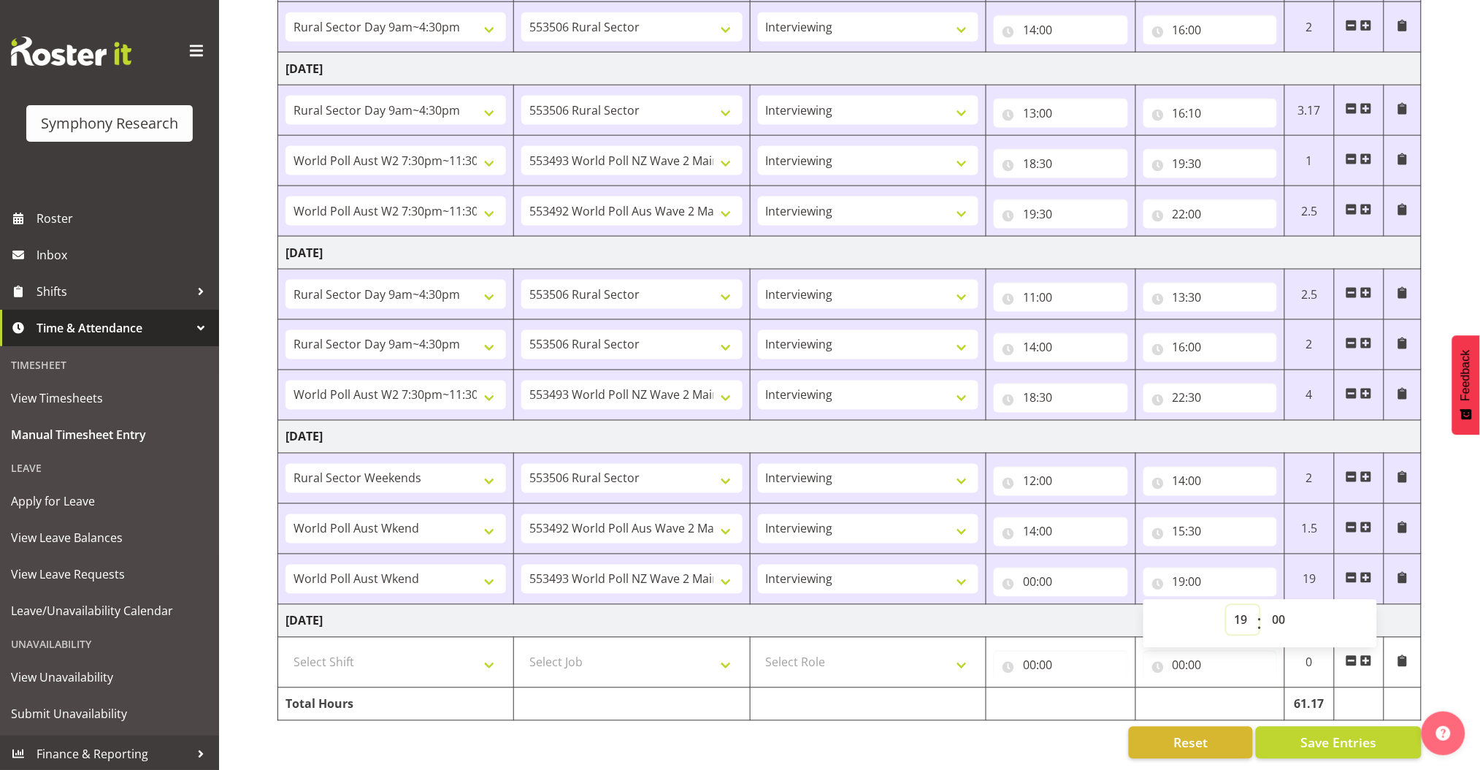
click at [1245, 605] on select "00 01 02 03 04 05 06 07 08 09 10 11 12 13 14 15 16 17 18 19 20 21 22 23" at bounding box center [1243, 619] width 33 height 29
select select "0"
click at [1227, 605] on select "00 01 02 03 04 05 06 07 08 09 10 11 12 13 14 15 16 17 18 19 20 21 22 23" at bounding box center [1243, 619] width 33 height 29
type input "00:00"
click at [1338, 733] on span "Save Entries" at bounding box center [1339, 742] width 76 height 19
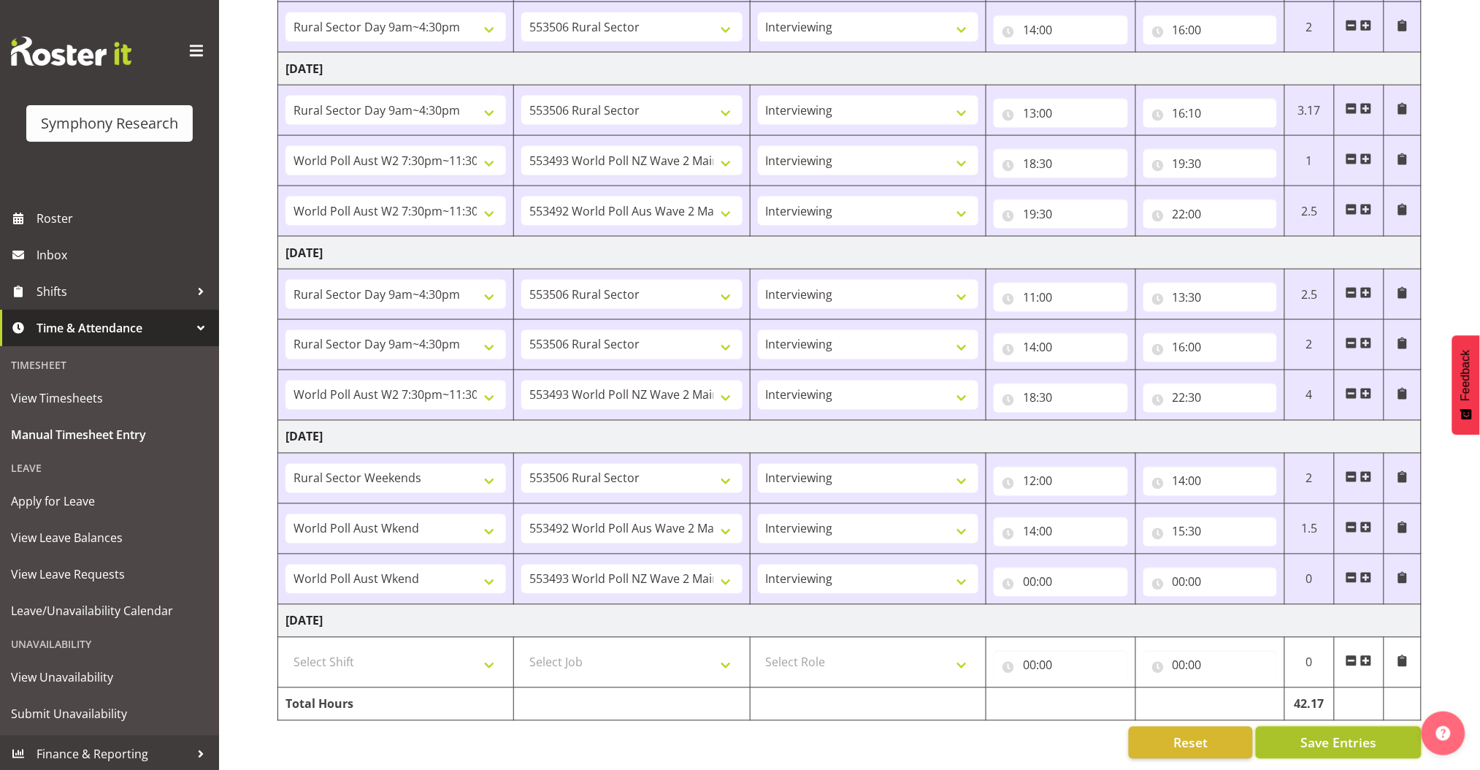
type input "16:00"
type input "19:00"
click at [1339, 725] on div "Timesheet Entries Save" at bounding box center [1368, 722] width 140 height 18
click at [1405, 572] on span at bounding box center [1403, 578] width 12 height 12
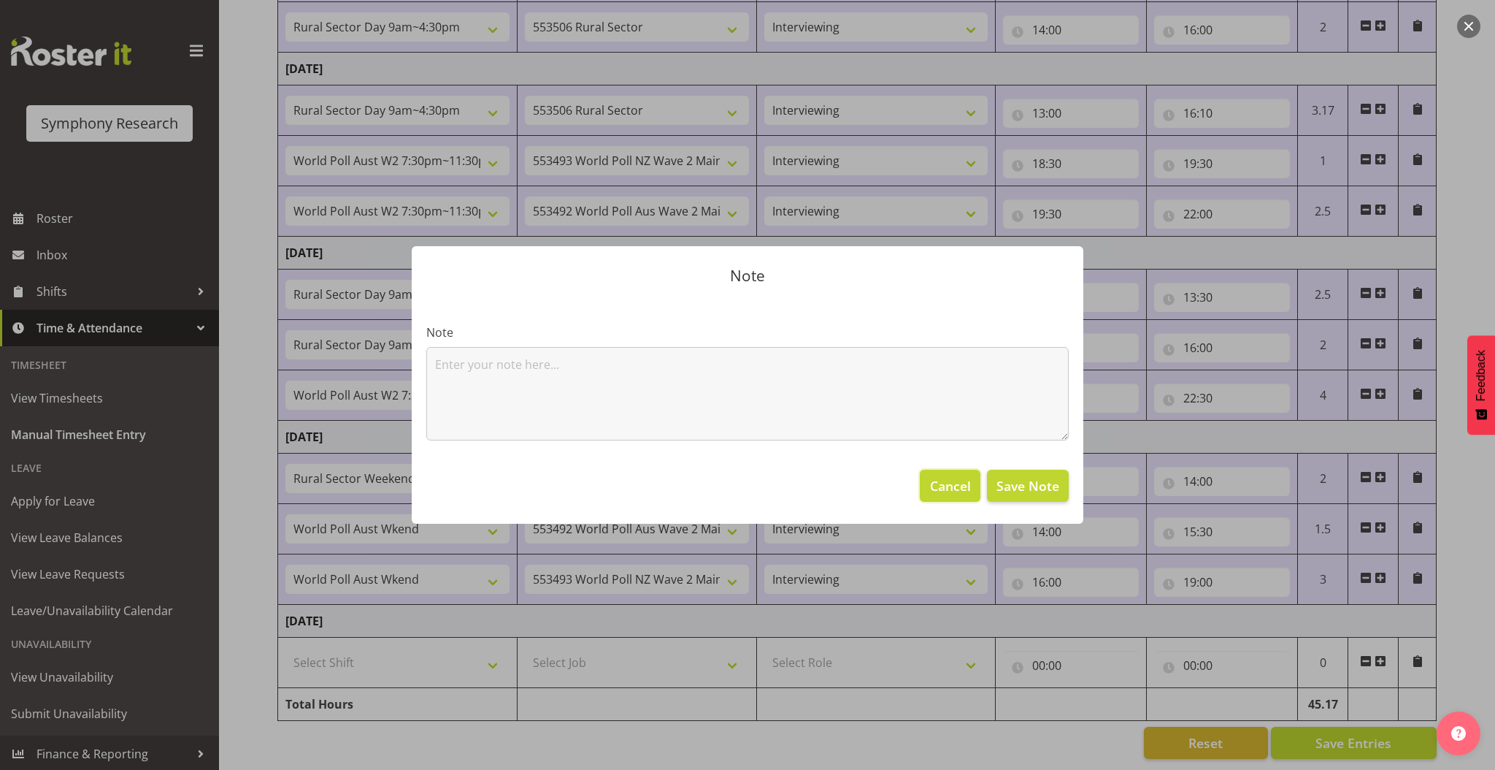
click at [956, 482] on span "Cancel" at bounding box center [950, 485] width 41 height 19
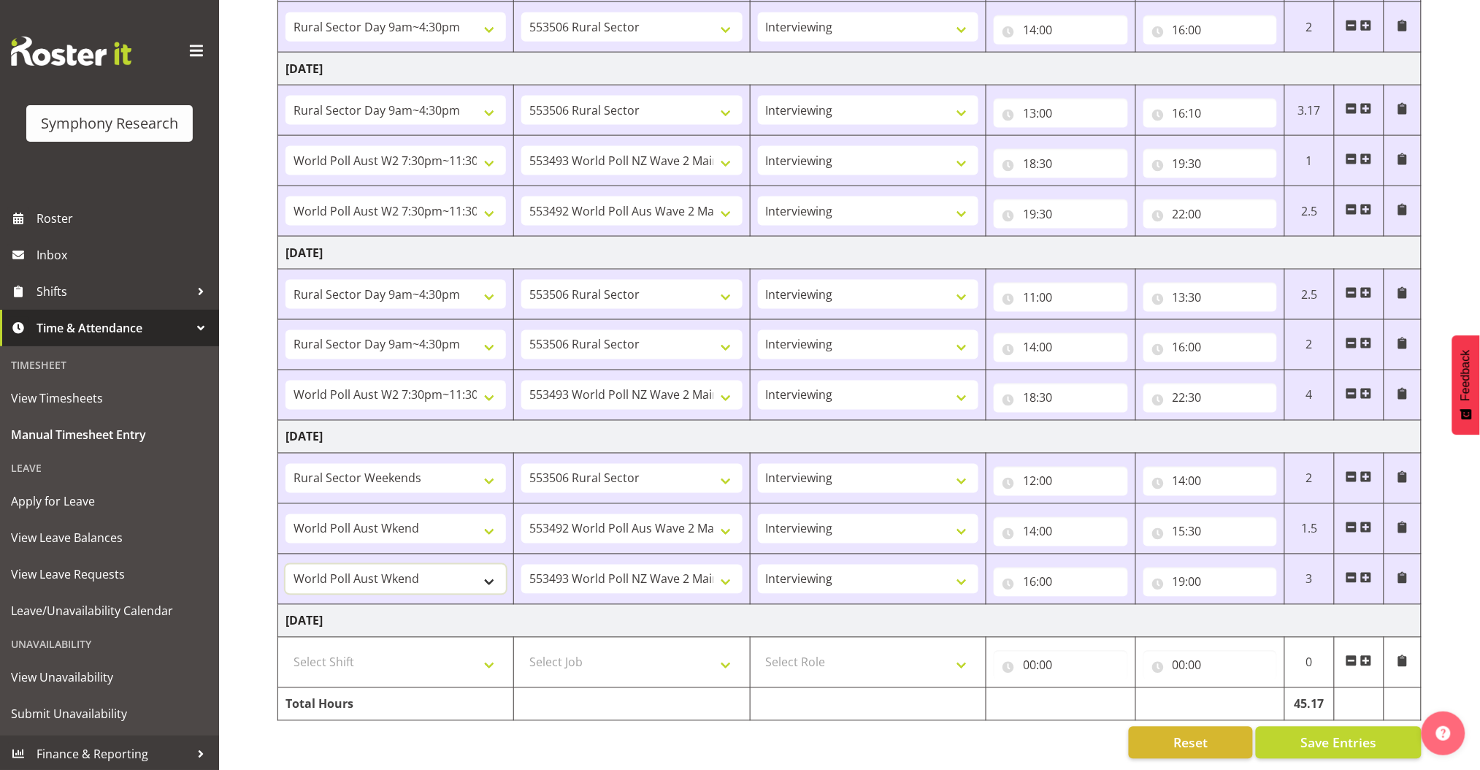
click at [476, 569] on select "!!Weekend Residential (Roster IT Shift Label) *Business 9/10am ~ 4:30pm *Busine…" at bounding box center [396, 578] width 221 height 29
click at [552, 566] on select "550060 IF Admin 553492 World Poll Aus Wave 2 Main 2025 553493 World Poll NZ Wav…" at bounding box center [631, 578] width 221 height 29
click at [1407, 556] on td at bounding box center [1402, 579] width 37 height 50
click at [1342, 733] on span "Save Entries" at bounding box center [1339, 742] width 76 height 19
click at [705, 564] on select "550060 IF Admin 553492 World Poll Aus Wave 2 Main 2025 553493 World Poll NZ Wav…" at bounding box center [631, 578] width 221 height 29
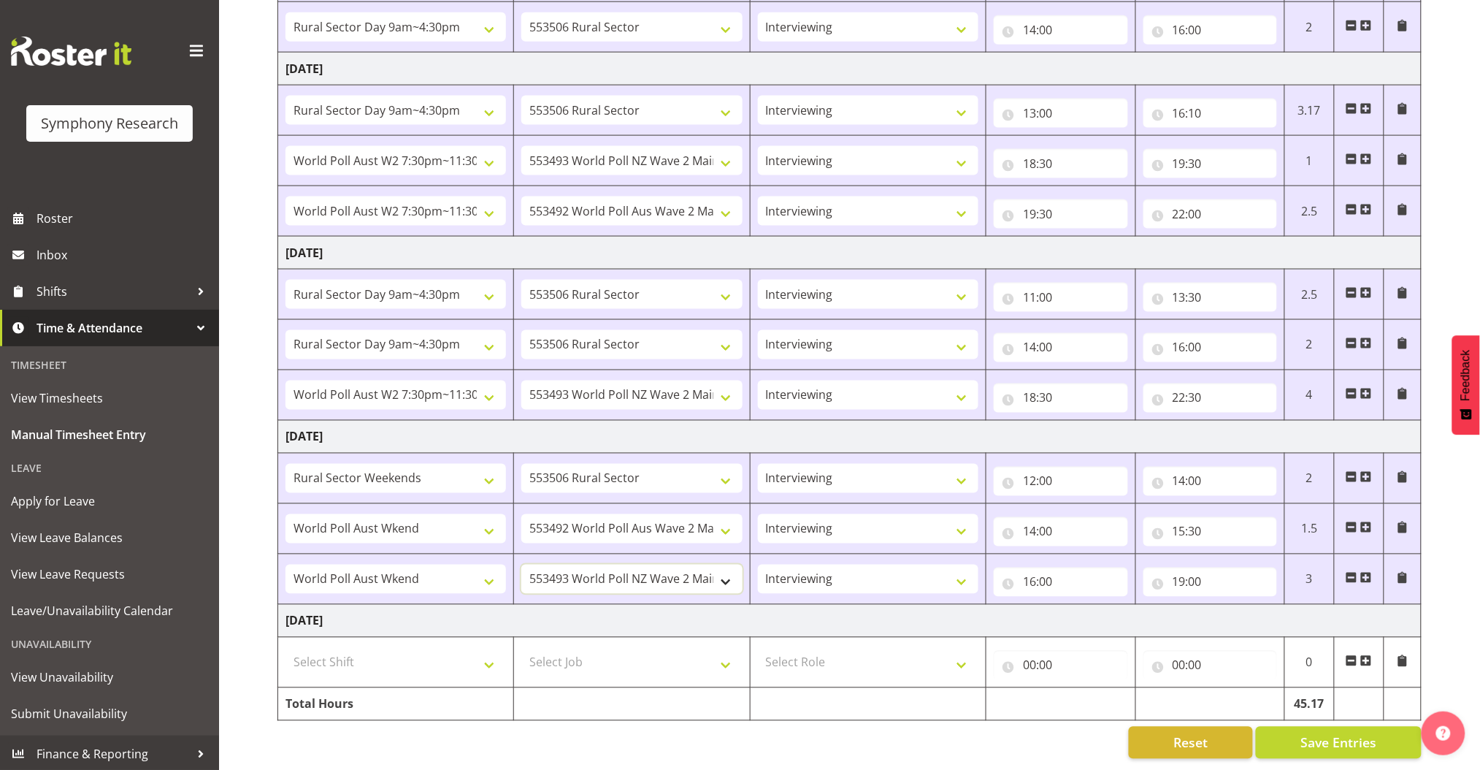
select select "10499"
click at [521, 564] on select "550060 IF Admin 553492 World Poll Aus Wave 2 Main 2025 553493 World Poll NZ Wav…" at bounding box center [631, 578] width 221 height 29
click at [1307, 733] on span "Save Entries" at bounding box center [1339, 742] width 76 height 19
